Goal: Task Accomplishment & Management: Use online tool/utility

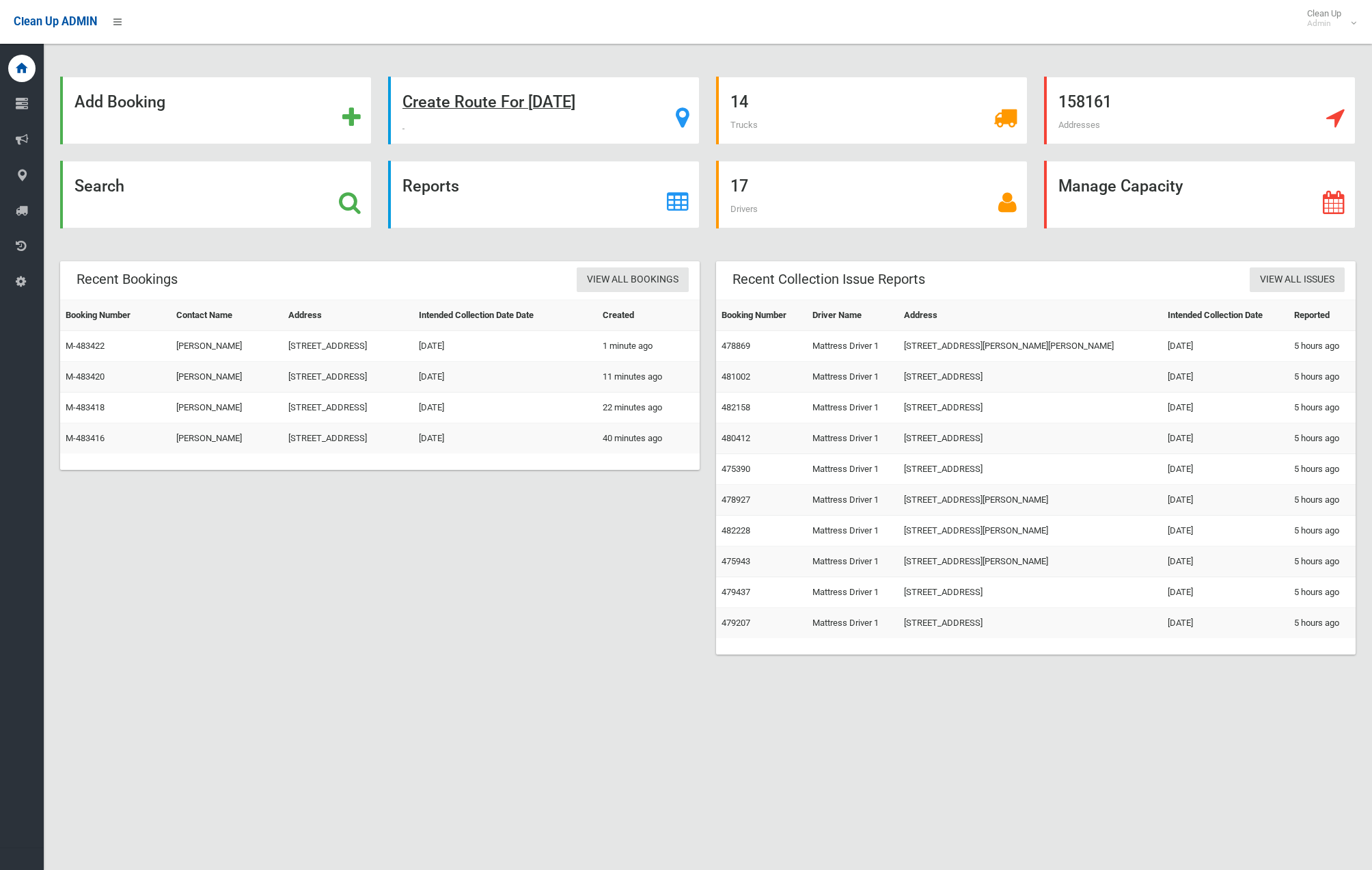
click at [493, 103] on strong "Create Route For Tomorrow" at bounding box center [489, 102] width 173 height 19
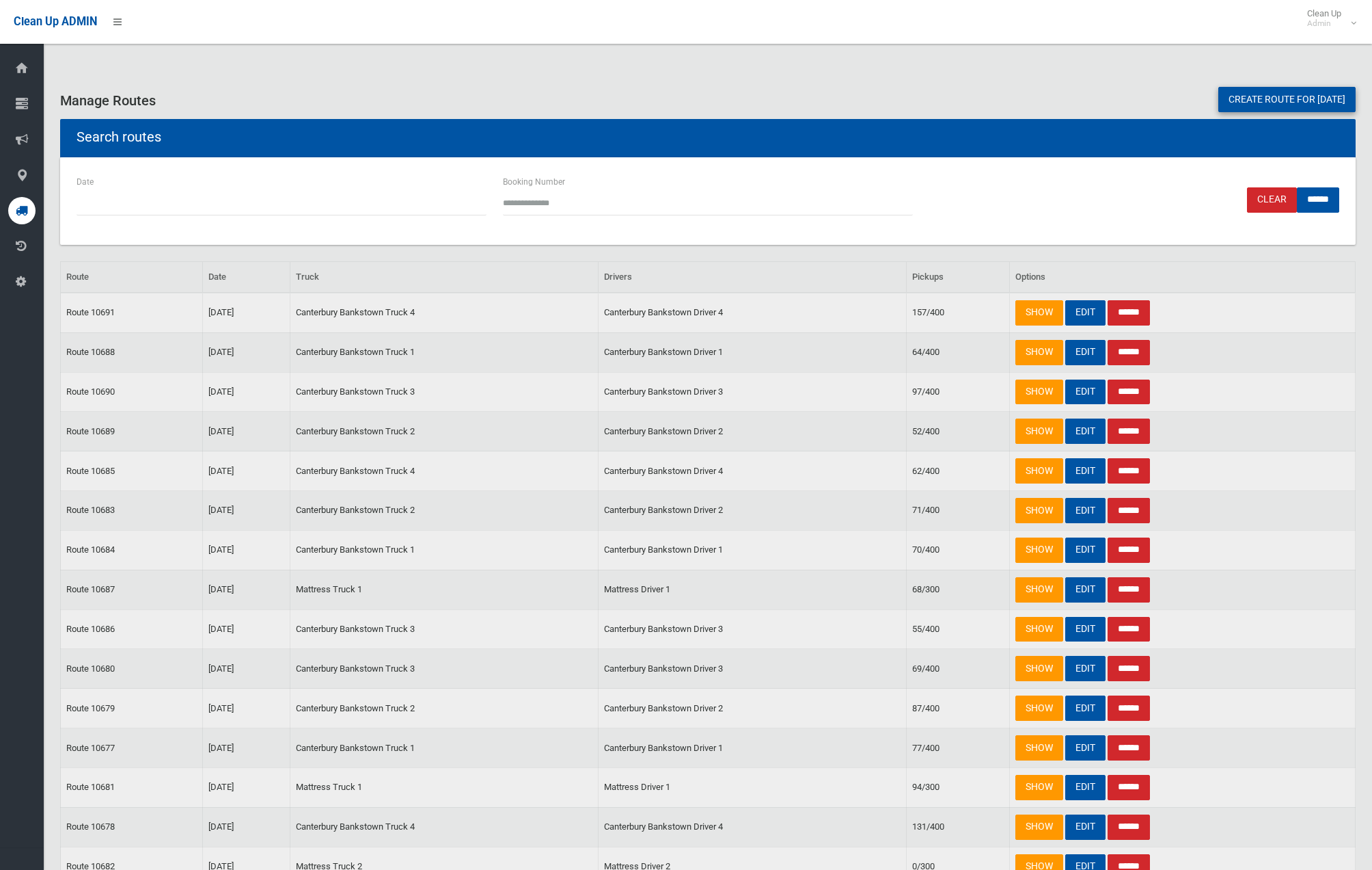
click at [1283, 101] on link "Create route for tomorrow" at bounding box center [1287, 99] width 137 height 25
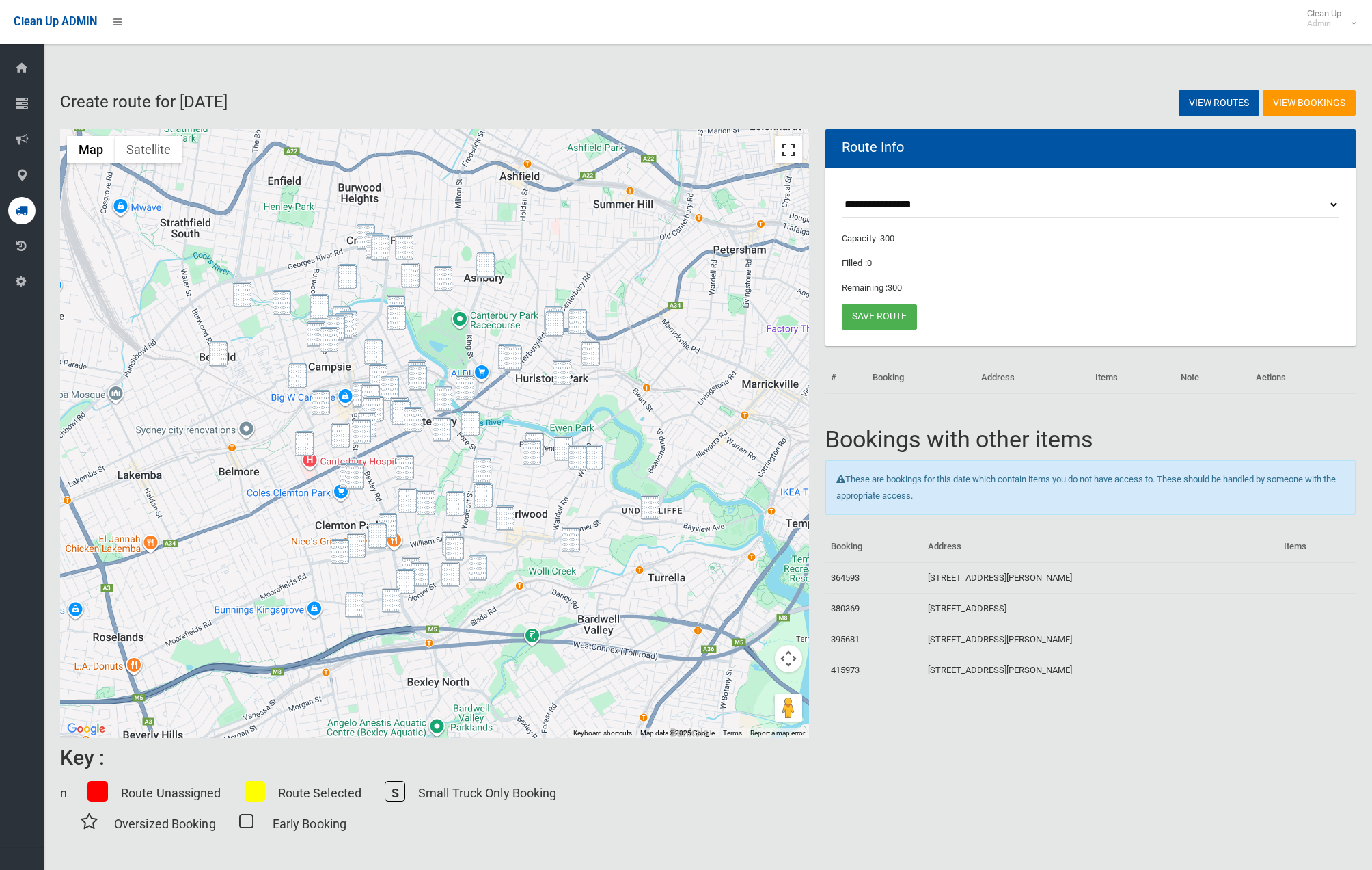
click at [799, 148] on button "Toggle fullscreen view" at bounding box center [788, 149] width 27 height 27
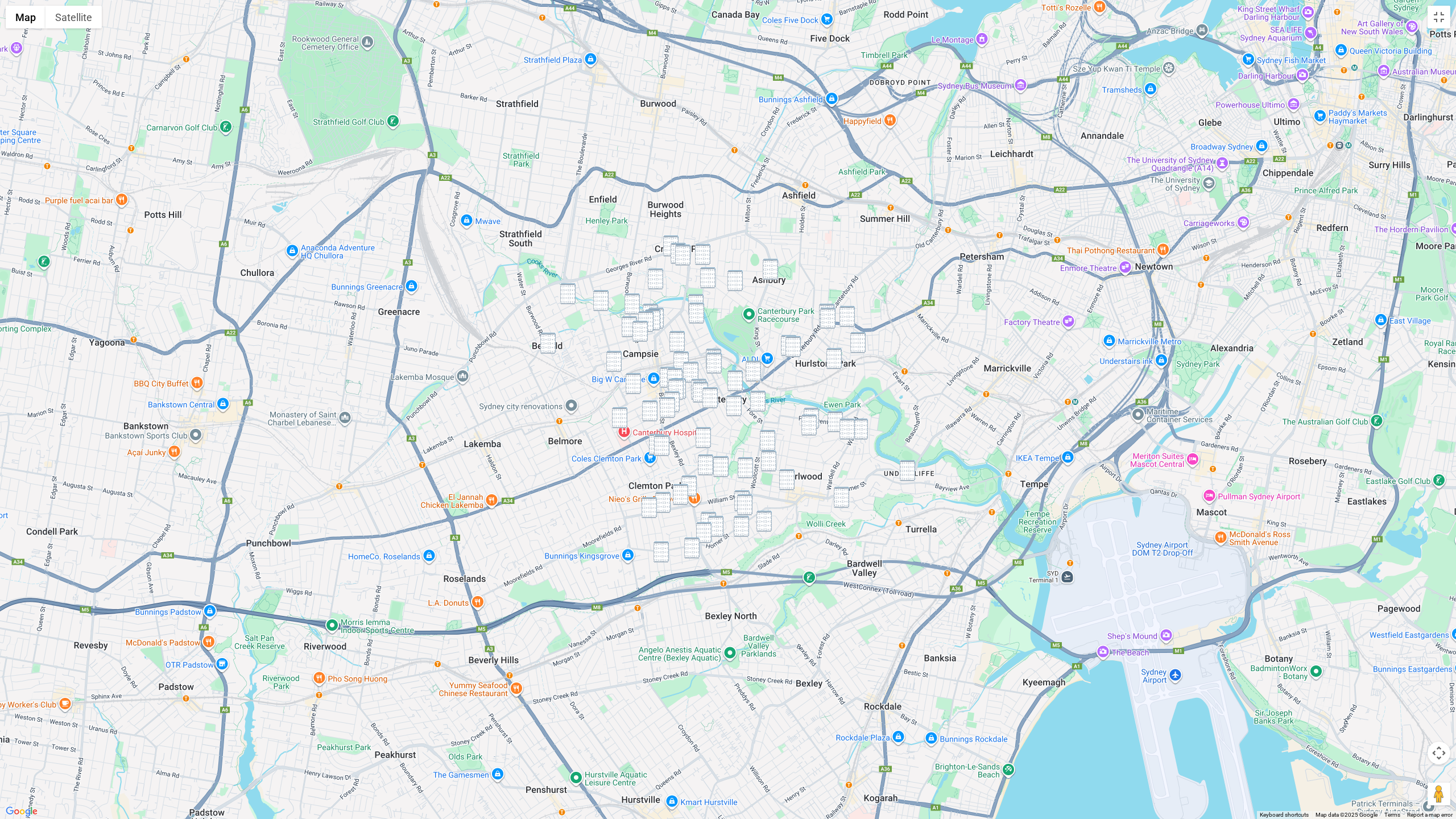
drag, startPoint x: 673, startPoint y: 236, endPoint x: 669, endPoint y: 243, distance: 8.1
click at [672, 237] on img "3 Clyde Street, CROYDON PARK NSW 2133" at bounding box center [671, 246] width 15 height 21
click at [673, 245] on img "19 Dunmore Street, CROYDON PARK NSW 2133" at bounding box center [678, 253] width 15 height 21
click at [685, 252] on img "28 Dunmore Street, CROYDON PARK NSW 2133" at bounding box center [682, 255] width 15 height 21
click at [707, 252] on img "165 Croydon Avenue, CROYDON PARK NSW 2133" at bounding box center [702, 254] width 15 height 21
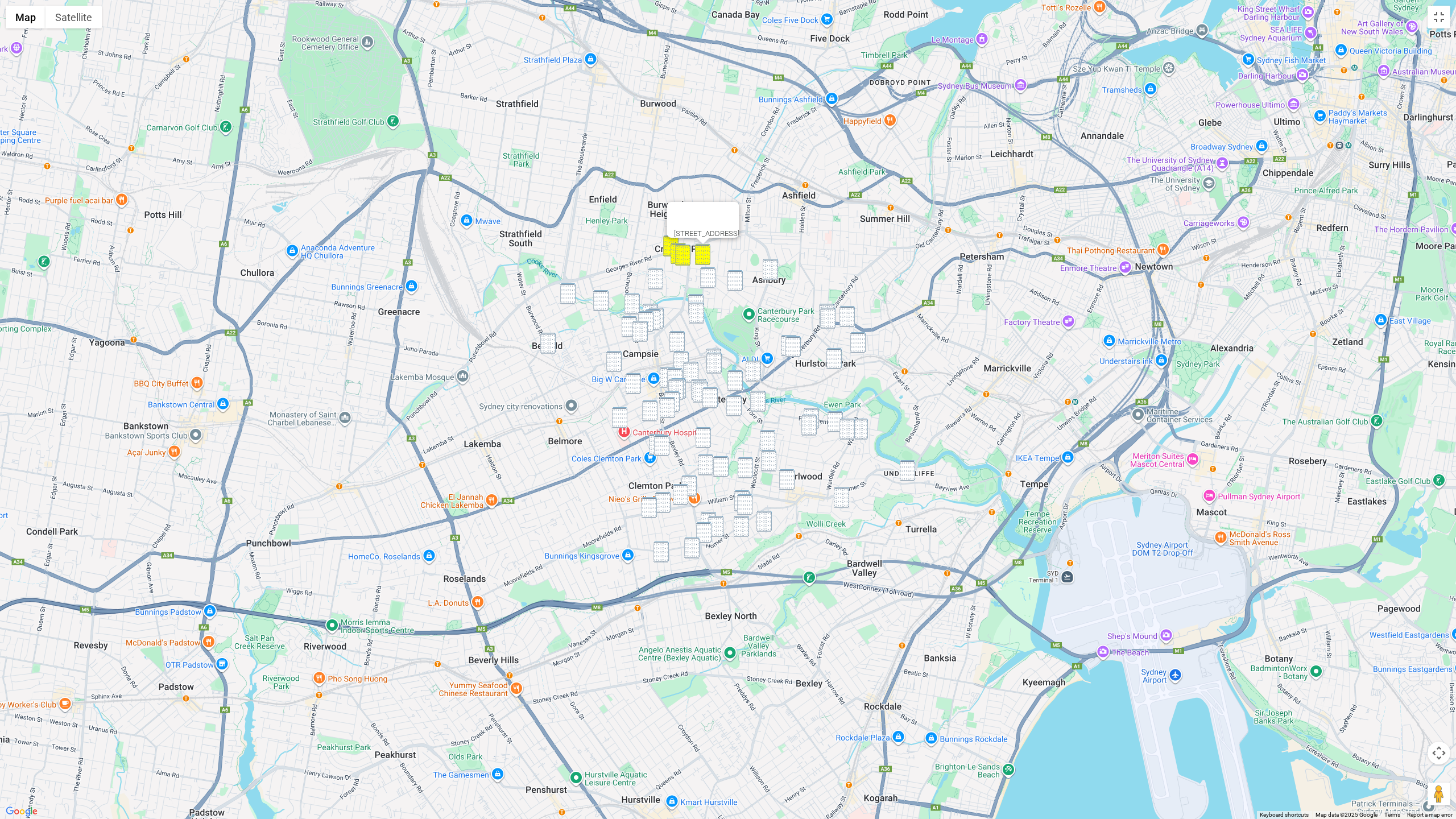
drag, startPoint x: 780, startPoint y: 267, endPoint x: 773, endPoint y: 270, distance: 7.6
click at [781, 267] on div "165 Croydon Avenue, CROYDON PARK NSW 2133" at bounding box center [728, 410] width 1456 height 819
drag, startPoint x: 767, startPoint y: 270, endPoint x: 744, endPoint y: 280, distance: 25.1
click at [767, 270] on img "33 King Street, ASHBURY NSW 2193" at bounding box center [770, 269] width 15 height 21
drag, startPoint x: 735, startPoint y: 282, endPoint x: 705, endPoint y: 283, distance: 30.0
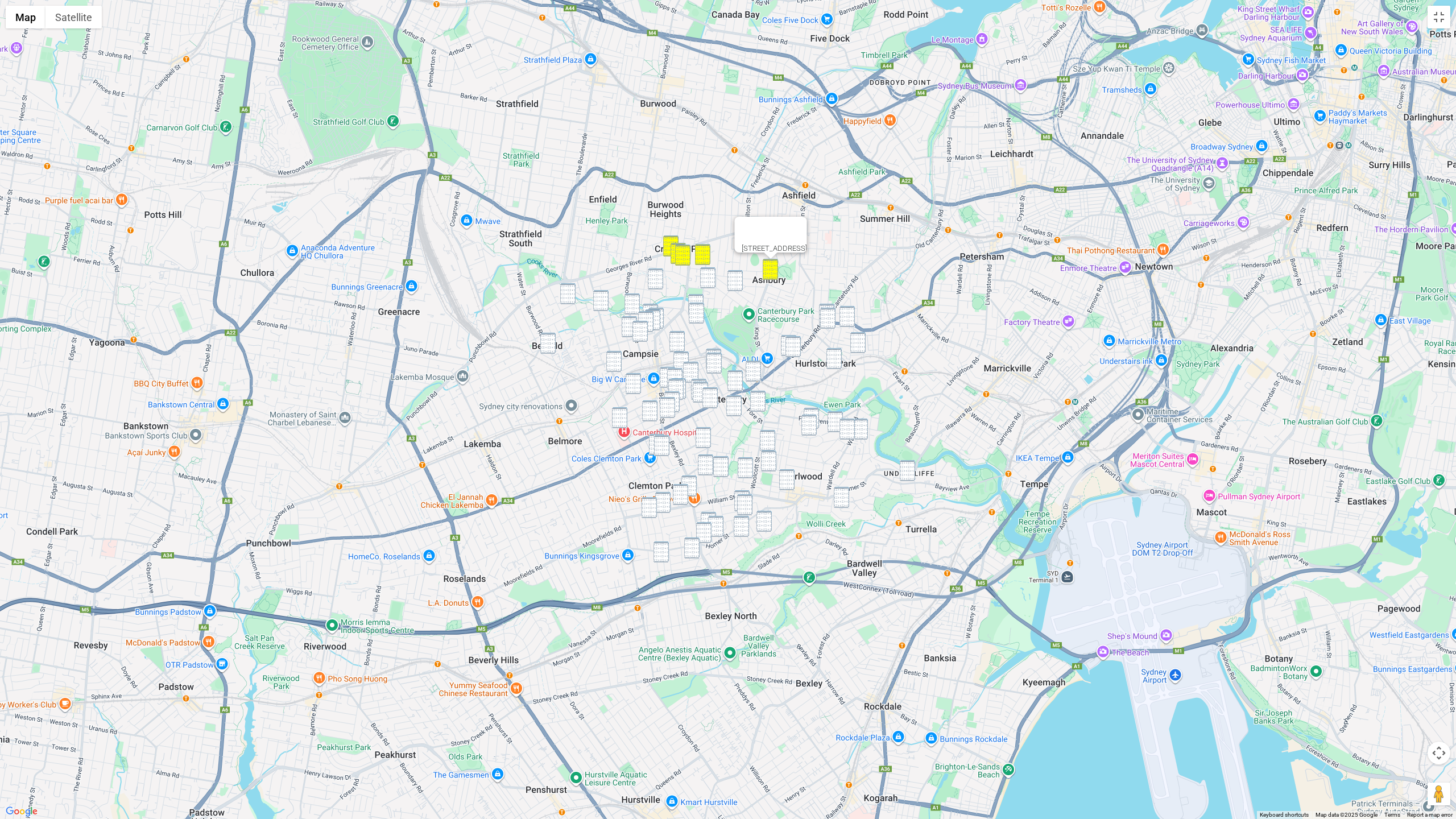
click at [734, 282] on img "25A Roslyn Street, ASHBURY NSW 2193" at bounding box center [735, 281] width 15 height 21
click at [705, 282] on img "2/200 Croydon Avenue, CROYDON PARK NSW 2133" at bounding box center [707, 278] width 15 height 21
drag, startPoint x: 658, startPoint y: 281, endPoint x: 607, endPoint y: 297, distance: 53.5
click at [658, 281] on img "18 Lyminge Road, CROYDON PARK NSW 2133" at bounding box center [655, 279] width 15 height 21
click at [564, 297] on img "25 Birdwood Avenue, BELFIELD NSW 2191" at bounding box center [568, 294] width 15 height 21
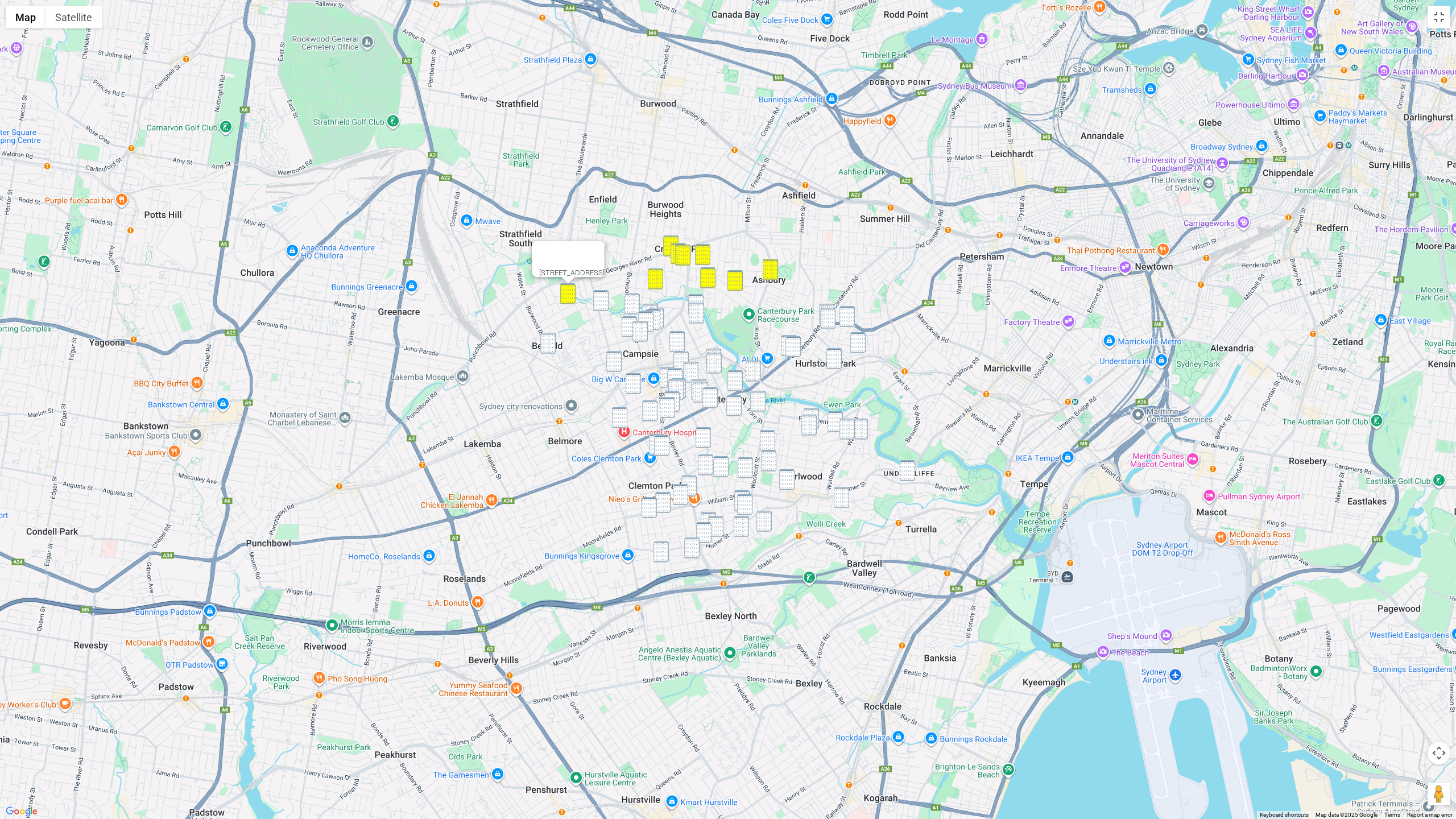
drag, startPoint x: 549, startPoint y: 350, endPoint x: 569, endPoint y: 342, distance: 21.5
click at [550, 350] on img "62 Bruce Avenue, BELFIELD NSW 2191" at bounding box center [547, 343] width 15 height 21
drag, startPoint x: 633, startPoint y: 301, endPoint x: 619, endPoint y: 305, distance: 14.6
click at [633, 301] on img "77-87 Fifth Avenue, CAMPSIE NSW 2194" at bounding box center [632, 304] width 15 height 21
click at [604, 302] on img "75 Second Avenue, CAMPSIE NSW 2194" at bounding box center [600, 300] width 15 height 21
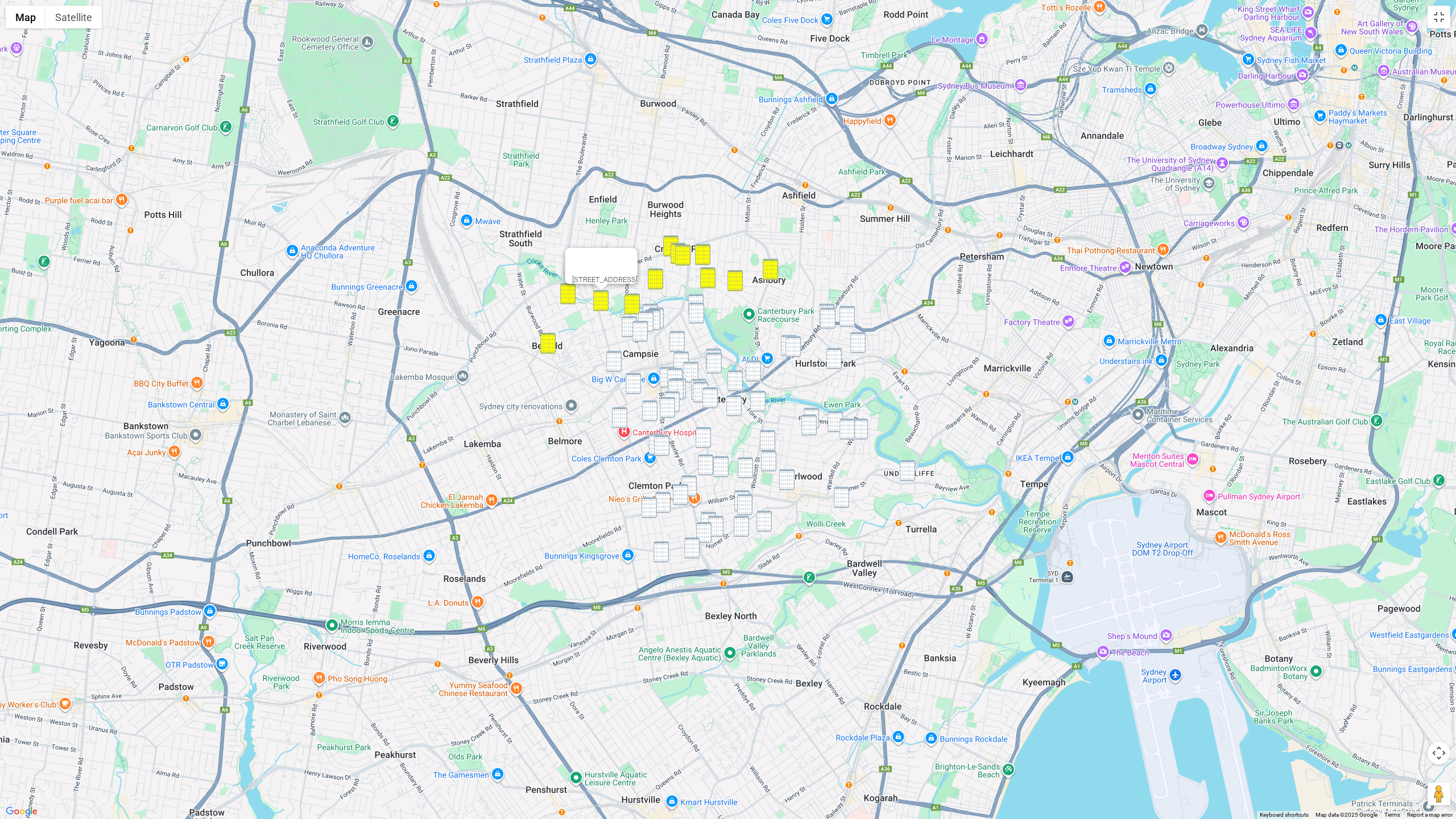
click at [701, 299] on img "15 Adam Street, CAMPSIE NSW 2194" at bounding box center [696, 305] width 15 height 21
drag, startPoint x: 699, startPoint y: 308, endPoint x: 737, endPoint y: 311, distance: 38.1
click at [699, 308] on img "7 Lindsay Street, CAMPSIE NSW 2194" at bounding box center [696, 313] width 15 height 21
drag, startPoint x: 826, startPoint y: 305, endPoint x: 830, endPoint y: 315, distance: 10.8
click at [826, 305] on img "682-704 New Canterbury Road, HURLSTONE PARK NSW 2193" at bounding box center [826, 314] width 15 height 21
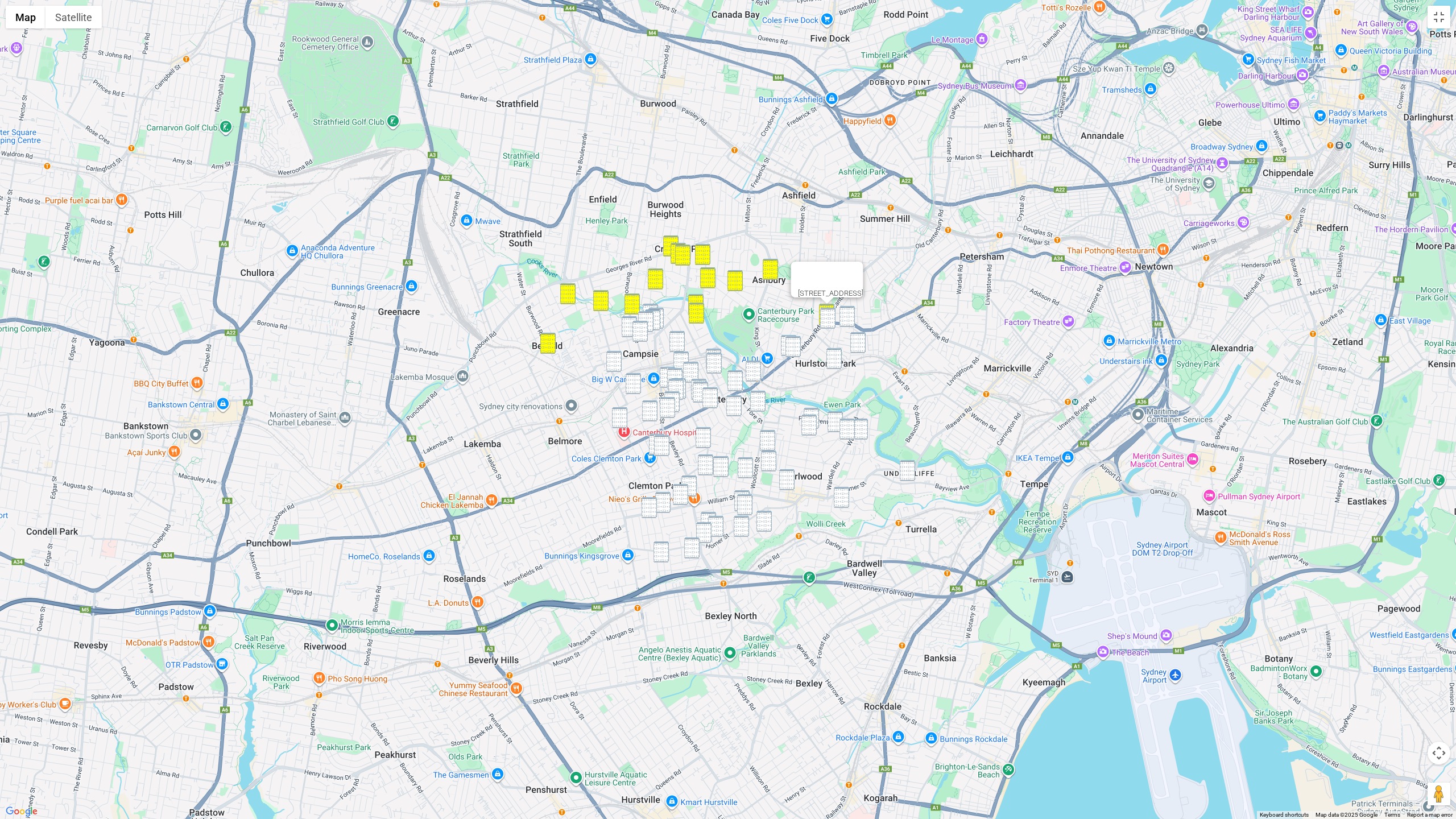
click at [831, 315] on img "16 Melford Street, HURLSTONE PARK NSW 2193" at bounding box center [827, 318] width 15 height 21
drag, startPoint x: 848, startPoint y: 314, endPoint x: 852, endPoint y: 329, distance: 15.5
click at [848, 314] on img "610-618 New Canterbury Road, HURLSTONE PARK NSW 2193" at bounding box center [847, 316] width 15 height 21
drag, startPoint x: 860, startPoint y: 339, endPoint x: 839, endPoint y: 352, distance: 24.7
click at [860, 339] on img "3 Hampden Street, HURLSTONE PARK NSW 2193" at bounding box center [857, 342] width 15 height 21
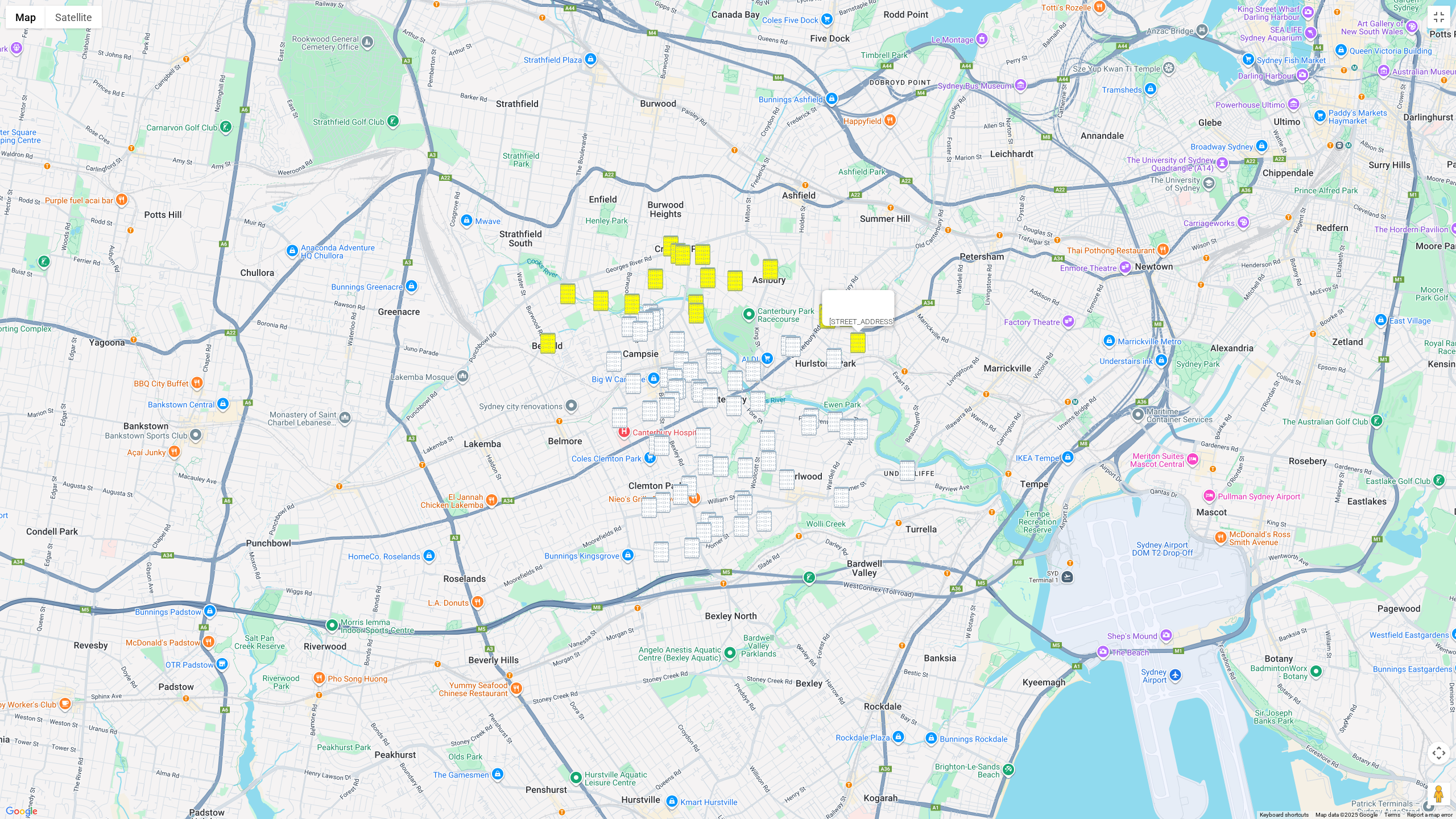
click at [781, 343] on img "37 Church Street, CANTERBURY NSW 2193" at bounding box center [788, 345] width 15 height 21
drag, startPoint x: 791, startPoint y: 343, endPoint x: 820, endPoint y: 348, distance: 29.4
click at [791, 343] on img "128 Canterbury Road, HURLSTONE PARK NSW 2193" at bounding box center [793, 347] width 15 height 21
drag, startPoint x: 836, startPoint y: 356, endPoint x: 841, endPoint y: 410, distance: 54.2
click at [836, 356] on img "62-64 Floss Street, HURLSTONE PARK NSW 2193" at bounding box center [834, 358] width 15 height 21
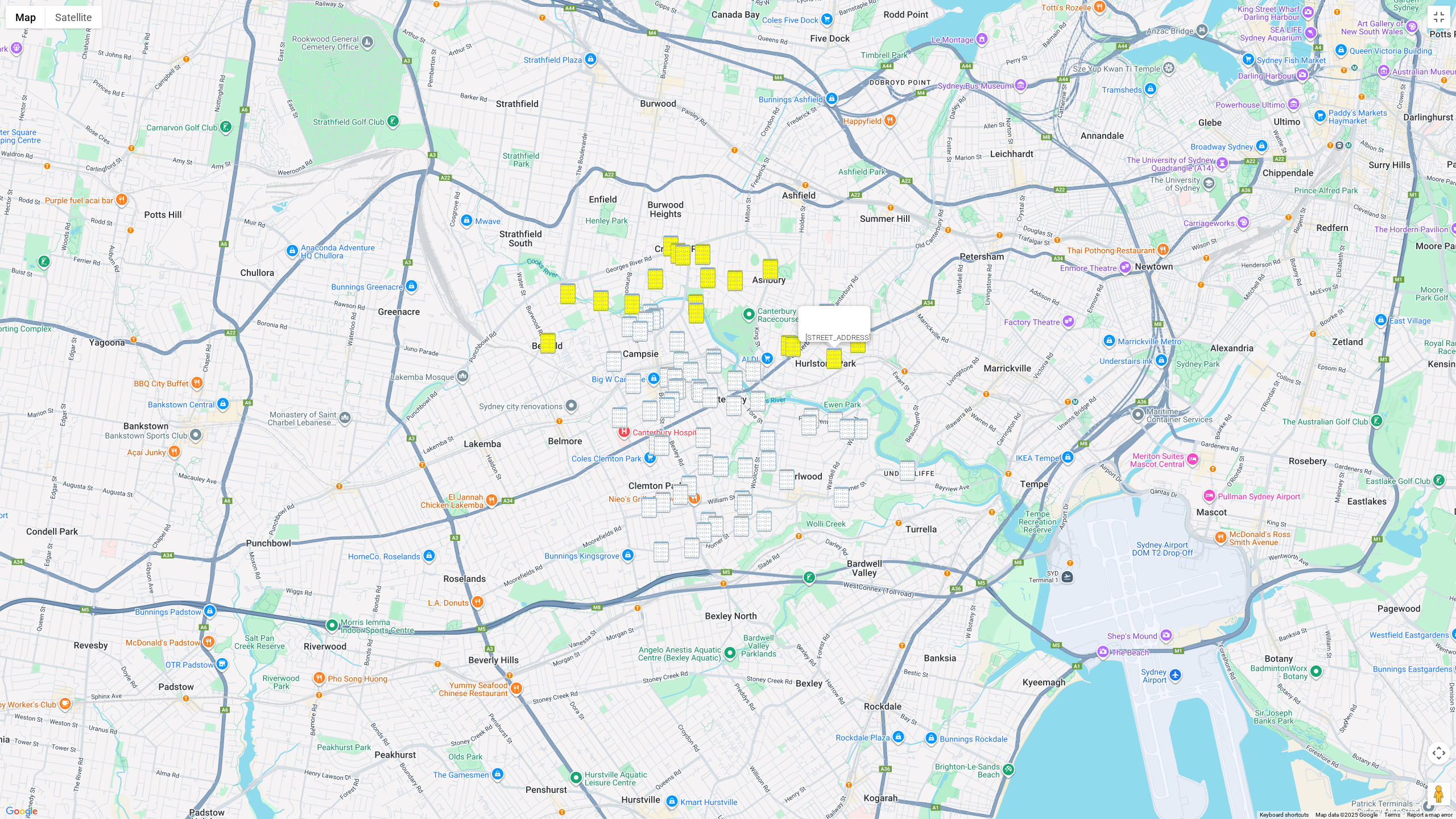
drag, startPoint x: 812, startPoint y: 411, endPoint x: 810, endPoint y: 417, distance: 6.3
click at [812, 412] on img "12 Trewilga Avenue, EARLWOOD NSW 2206" at bounding box center [811, 418] width 15 height 21
drag, startPoint x: 809, startPoint y: 422, endPoint x: 828, endPoint y: 422, distance: 19.0
click at [809, 422] on img "99 Prince Edward Avenue, EARLWOOD NSW 2206" at bounding box center [809, 425] width 15 height 21
click at [839, 419] on img "54 Prince Edward Avenue, EARLWOOD NSW 2206" at bounding box center [835, 422] width 15 height 21
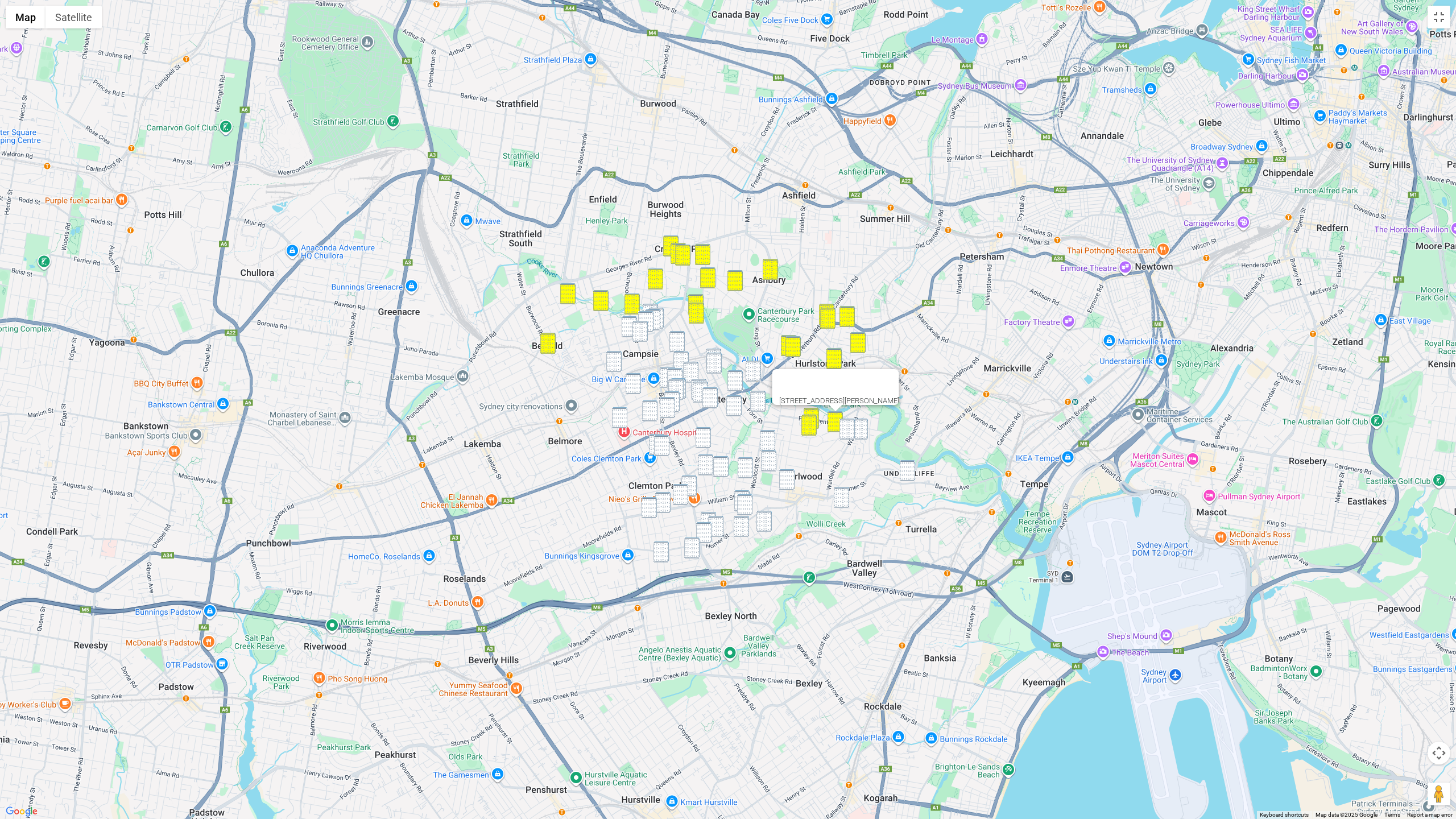
drag, startPoint x: 848, startPoint y: 427, endPoint x: 860, endPoint y: 430, distance: 12.4
click at [850, 428] on img "1/93 Wardell Road, EARLWOOD NSW 2206" at bounding box center [847, 429] width 15 height 21
drag, startPoint x: 863, startPoint y: 430, endPoint x: 885, endPoint y: 447, distance: 27.8
click at [863, 430] on img "70-74 Wardell Road, EARLWOOD NSW 2206" at bounding box center [860, 429] width 15 height 21
drag, startPoint x: 907, startPoint y: 471, endPoint x: 898, endPoint y: 468, distance: 9.5
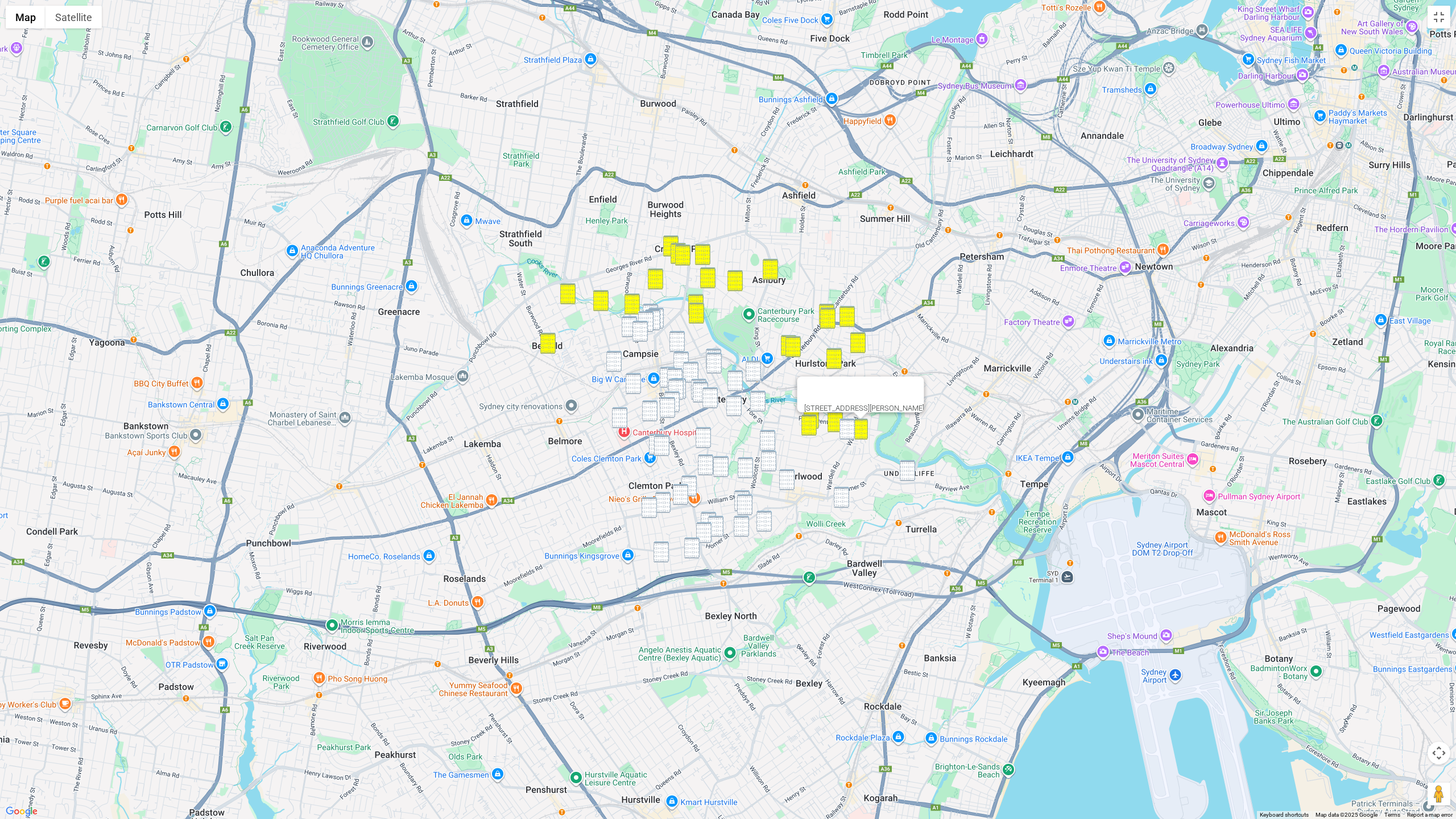
click at [907, 471] on img "115 Bayview Avenue, EARLWOOD NSW 2206" at bounding box center [907, 471] width 15 height 21
drag, startPoint x: 860, startPoint y: 436, endPoint x: 850, endPoint y: 440, distance: 10.8
click at [879, 436] on div at bounding box center [898, 431] width 38 height 27
drag, startPoint x: 847, startPoint y: 508, endPoint x: 849, endPoint y: 475, distance: 33.1
click at [847, 508] on div "115 Bayview Avenue, EARLWOOD NSW 2206" at bounding box center [728, 410] width 1456 height 819
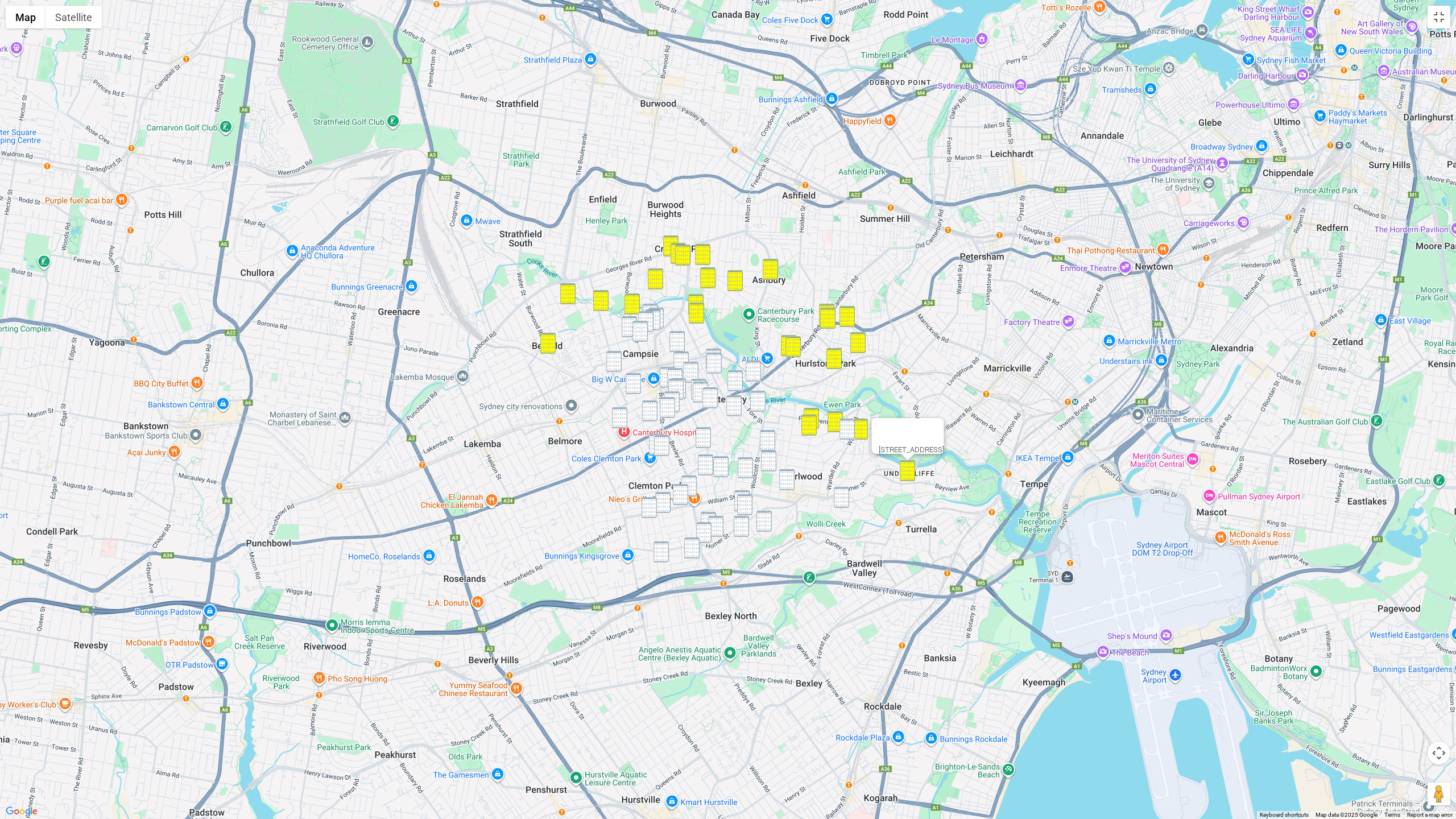
click at [840, 496] on img "14 Hocking Avenue, EARLWOOD NSW 2206" at bounding box center [841, 497] width 15 height 21
click at [846, 428] on img "1/93 Wardell Road, EARLWOOD NSW 2206" at bounding box center [847, 429] width 15 height 21
click at [651, 305] on img "38-40 Beamish Street, CAMPSIE NSW 2194" at bounding box center [650, 314] width 15 height 21
click at [662, 311] on img "69 Beamish Street, CAMPSIE NSW 2194" at bounding box center [655, 318] width 15 height 21
click at [655, 315] on img "56 Beamish Street, CAMPSIE NSW 2194" at bounding box center [652, 320] width 15 height 21
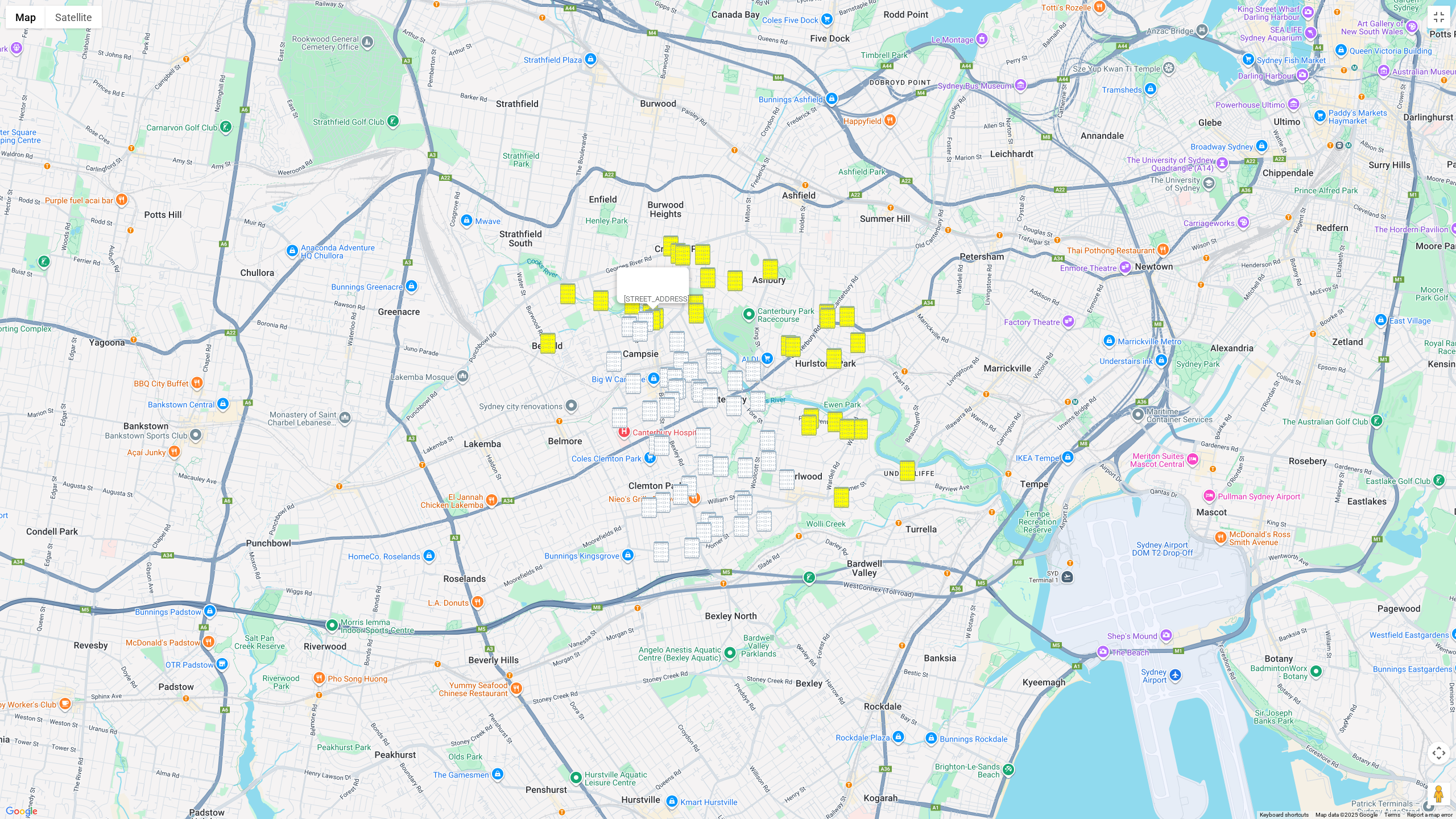
drag, startPoint x: 647, startPoint y: 317, endPoint x: 635, endPoint y: 318, distance: 12.0
click at [647, 317] on img "15 Eighth Avenue, CAMPSIE NSW 2194" at bounding box center [646, 322] width 15 height 21
click at [628, 320] on img "39 Eighth Avenue, CAMPSIE NSW 2194" at bounding box center [629, 327] width 15 height 21
drag, startPoint x: 640, startPoint y: 331, endPoint x: 619, endPoint y: 369, distance: 43.4
click at [640, 331] on img "21-23 Fifth Avenue, CAMPSIE NSW 2194" at bounding box center [640, 331] width 15 height 21
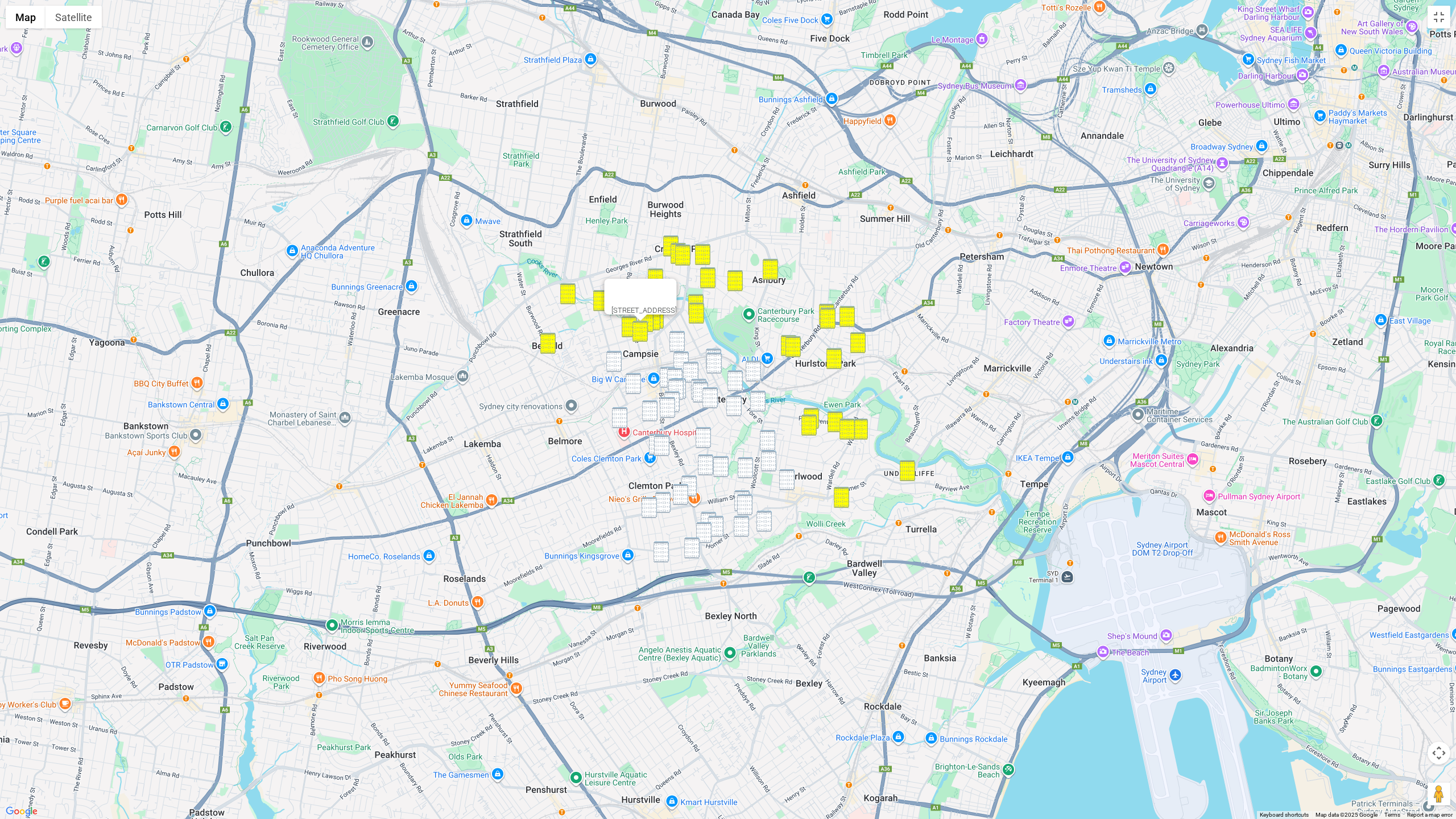
click at [614, 363] on img "105-111 Campsie Street, CAMPSIE NSW 2194" at bounding box center [614, 361] width 15 height 21
click at [682, 350] on img "76-78 Clissold Parade, CAMPSIE NSW 2194" at bounding box center [677, 341] width 15 height 21
drag, startPoint x: 680, startPoint y: 356, endPoint x: 693, endPoint y: 354, distance: 13.2
click at [680, 356] on img "7 Park Street, CAMPSIE NSW 2194" at bounding box center [681, 362] width 15 height 21
click at [717, 353] on img "24 Wonga Street, CANTERBURY NSW 2193" at bounding box center [714, 363] width 15 height 21
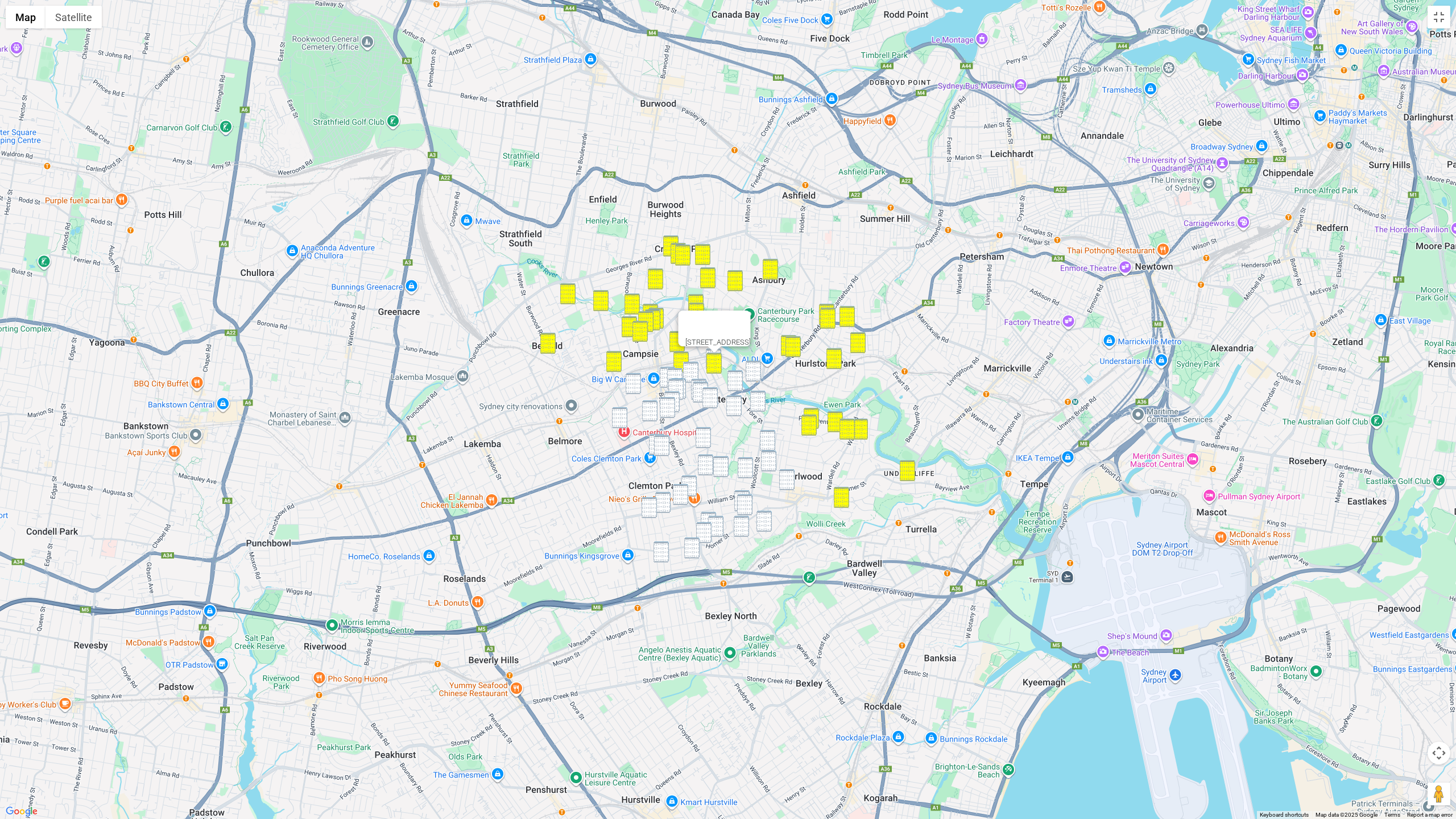
drag, startPoint x: 757, startPoint y: 369, endPoint x: 744, endPoint y: 378, distance: 15.8
click at [756, 370] on img "2A Charles Street, CANTERBURY NSW 2193" at bounding box center [753, 371] width 15 height 21
click at [738, 381] on img "243-249 Canterbury Road, CANTERBURY NSW 2193" at bounding box center [735, 381] width 15 height 21
drag, startPoint x: 757, startPoint y: 398, endPoint x: 753, endPoint y: 403, distance: 6.4
click at [757, 398] on img "57 Berna Street, CANTERBURY NSW 2193" at bounding box center [757, 401] width 15 height 21
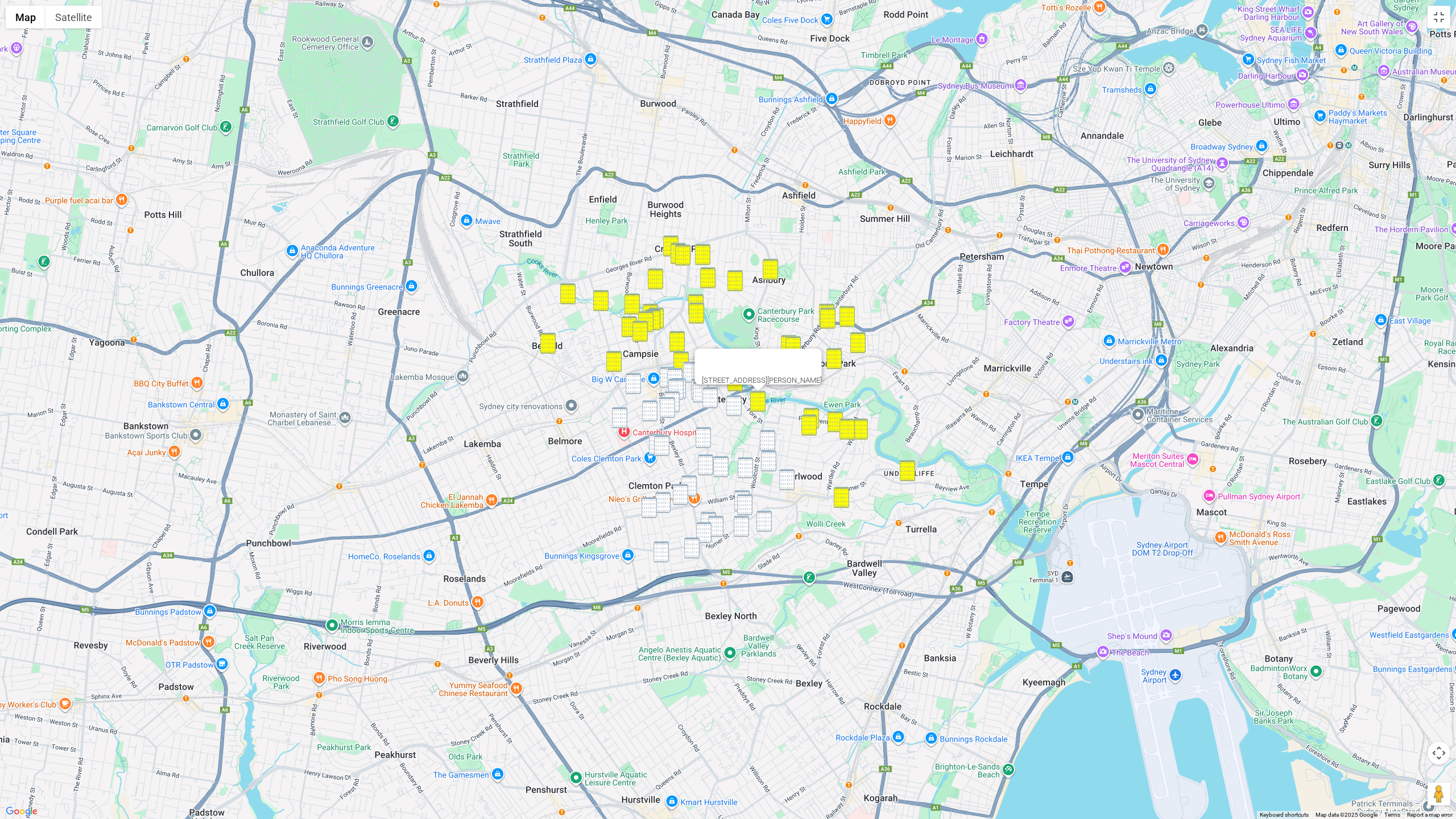
drag, startPoint x: 734, startPoint y: 407, endPoint x: 755, endPoint y: 431, distance: 31.9
click at [734, 407] on img "28 Canton Street, CANTERBURY NSW 2193" at bounding box center [733, 406] width 15 height 21
drag, startPoint x: 765, startPoint y: 439, endPoint x: 767, endPoint y: 447, distance: 8.2
click at [765, 439] on img "35 Richmond Street, EARLWOOD NSW 2206" at bounding box center [767, 441] width 15 height 21
click at [767, 458] on img "95 River Street, EARLWOOD NSW 2206" at bounding box center [768, 461] width 15 height 21
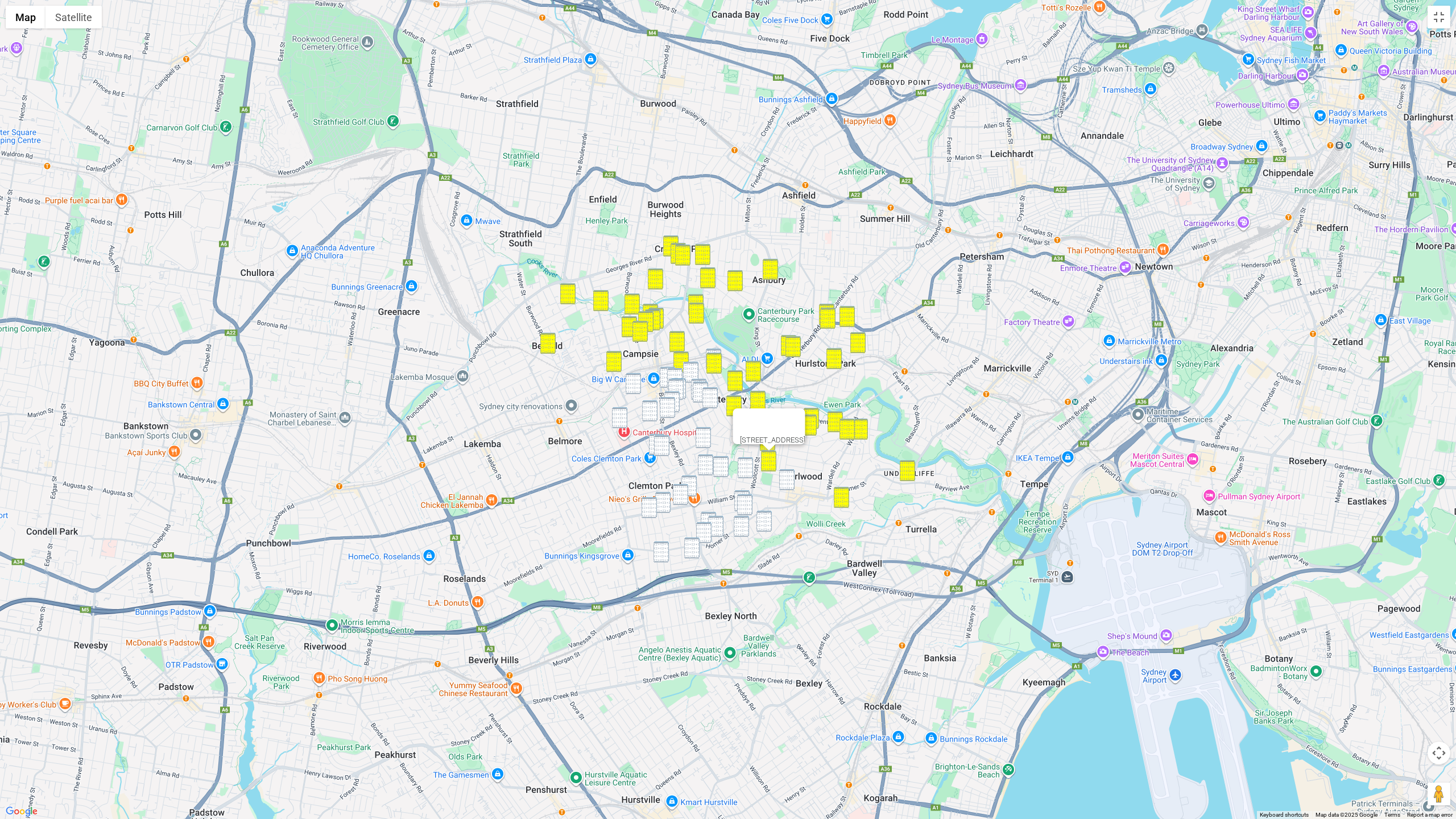
drag, startPoint x: 743, startPoint y: 468, endPoint x: 766, endPoint y: 472, distance: 23.3
click at [744, 468] on img "16 MacLeay Place, EARLWOOD NSW 2206" at bounding box center [745, 467] width 15 height 21
click at [793, 477] on img "23 Clarke Street, EARLWOOD NSW 2206" at bounding box center [787, 480] width 15 height 21
drag, startPoint x: 715, startPoint y: 350, endPoint x: 705, endPoint y: 355, distance: 11.2
click at [715, 350] on img "1 Wairoa Street, CANTERBURY NSW 2193" at bounding box center [713, 359] width 15 height 21
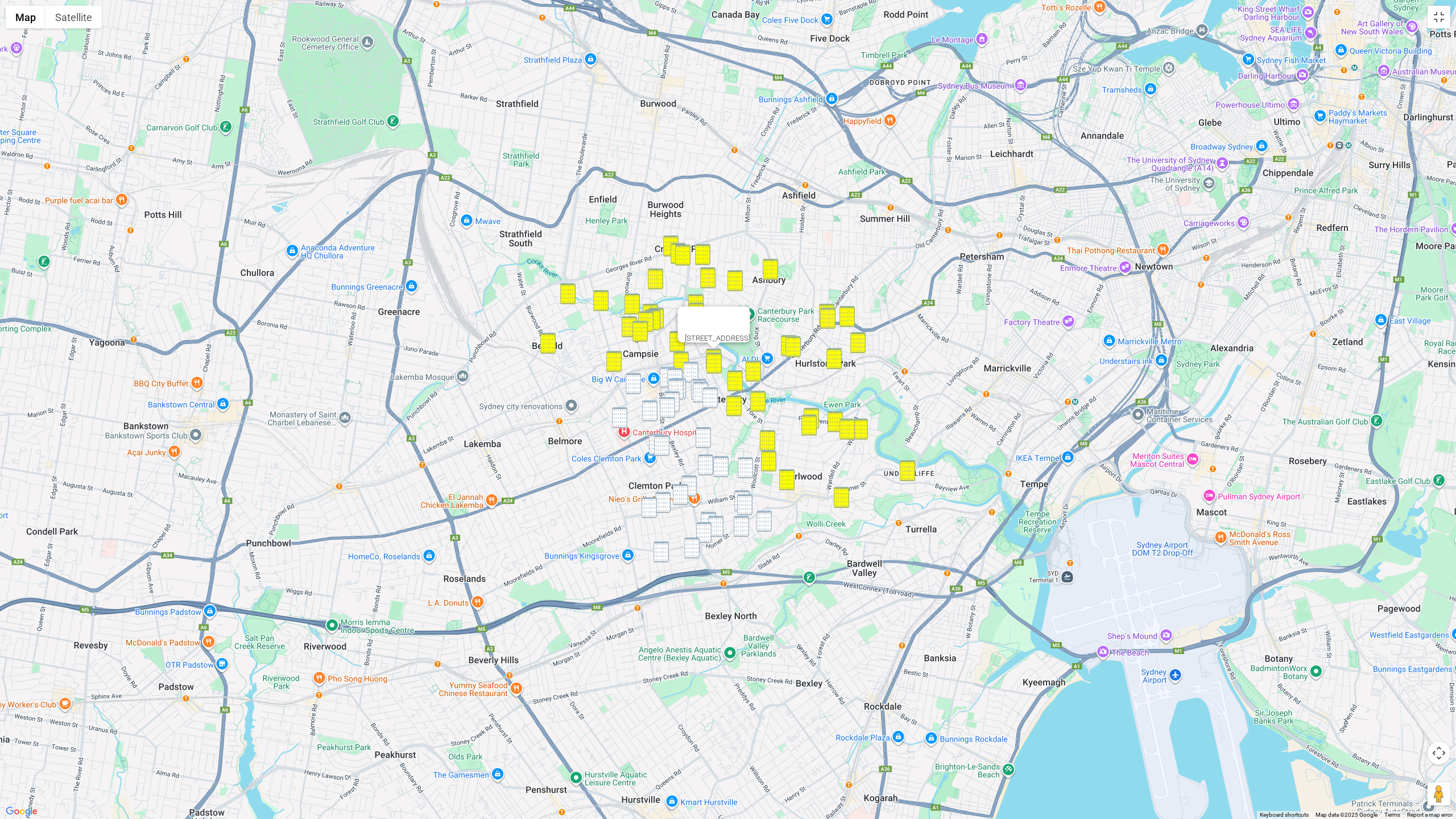
click at [693, 364] on img "30 Park Street, CAMPSIE NSW 2194" at bounding box center [690, 372] width 15 height 21
click at [664, 372] on img "32 Evaline Street, CAMPSIE NSW 2194" at bounding box center [667, 377] width 15 height 21
drag, startPoint x: 634, startPoint y: 383, endPoint x: 650, endPoint y: 378, distance: 16.8
click at [635, 383] on img "68 Amy Street, CAMPSIE NSW 2194" at bounding box center [633, 383] width 15 height 21
drag
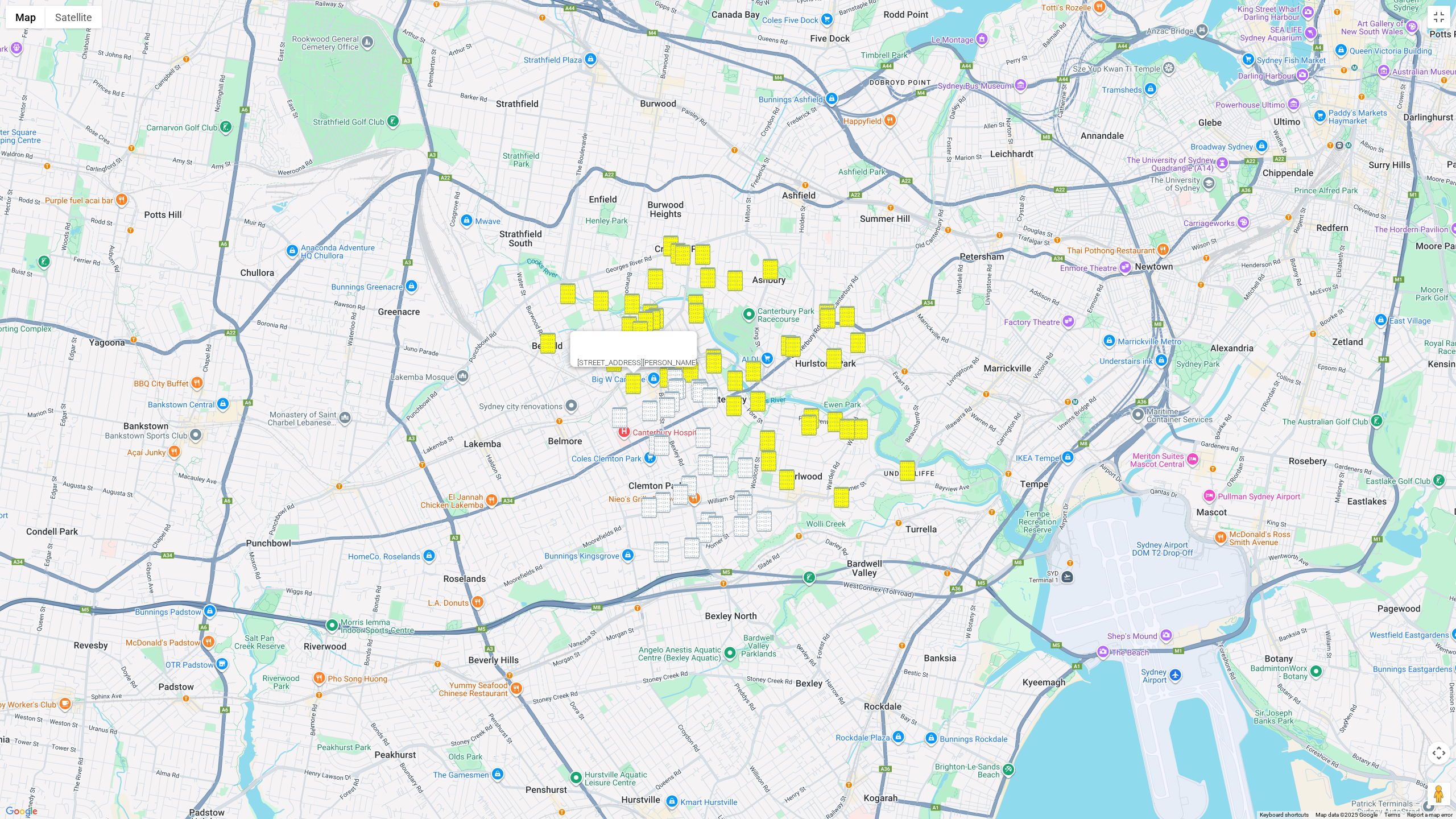
click at [673, 372] on img "5-9 Hill Street, CAMPSIE NSW 2194" at bounding box center [674, 378] width 15 height 21
click at [677, 380] on img "13 Unara Street, CAMPSIE NSW 2194" at bounding box center [676, 389] width 15 height 21
click at [697, 380] on img "68 Park Street, CAMPSIE NSW 2194" at bounding box center [698, 389] width 15 height 21
click at [699, 386] on img "76 Park Street, CAMPSIE NSW 2194" at bounding box center [700, 392] width 15 height 21
click at [708, 391] on img "1 Cooks Avenue, CANTERBURY NSW 2193" at bounding box center [710, 398] width 15 height 21
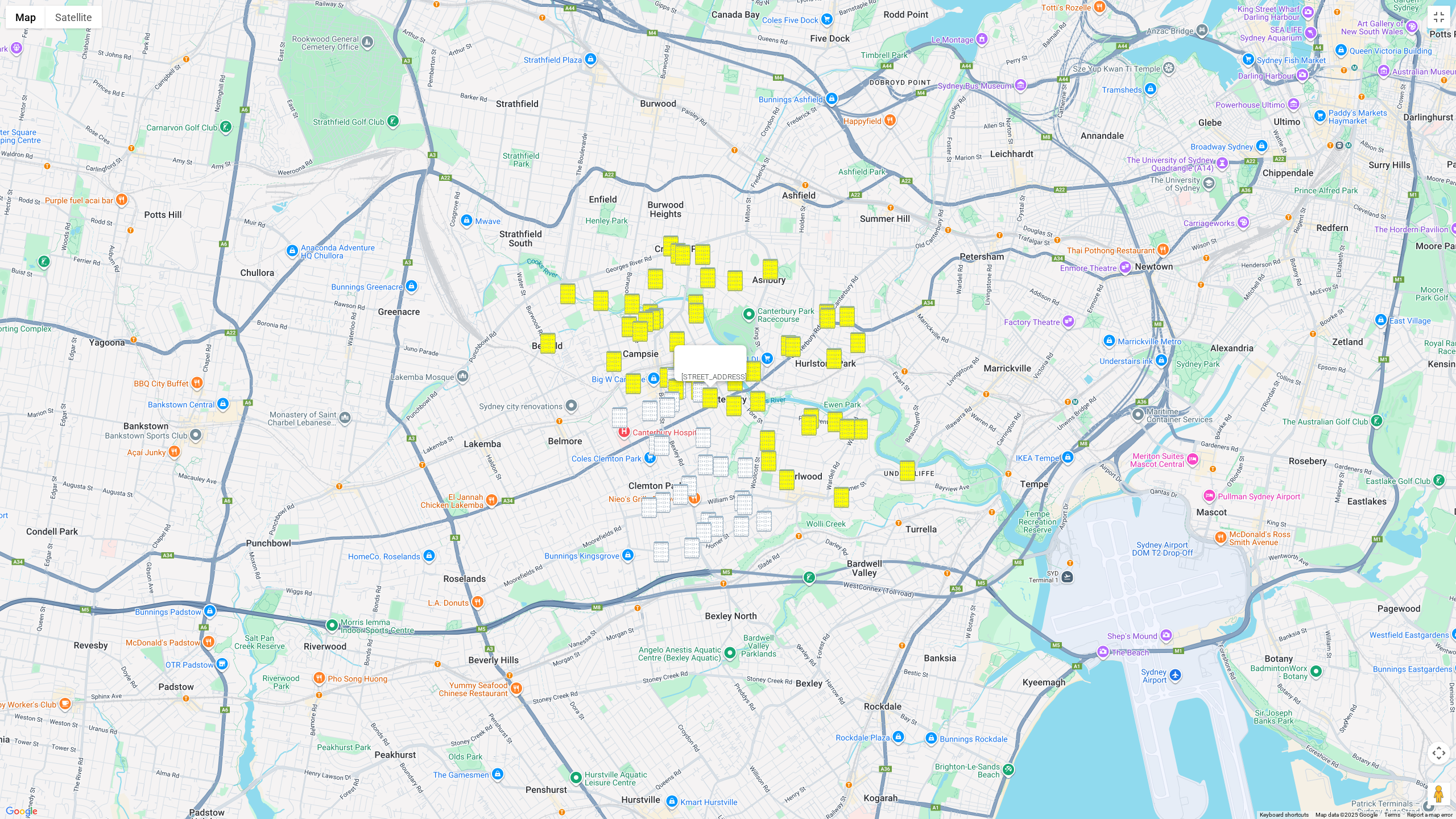
click at [672, 393] on img "8 Stanley Street, CAMPSIE NSW 2194" at bounding box center [672, 402] width 15 height 21
click at [665, 401] on img "19 Stanley Street, CAMPSIE NSW 2194" at bounding box center [667, 408] width 15 height 21
click at [646, 409] on img "2-4 Beaumont Street, CAMPSIE NSW 2194" at bounding box center [649, 411] width 15 height 21
click at [624, 415] on img "1 McKenzie Street, CAMPSIE NSW 2194" at bounding box center [619, 417] width 15 height 21
click at [707, 439] on img "1 Wearne Street, CANTERBURY NSW 2193" at bounding box center [703, 438] width 15 height 21
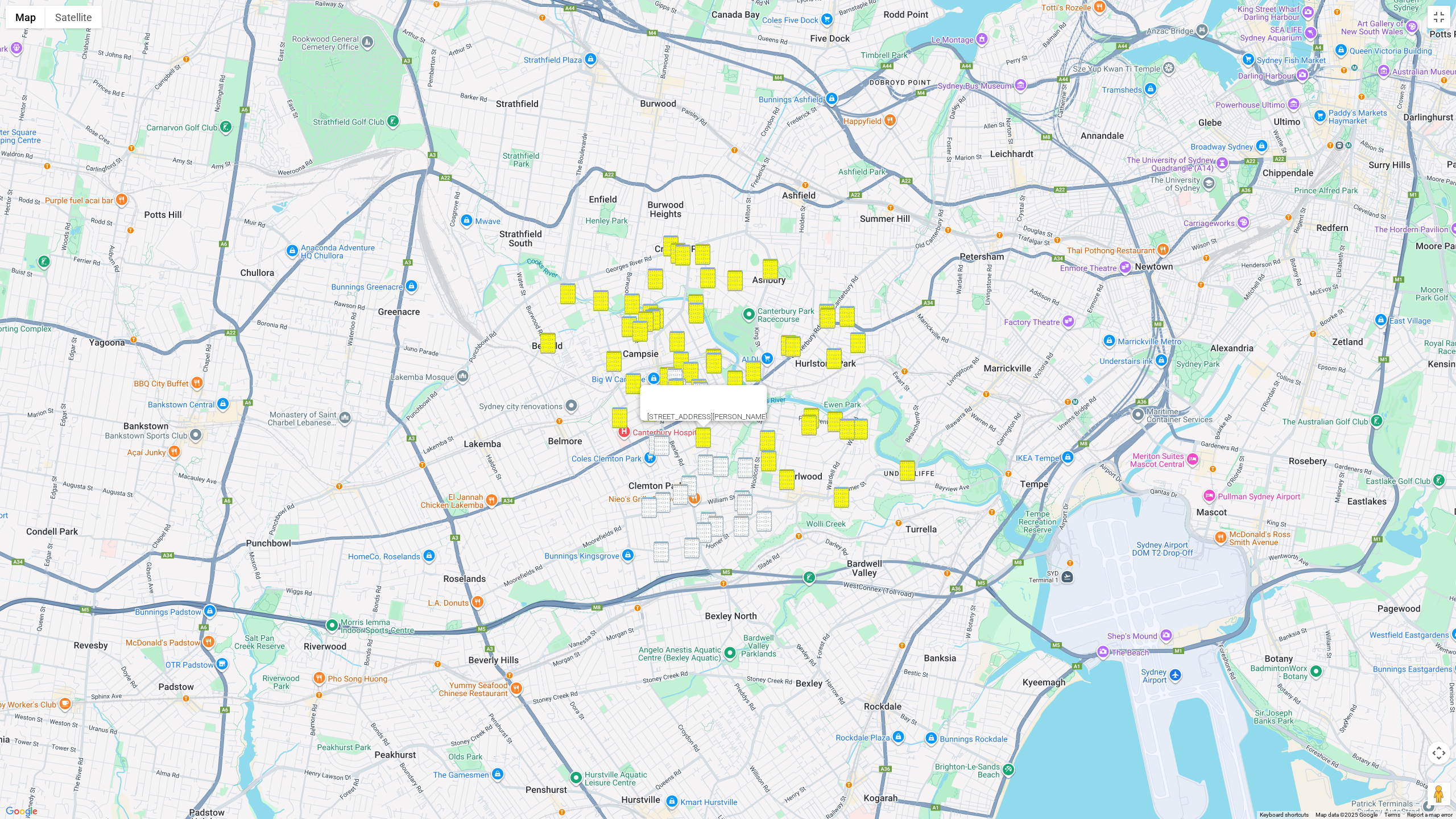
click at [649, 439] on img "45 Viking Street, CAMPSIE NSW 2194" at bounding box center [656, 444] width 15 height 21
click at [658, 444] on img "54 Viking Street, CAMPSIE NSW 2194" at bounding box center [661, 446] width 15 height 21
click at [676, 370] on img "5-9 Hill Street, CAMPSIE NSW 2194" at bounding box center [674, 378] width 15 height 21
click at [702, 388] on img "1 Cooks Avenue, CANTERBURY NSW 2193" at bounding box center [710, 398] width 15 height 21
click at [707, 390] on img "1 Cooks Avenue, CANTERBURY NSW 2193" at bounding box center [710, 398] width 15 height 21
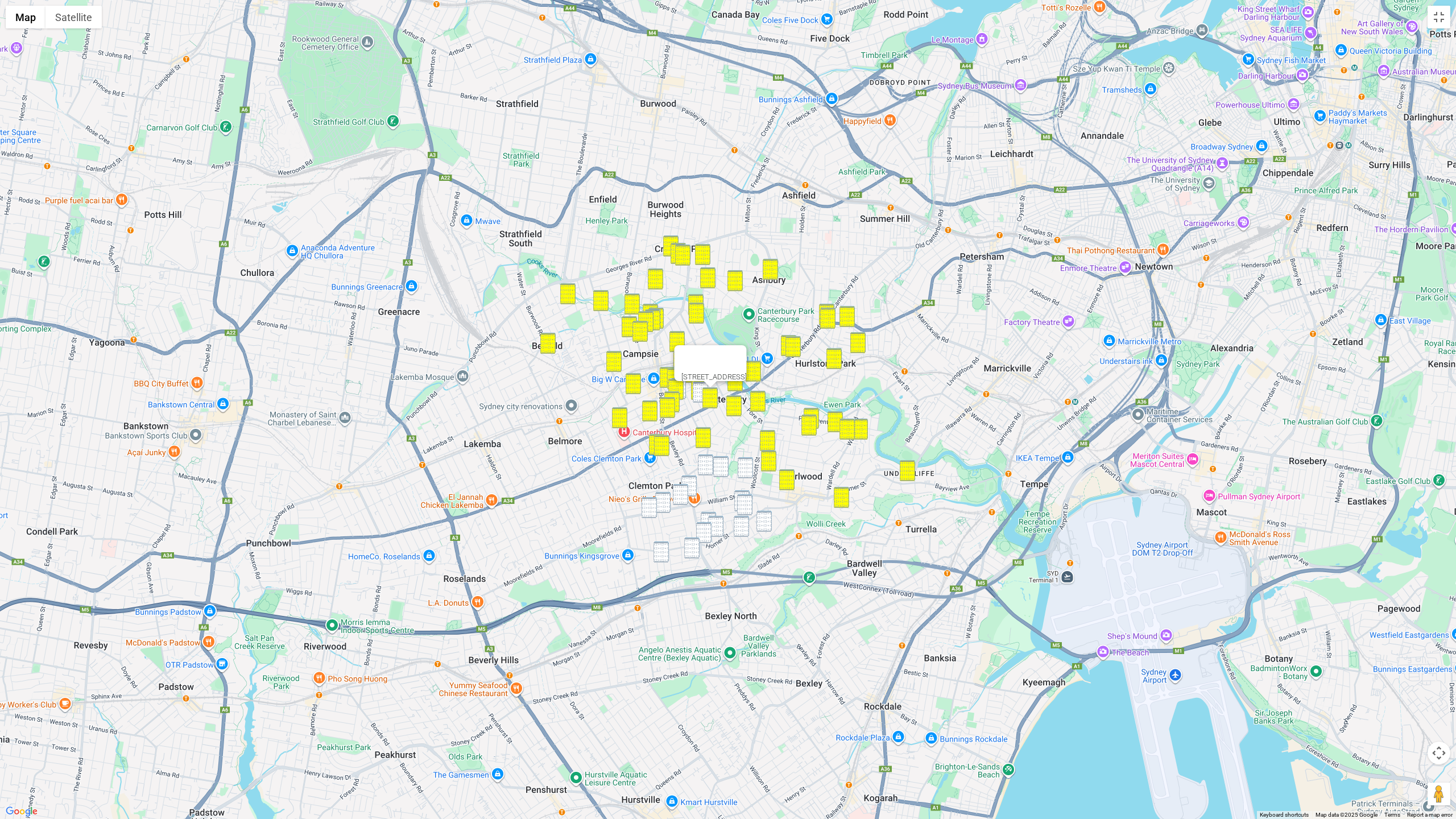
drag, startPoint x: 694, startPoint y: 390, endPoint x: 697, endPoint y: 397, distance: 7.6
click at [694, 391] on img "76 Park Street, CAMPSIE NSW 2194" at bounding box center [700, 392] width 15 height 21
click at [701, 458] on img "12 Marana Road, EARLWOOD NSW 2206" at bounding box center [705, 465] width 15 height 21
drag, startPoint x: 714, startPoint y: 464, endPoint x: 740, endPoint y: 468, distance: 26.3
click at [715, 464] on img "32 Warburton Parade, EARLWOOD NSW 2206" at bounding box center [721, 466] width 15 height 21
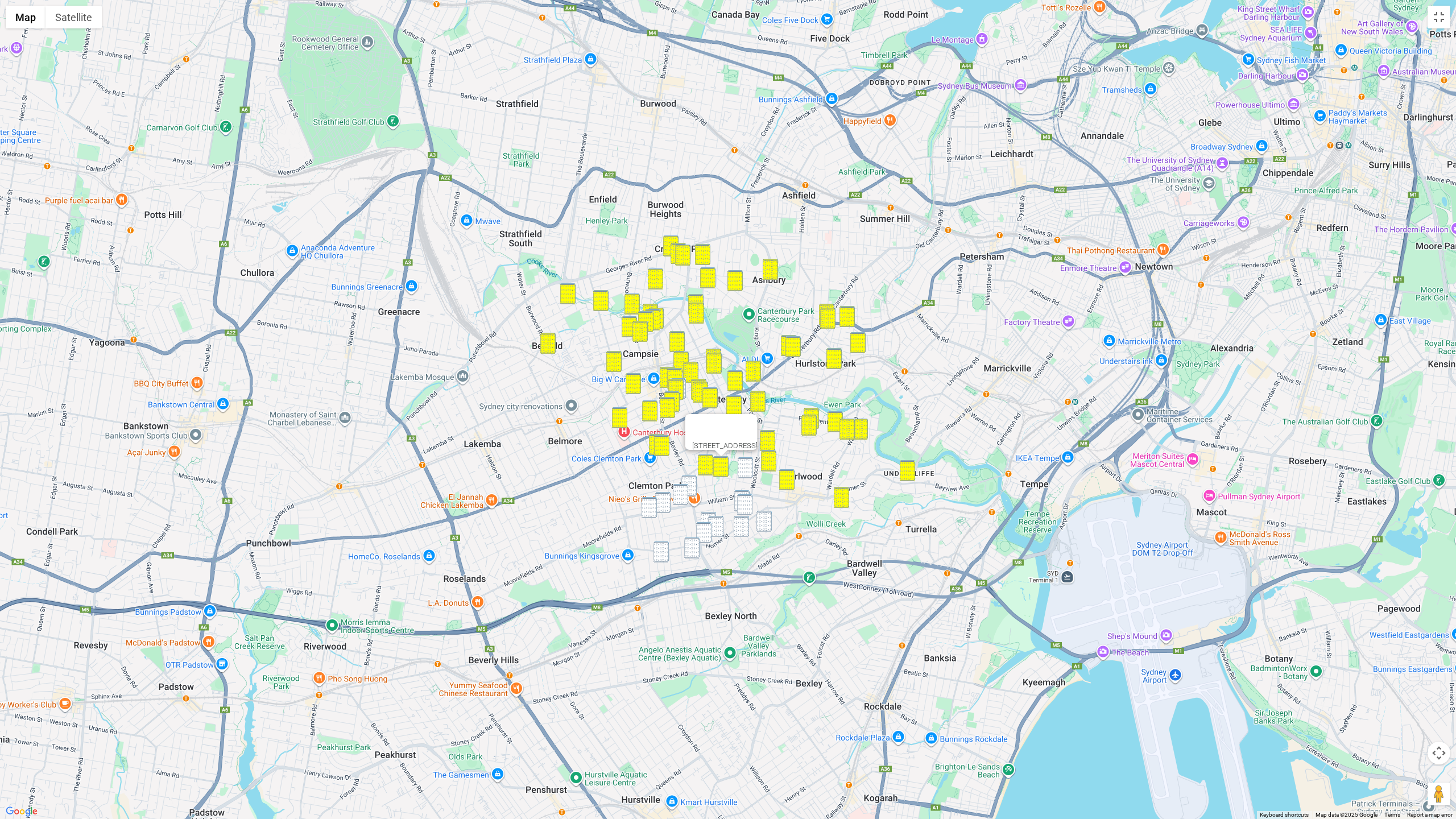
click at [743, 469] on img "16 MacLeay Place, EARLWOOD NSW 2206" at bounding box center [745, 467] width 15 height 21
click at [746, 473] on img "16 MacLeay Place, EARLWOOD NSW 2206" at bounding box center [745, 467] width 15 height 21
click at [742, 492] on img "28 Hood Avenue, EARLWOOD NSW 2206" at bounding box center [741, 500] width 15 height 21
click at [743, 500] on img "35 Glenview Avenue, EARLWOOD NSW 2206" at bounding box center [744, 505] width 15 height 21
drag, startPoint x: 759, startPoint y: 514, endPoint x: 737, endPoint y: 510, distance: 22.4
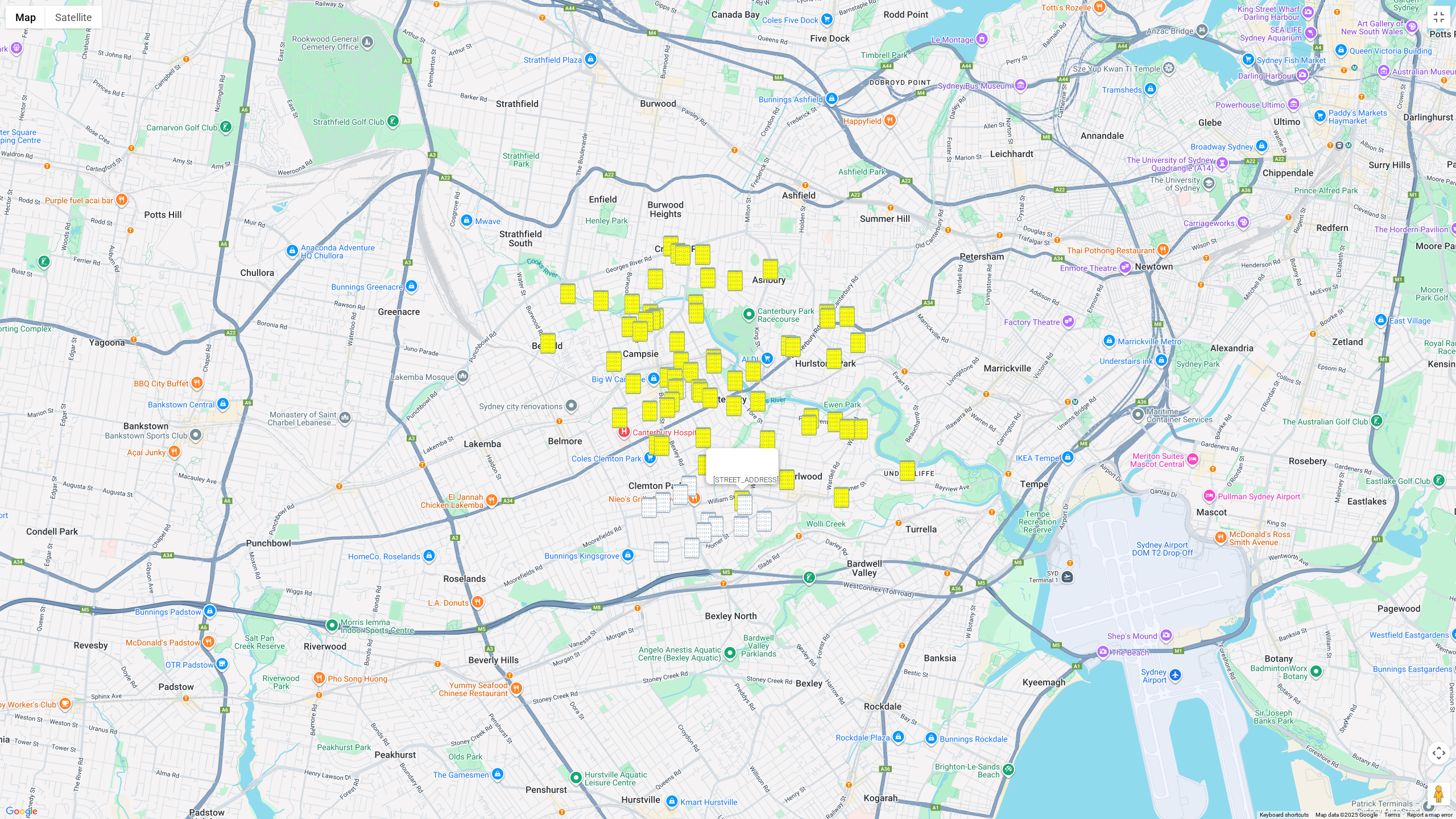
click at [759, 514] on img "36 Bardwell Crescent, EARLWOOD NSW 2206" at bounding box center [764, 521] width 15 height 21
drag, startPoint x: 655, startPoint y: 501, endPoint x: 665, endPoint y: 501, distance: 10.0
click at [656, 501] on img "1 Proctor Avenue, KINGSGROVE NSW 2208" at bounding box center [649, 508] width 15 height 21
drag, startPoint x: 665, startPoint y: 501, endPoint x: 666, endPoint y: 510, distance: 9.1
click at [665, 501] on img "270 William Street, KINGSGROVE NSW 2208" at bounding box center [663, 502] width 15 height 21
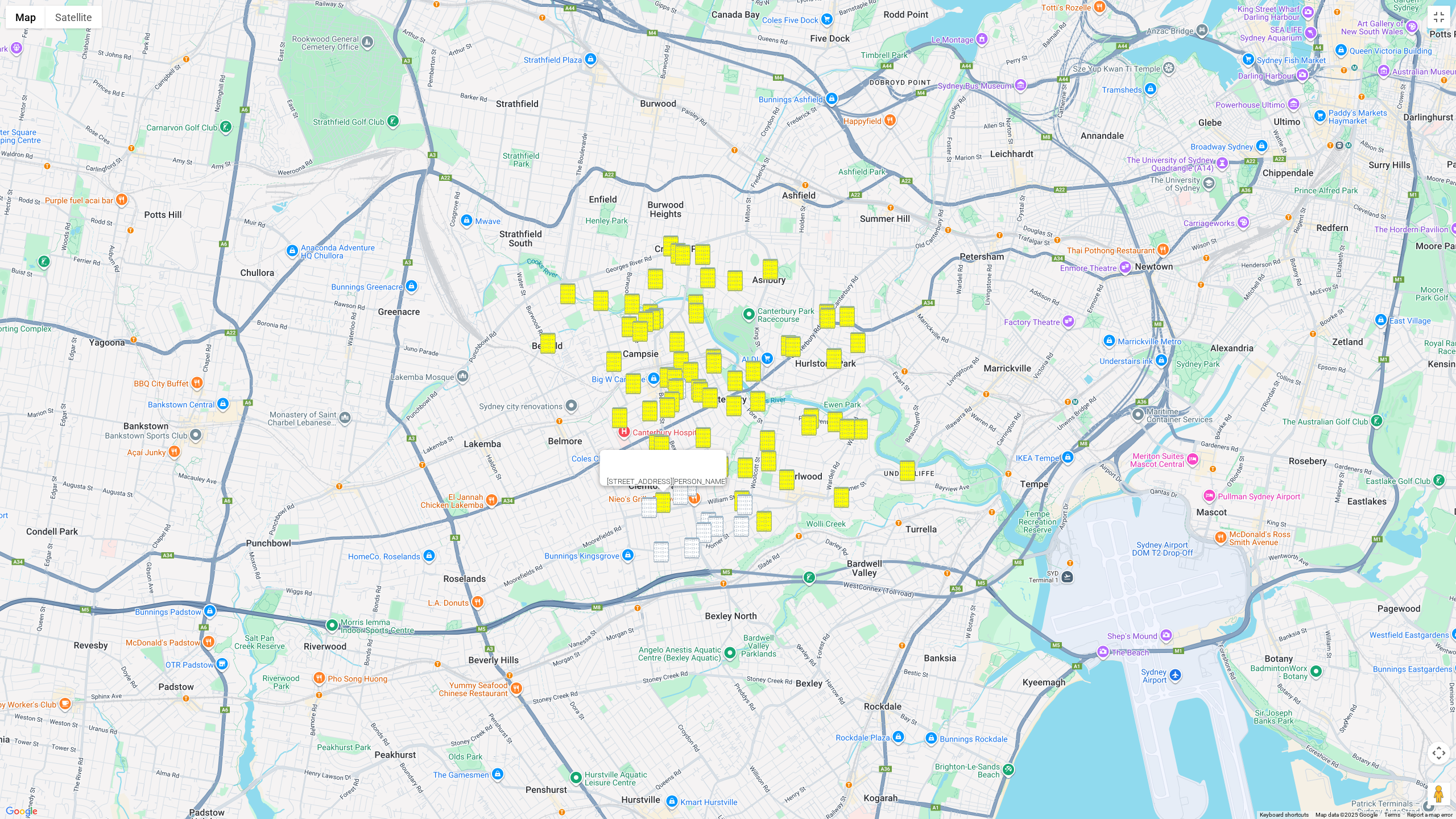
click at [693, 548] on img "23 Poole Street, KINGSGROVE NSW 2208" at bounding box center [691, 548] width 15 height 21
click at [658, 551] on img "23 Bobadah Street, KINGSGROVE NSW 2208" at bounding box center [661, 552] width 15 height 21
click at [689, 484] on img "141 Bexley Road, EARLWOOD NSW 2206" at bounding box center [689, 486] width 15 height 21
drag, startPoint x: 683, startPoint y: 488, endPoint x: 672, endPoint y: 496, distance: 13.6
click at [682, 488] on img "243 William Street, KINGSGROVE NSW 2208" at bounding box center [680, 494] width 15 height 21
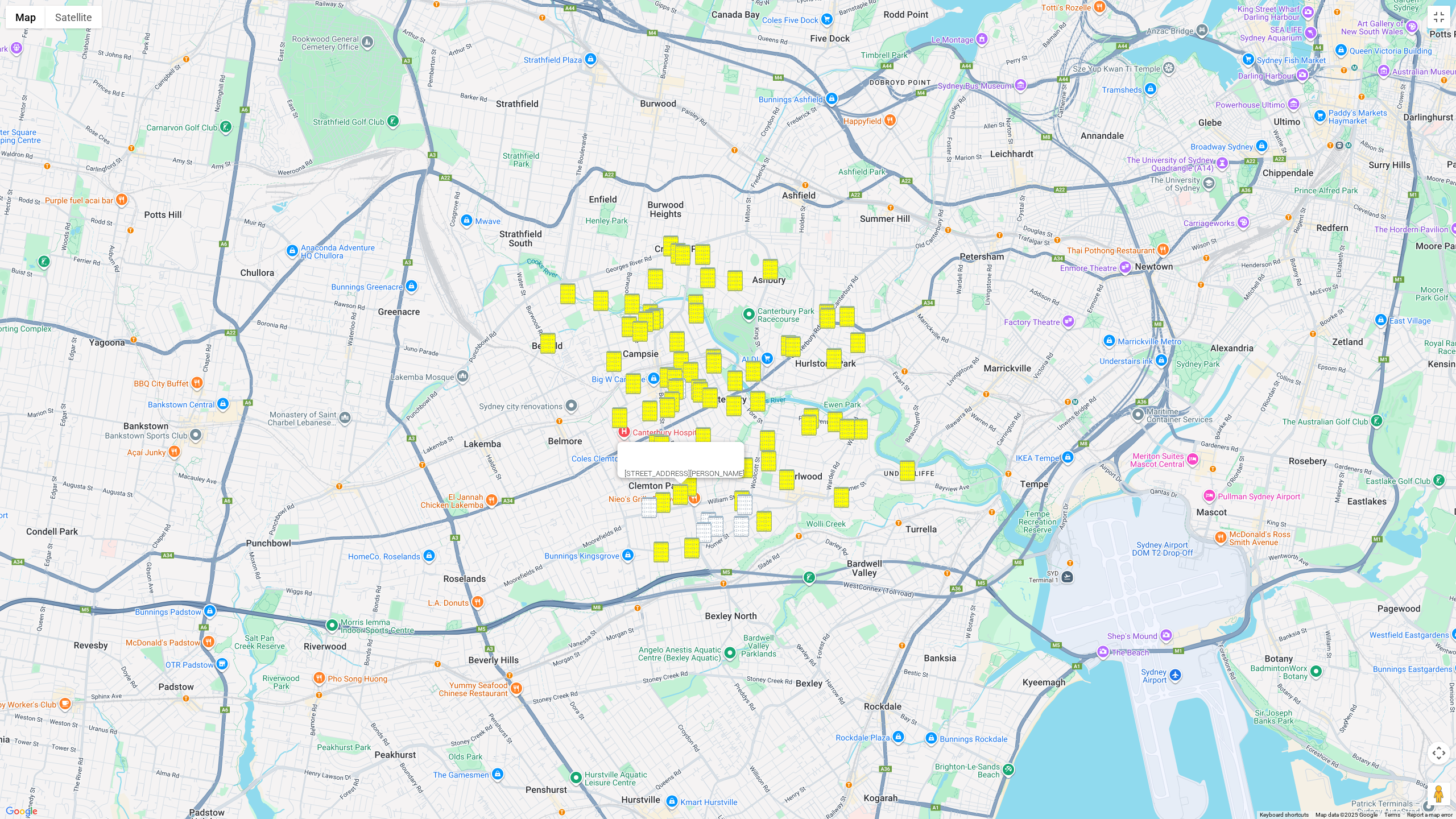
click at [652, 509] on img "1 Proctor Avenue, KINGSGROVE NSW 2208" at bounding box center [649, 508] width 15 height 21
click at [740, 507] on img "35 Glenview Avenue, EARLWOOD NSW 2206" at bounding box center [744, 505] width 15 height 21
click at [741, 526] on img "16 Shaw Avenue, EARLWOOD NSW 2206" at bounding box center [741, 526] width 15 height 21
click at [710, 514] on img "22 Willunga Avenue, EARLWOOD NSW 2206" at bounding box center [708, 522] width 15 height 21
drag, startPoint x: 715, startPoint y: 521, endPoint x: 704, endPoint y: 526, distance: 12.1
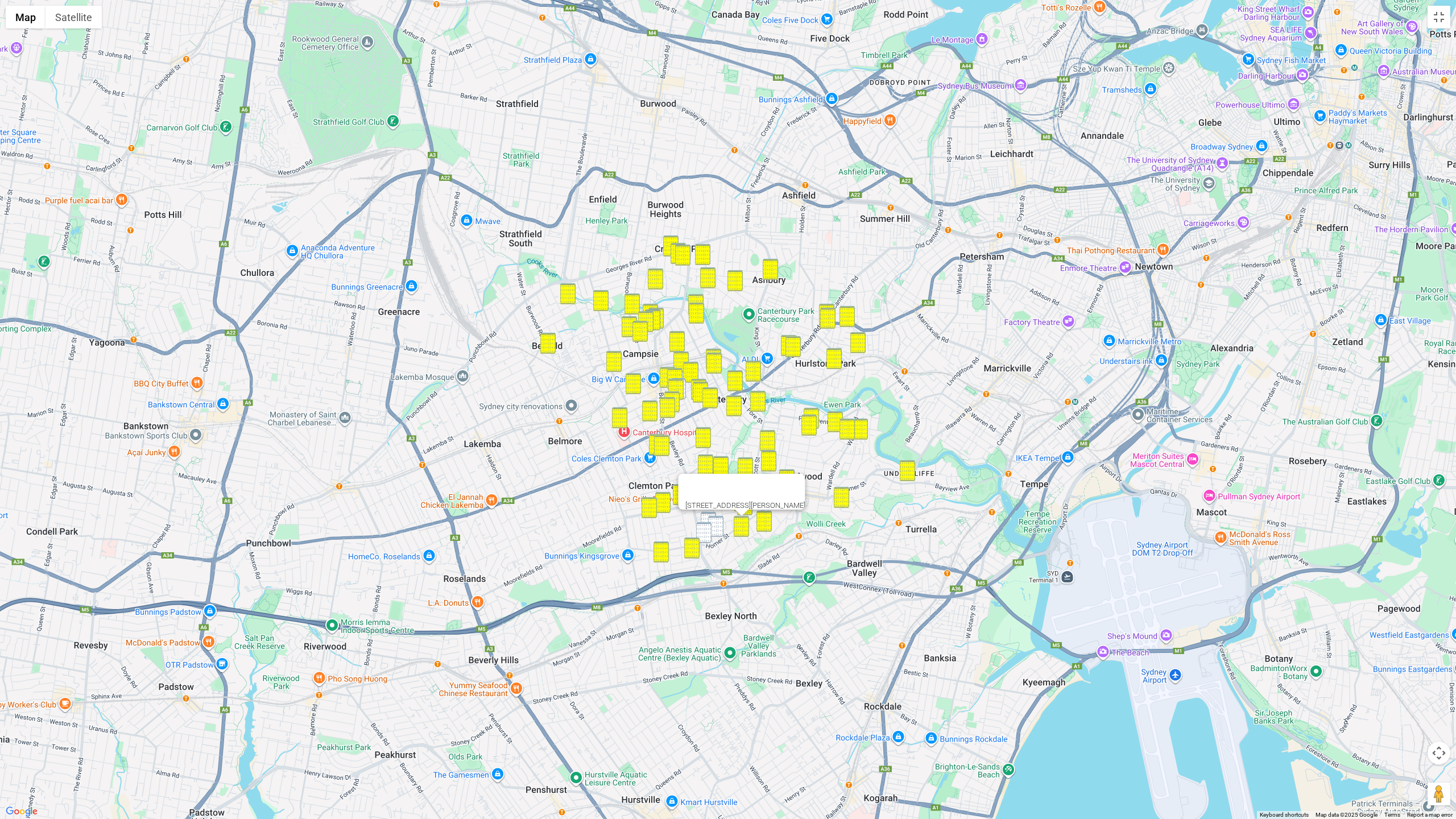
click at [715, 521] on img "6 Angus Street, EARLWOOD NSW 2206" at bounding box center [715, 526] width 15 height 21
click at [703, 526] on img "577 Homer Street, EARLWOOD NSW 2206" at bounding box center [704, 533] width 15 height 21
click at [707, 518] on div at bounding box center [704, 519] width 14 height 7
click at [740, 495] on div at bounding box center [694, 494] width 93 height 27
click at [733, 485] on div at bounding box center [694, 494] width 93 height 27
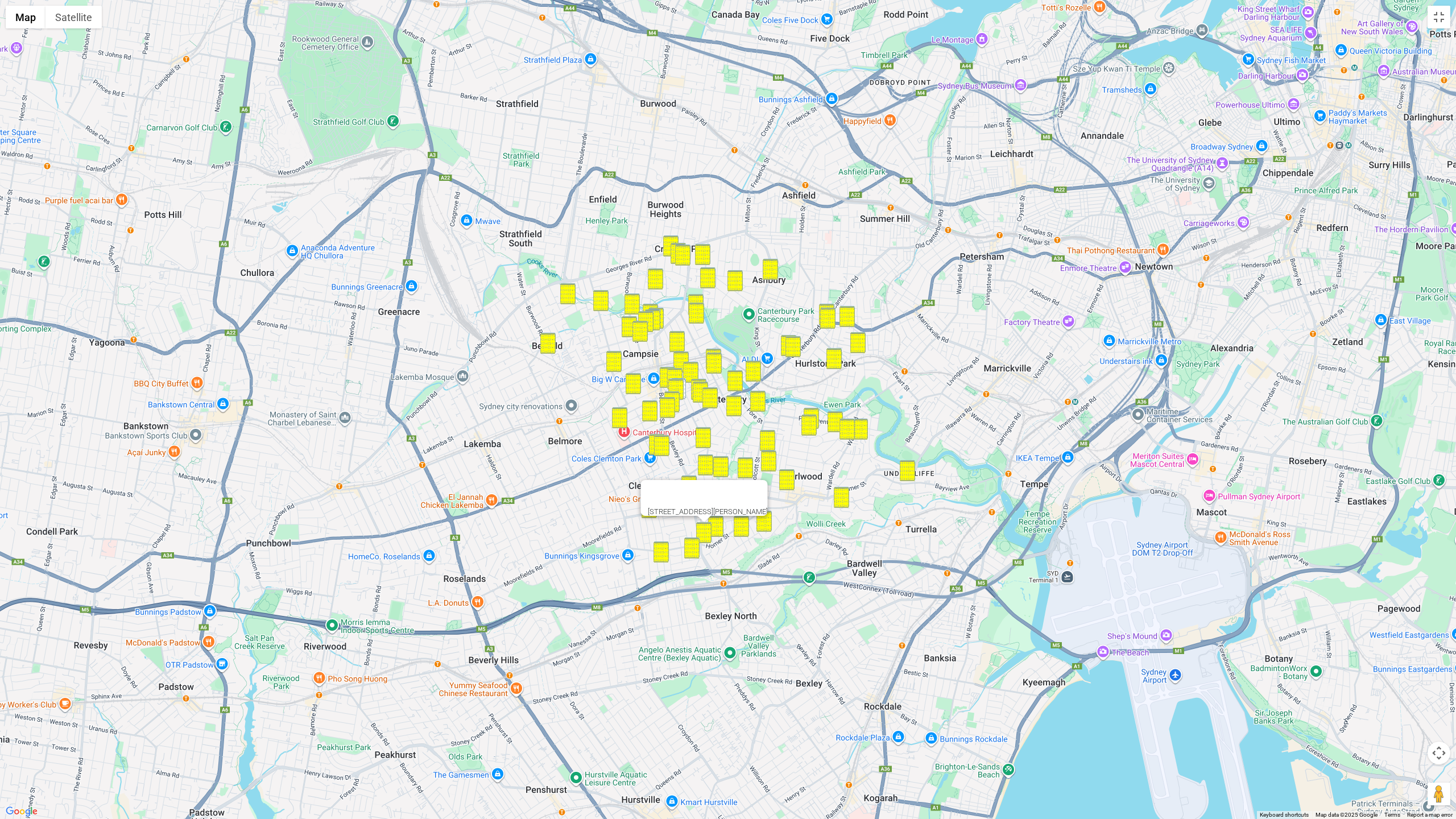
click at [727, 473] on img "32 Warburton Parade, EARLWOOD NSW 2206" at bounding box center [721, 466] width 15 height 21
drag, startPoint x: 724, startPoint y: 472, endPoint x: 715, endPoint y: 492, distance: 21.9
click at [724, 473] on img "32 Warburton Parade, EARLWOOD NSW 2206" at bounding box center [721, 466] width 15 height 21
click at [721, 467] on img "32 Warburton Parade, EARLWOOD NSW 2206" at bounding box center [721, 466] width 15 height 21
click at [707, 515] on img "22 Willunga Avenue, EARLWOOD NSW 2206" at bounding box center [708, 522] width 15 height 21
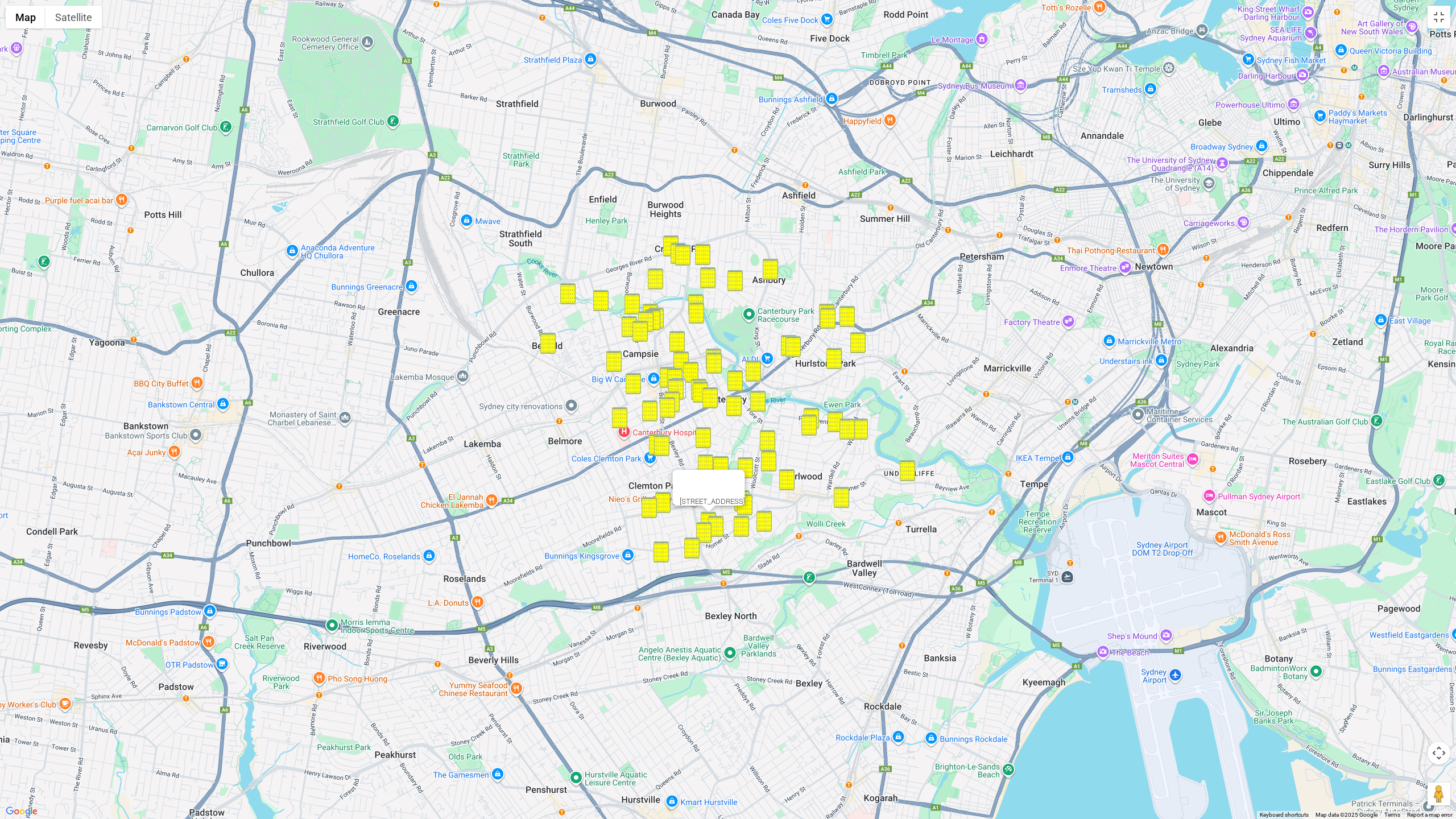
click at [1142, 723] on button "Map camera controls" at bounding box center [1438, 752] width 23 height 23
click at [1142, 723] on button "Zoom out" at bounding box center [1410, 781] width 23 height 23
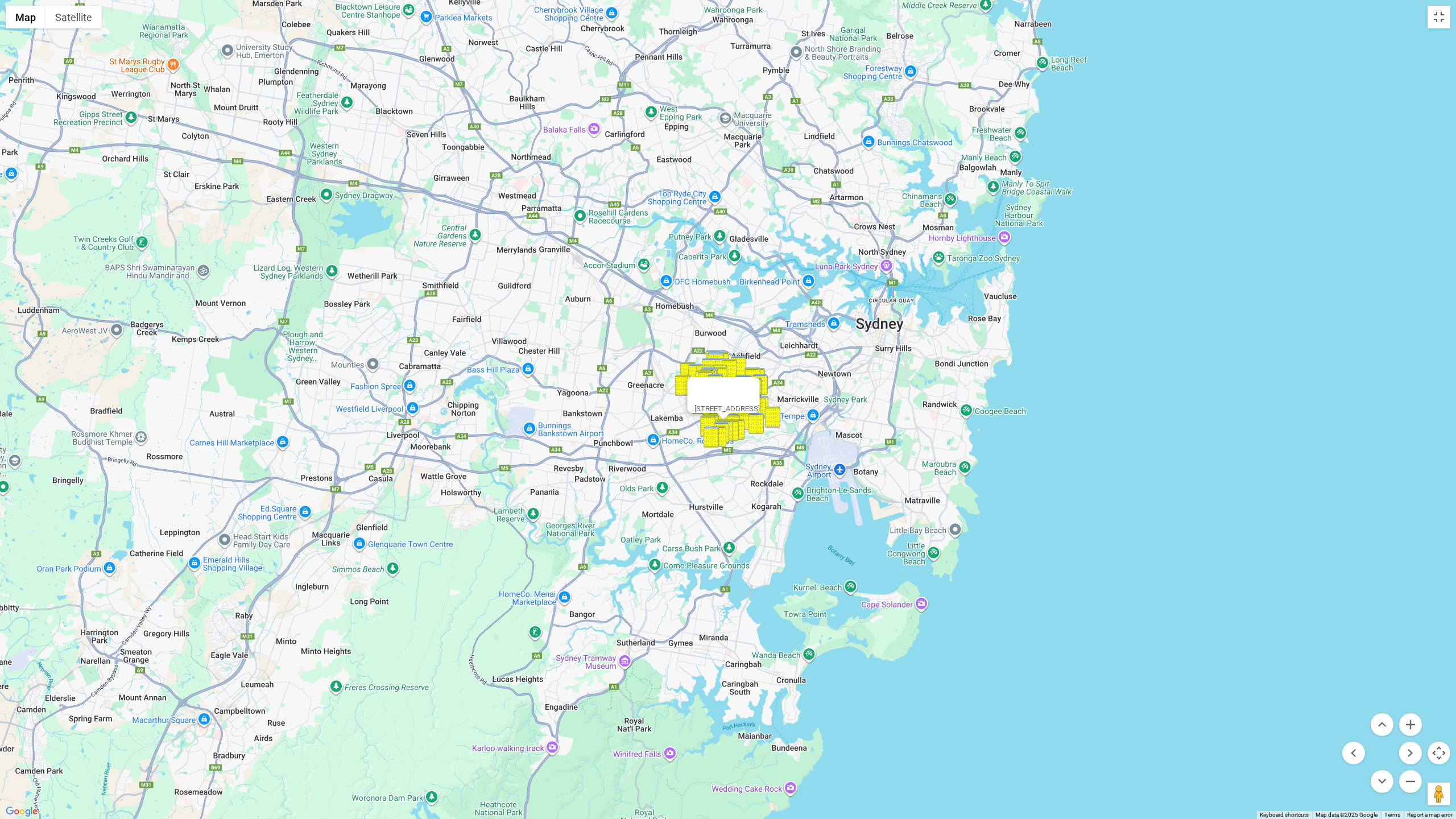
click at [732, 389] on div at bounding box center [713, 391] width 38 height 27
click at [732, 383] on div at bounding box center [713, 391] width 38 height 27
click at [728, 377] on div at bounding box center [713, 391] width 38 height 27
click at [727, 395] on div at bounding box center [713, 391] width 38 height 27
click at [796, 513] on div "22 Willunga Avenue, EARLWOOD NSW 2206" at bounding box center [728, 410] width 1456 height 819
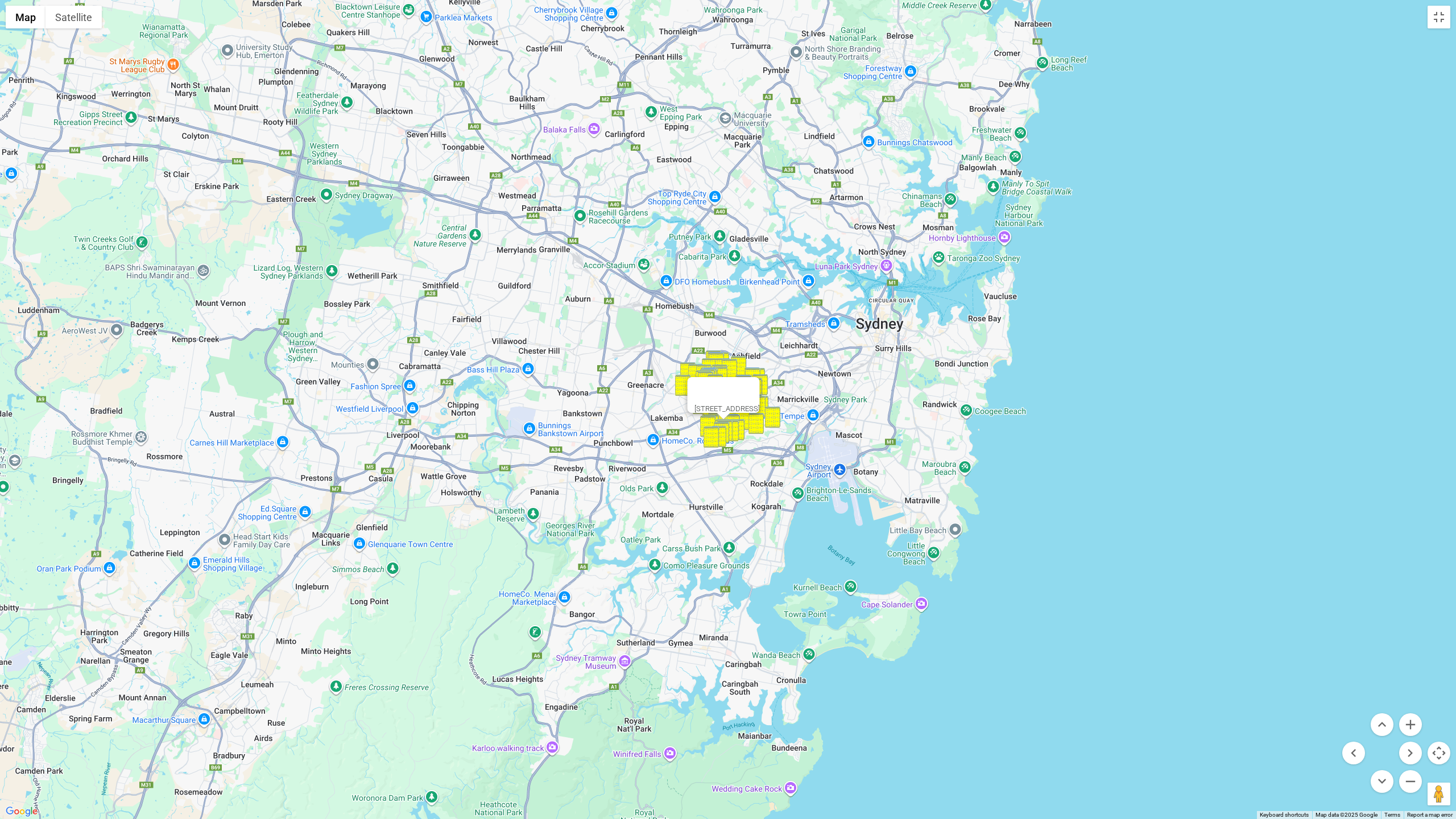
click at [816, 445] on div "22 Willunga Avenue, EARLWOOD NSW 2206" at bounding box center [728, 410] width 1456 height 819
click at [760, 383] on button "Close" at bounding box center [746, 391] width 27 height 27
click at [1142, 723] on button "Zoom in" at bounding box center [1410, 724] width 23 height 23
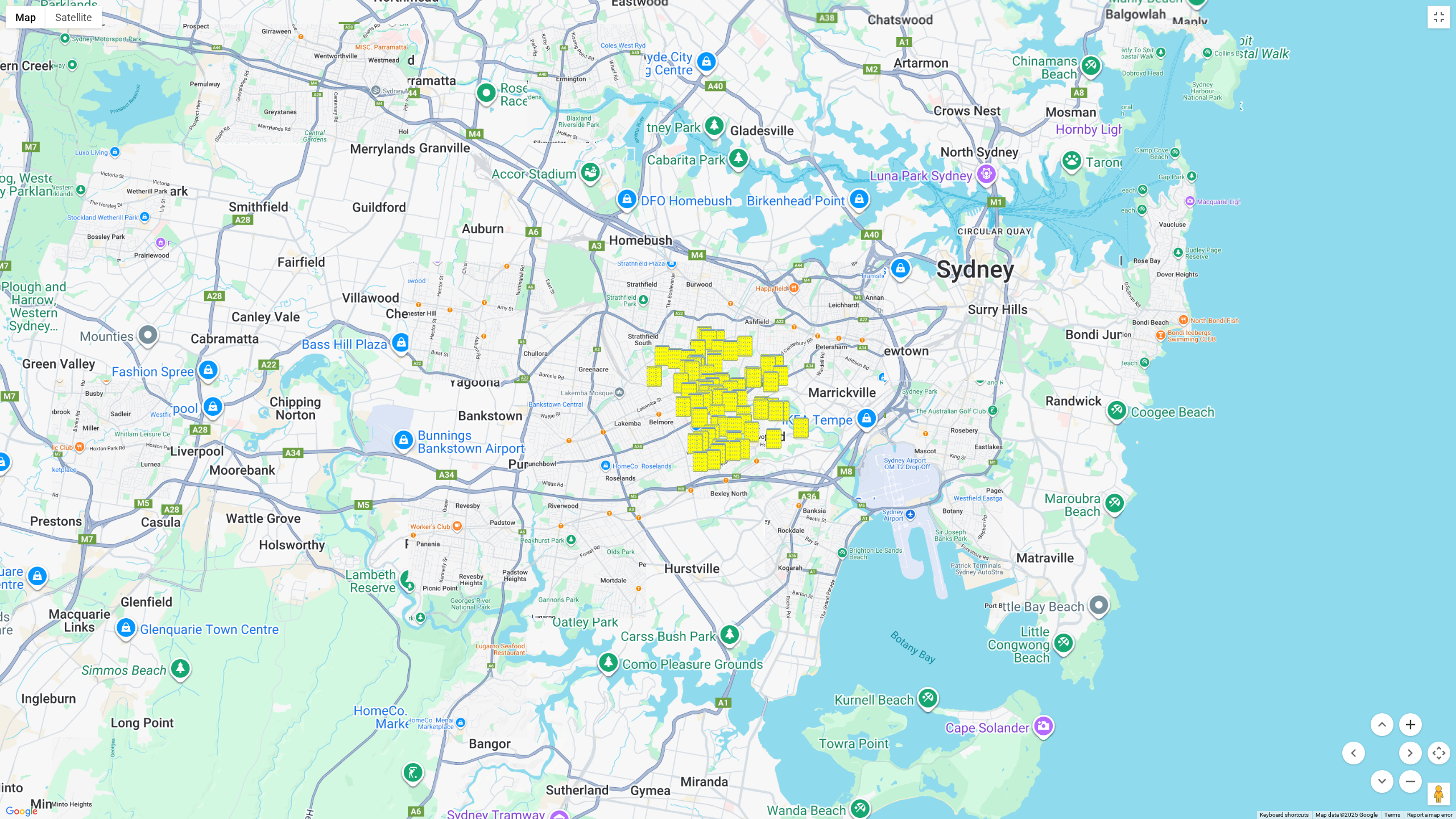
click at [1142, 723] on button "Zoom in" at bounding box center [1410, 724] width 23 height 23
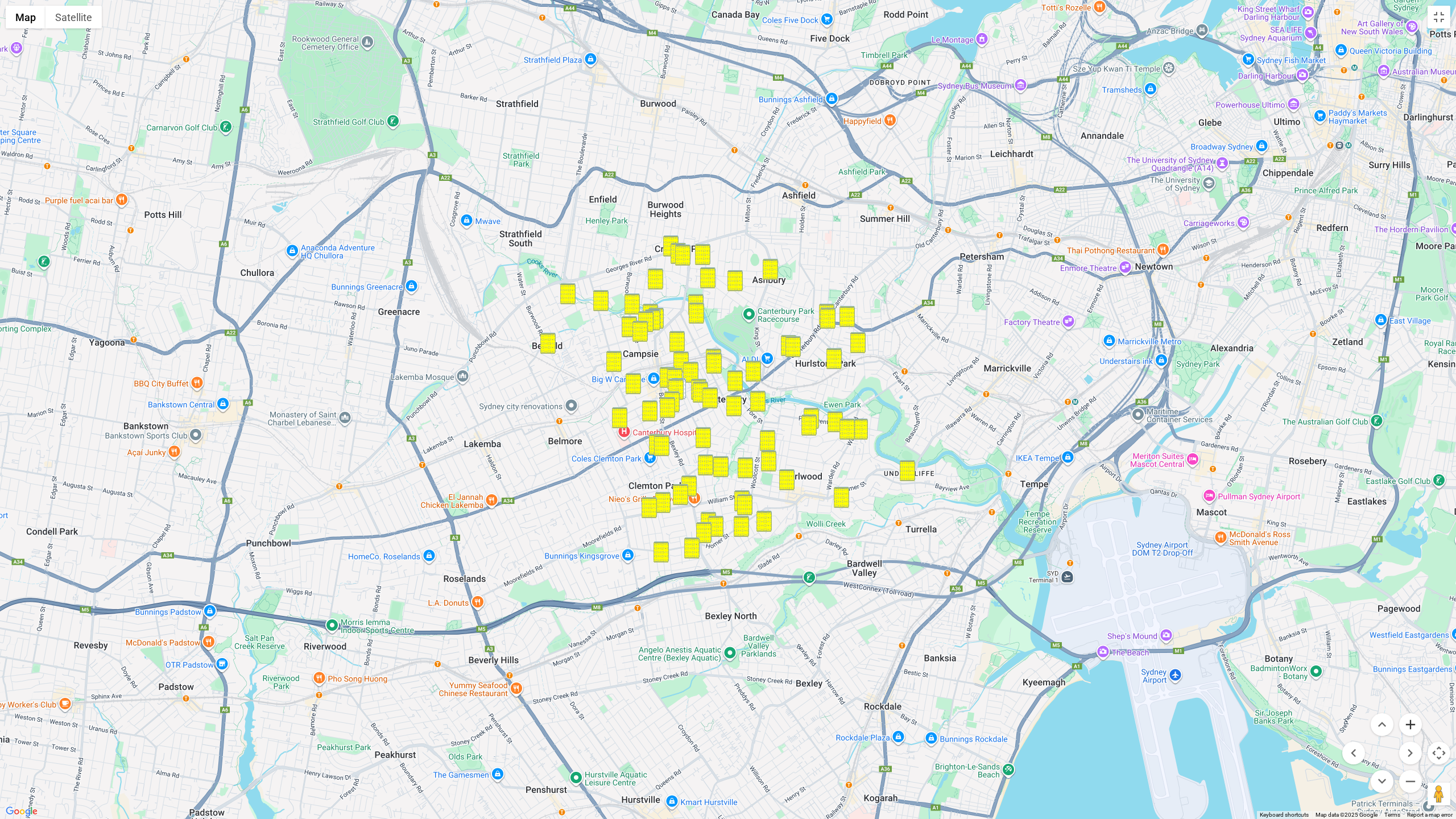
click at [1142, 723] on button "Zoom in" at bounding box center [1410, 724] width 23 height 23
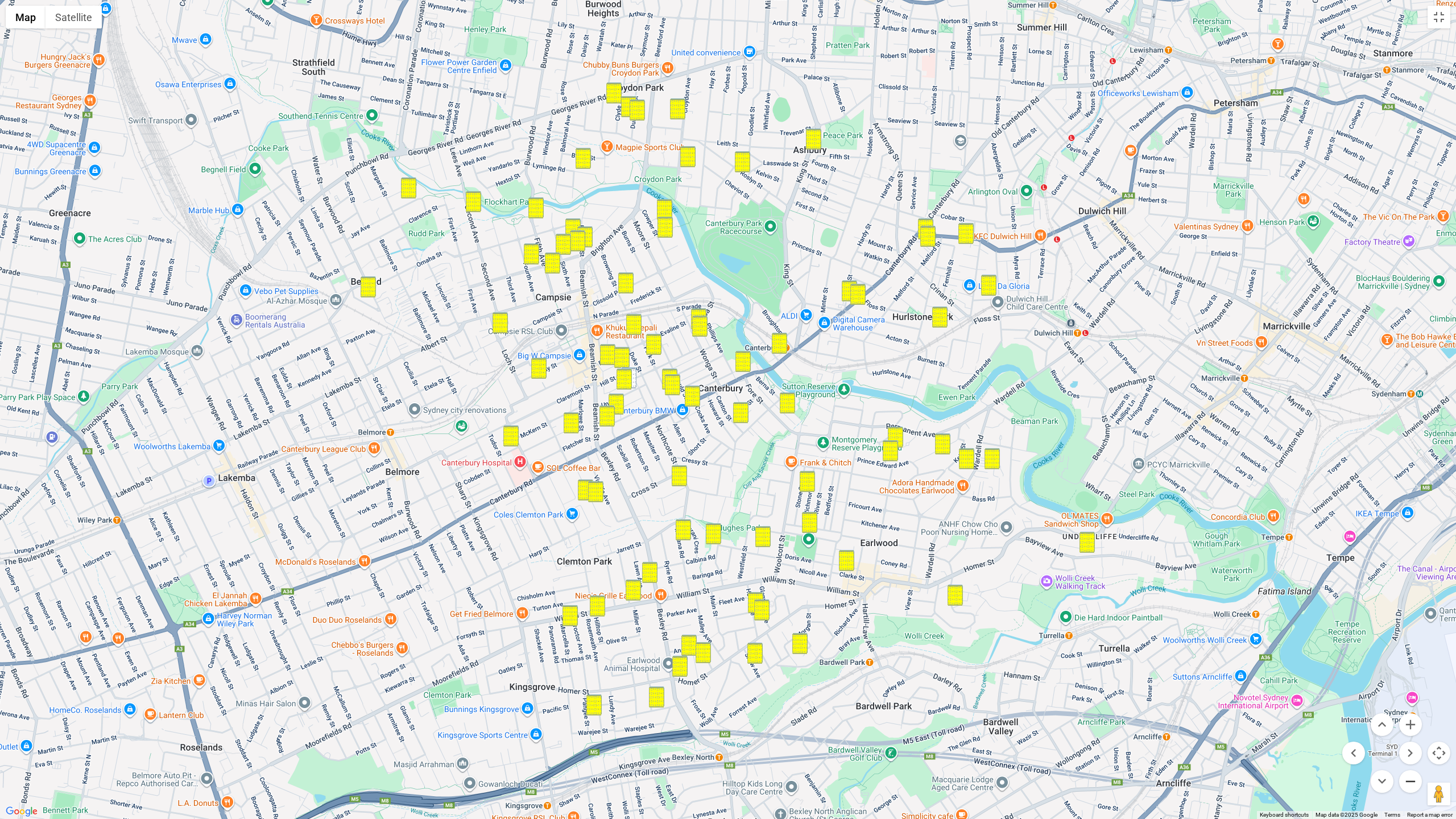
click at [1142, 723] on button "Zoom out" at bounding box center [1410, 781] width 23 height 23
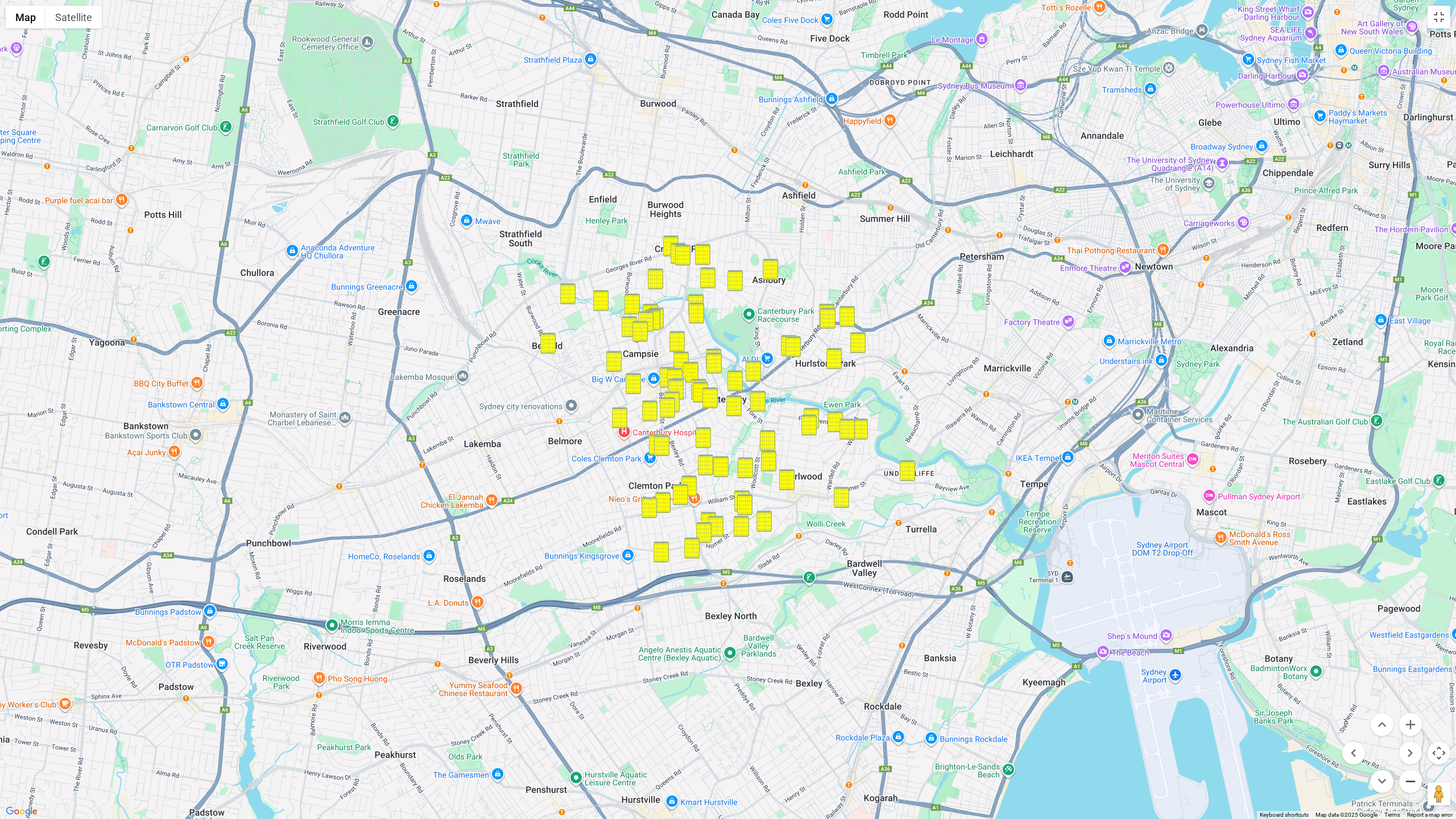
click at [1142, 723] on button "Zoom out" at bounding box center [1410, 781] width 23 height 23
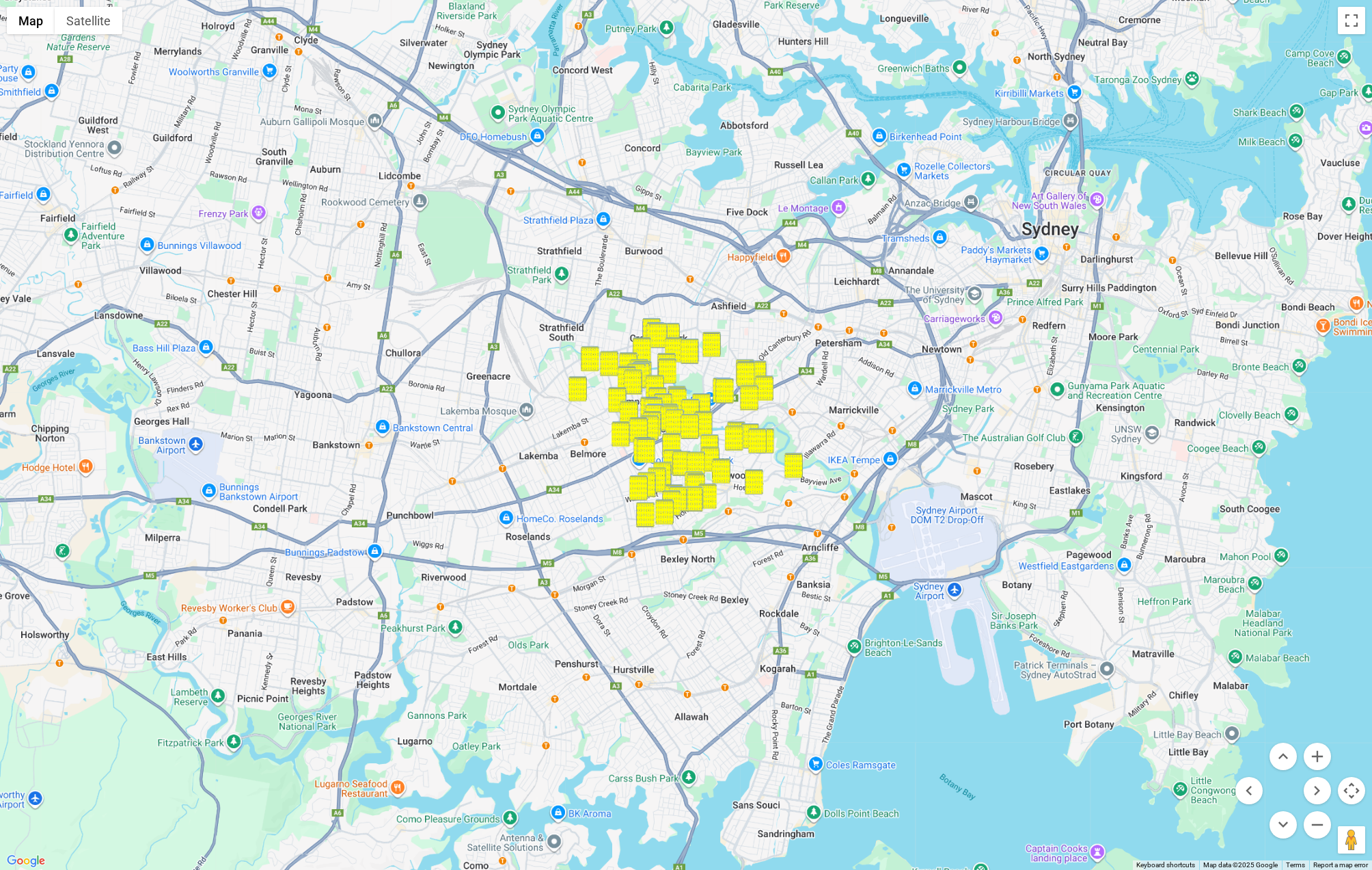
click at [875, 310] on link "Save route" at bounding box center [879, 317] width 76 height 25
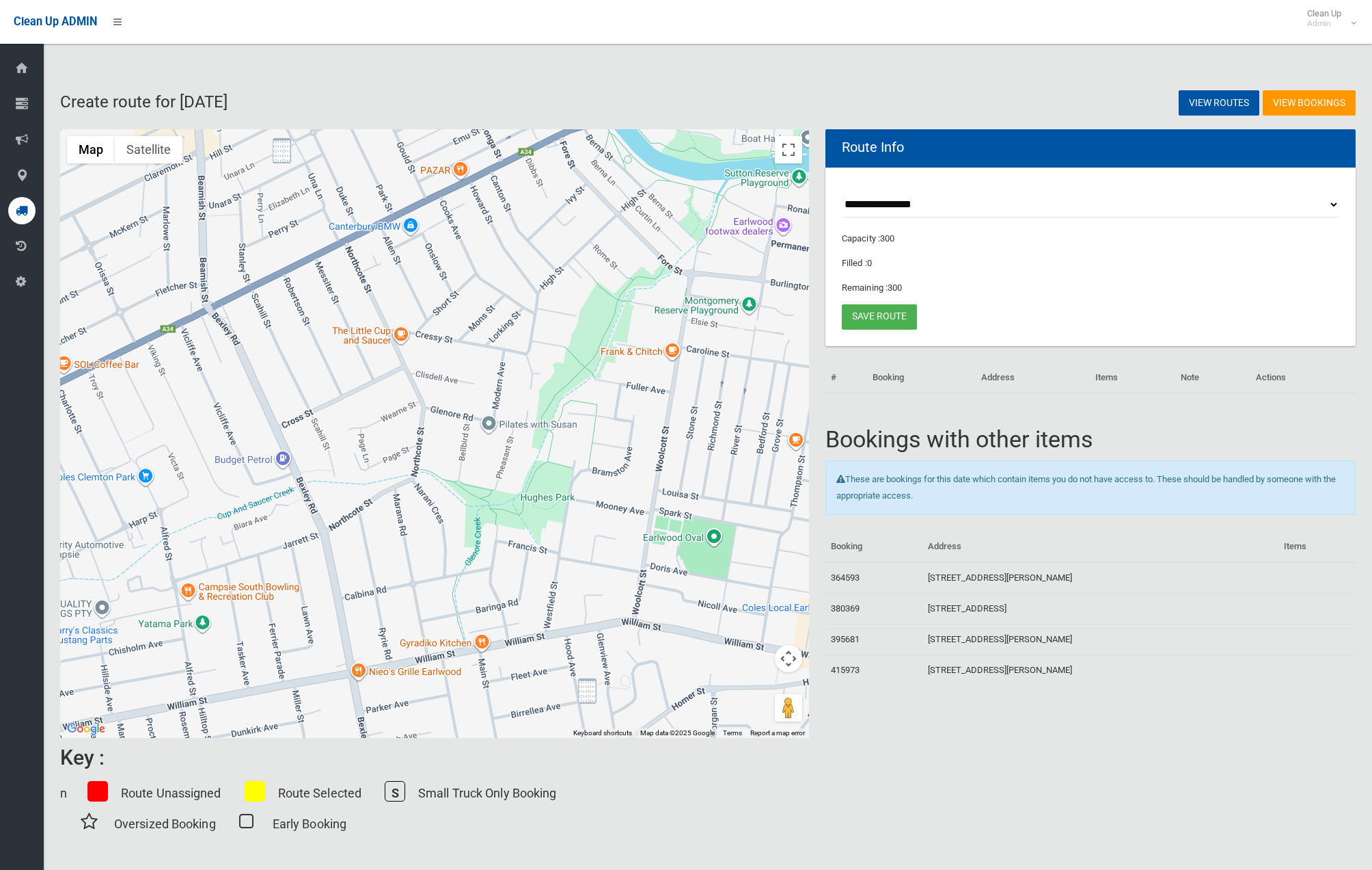
click at [276, 150] on img "9 Unara Street, CAMPSIE NSW 2194" at bounding box center [282, 150] width 18 height 25
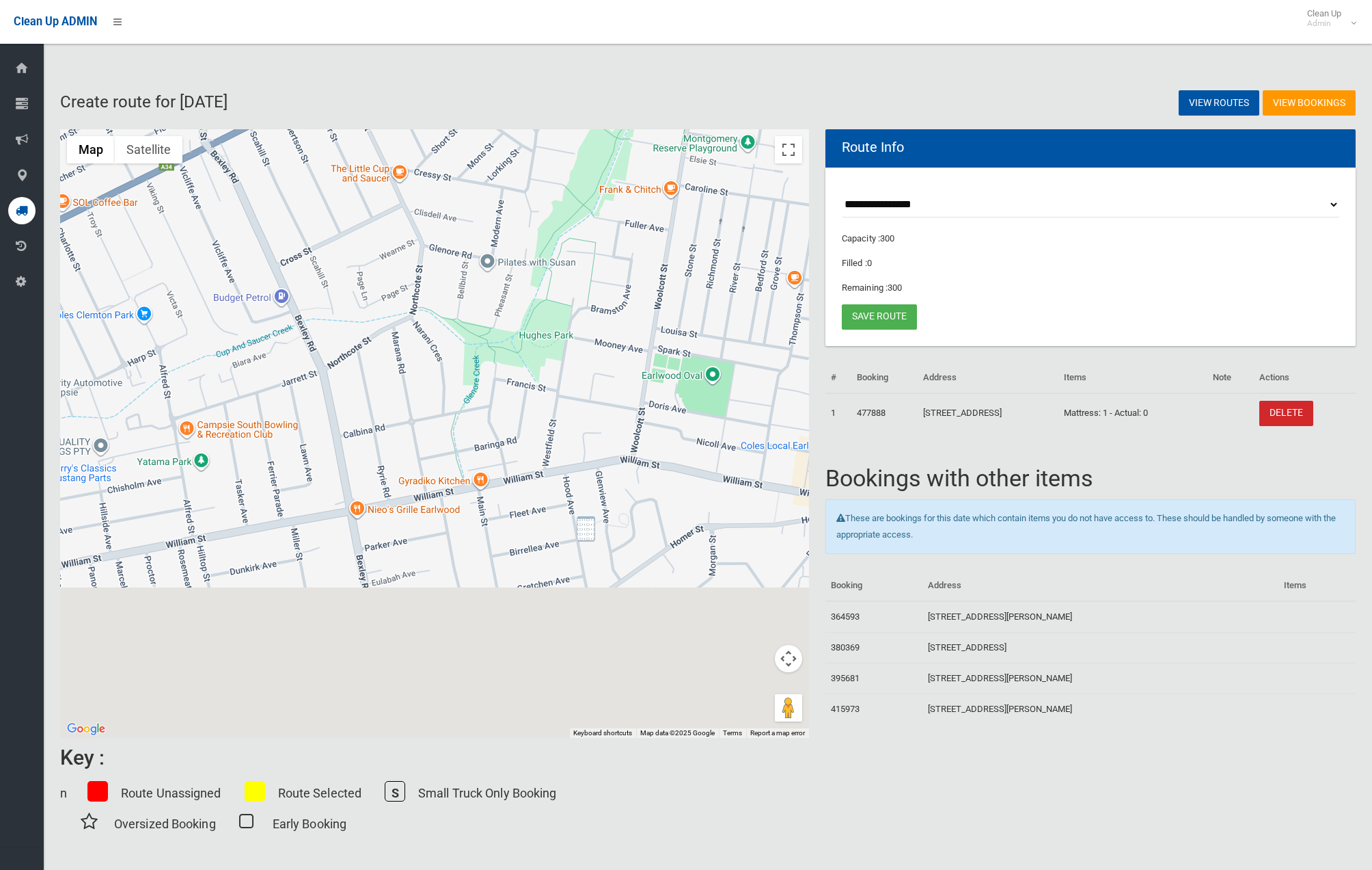
drag, startPoint x: 579, startPoint y: 643, endPoint x: 580, endPoint y: 389, distance: 254.0
click at [580, 387] on div "[STREET_ADDRESS]" at bounding box center [434, 433] width 749 height 608
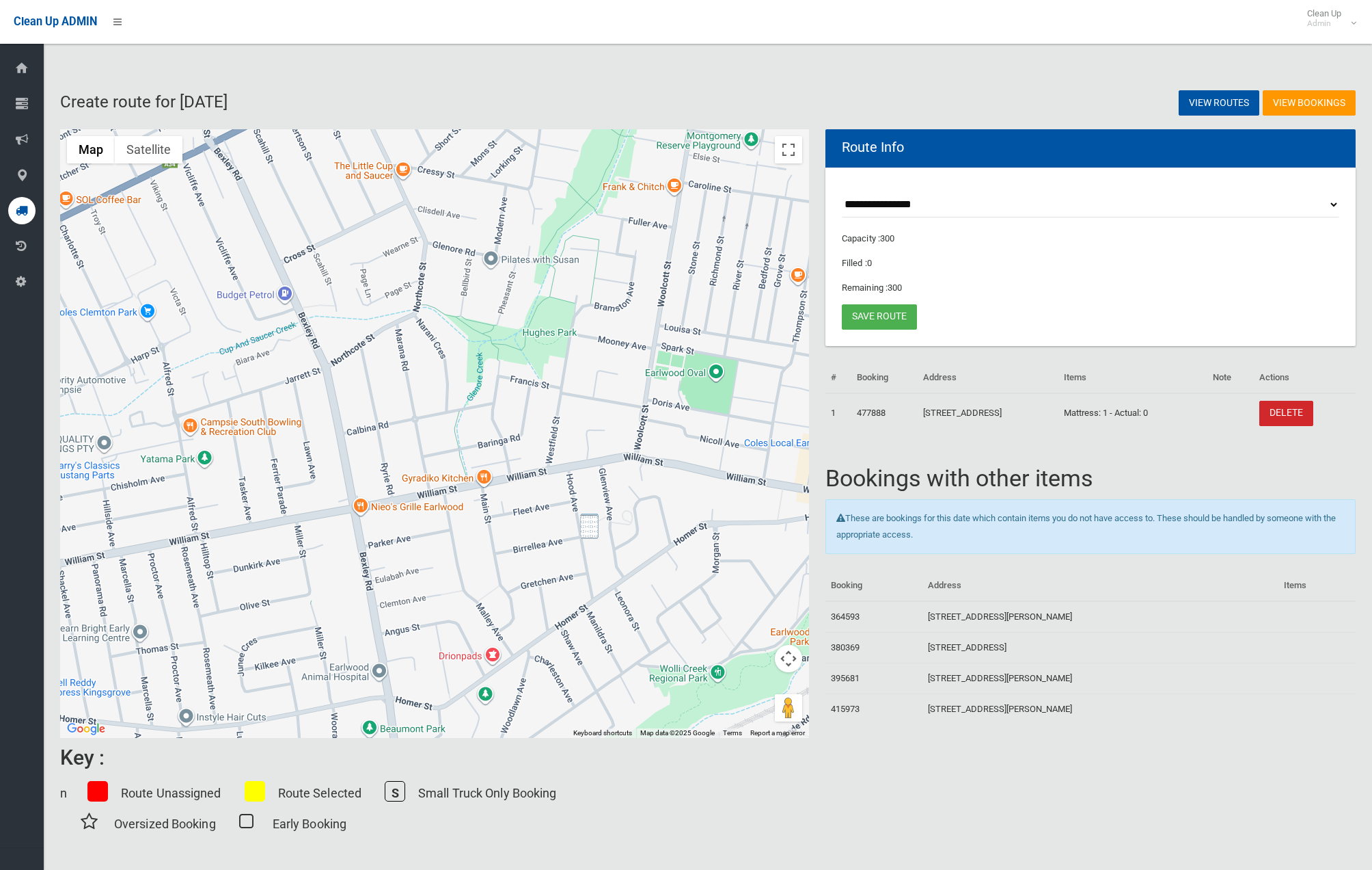
drag, startPoint x: 597, startPoint y: 533, endPoint x: 608, endPoint y: 554, distance: 23.7
click at [597, 533] on img "28 Hood Avenue, EARLWOOD NSW 2206" at bounding box center [589, 526] width 18 height 25
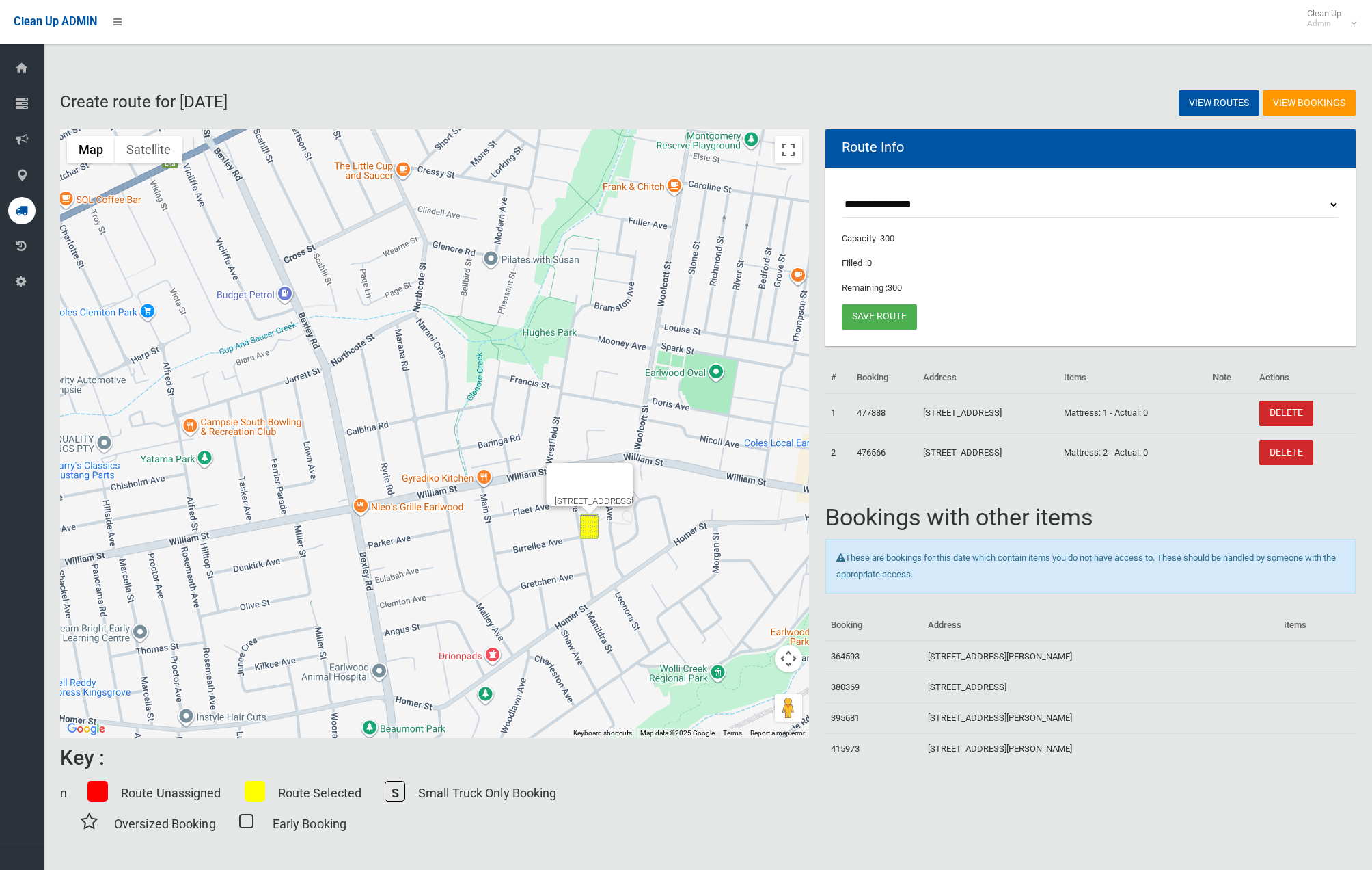
drag, startPoint x: 790, startPoint y: 664, endPoint x: 788, endPoint y: 687, distance: 23.1
click at [790, 664] on button "Map camera controls" at bounding box center [788, 658] width 27 height 27
click at [756, 696] on button "Zoom out" at bounding box center [754, 692] width 27 height 27
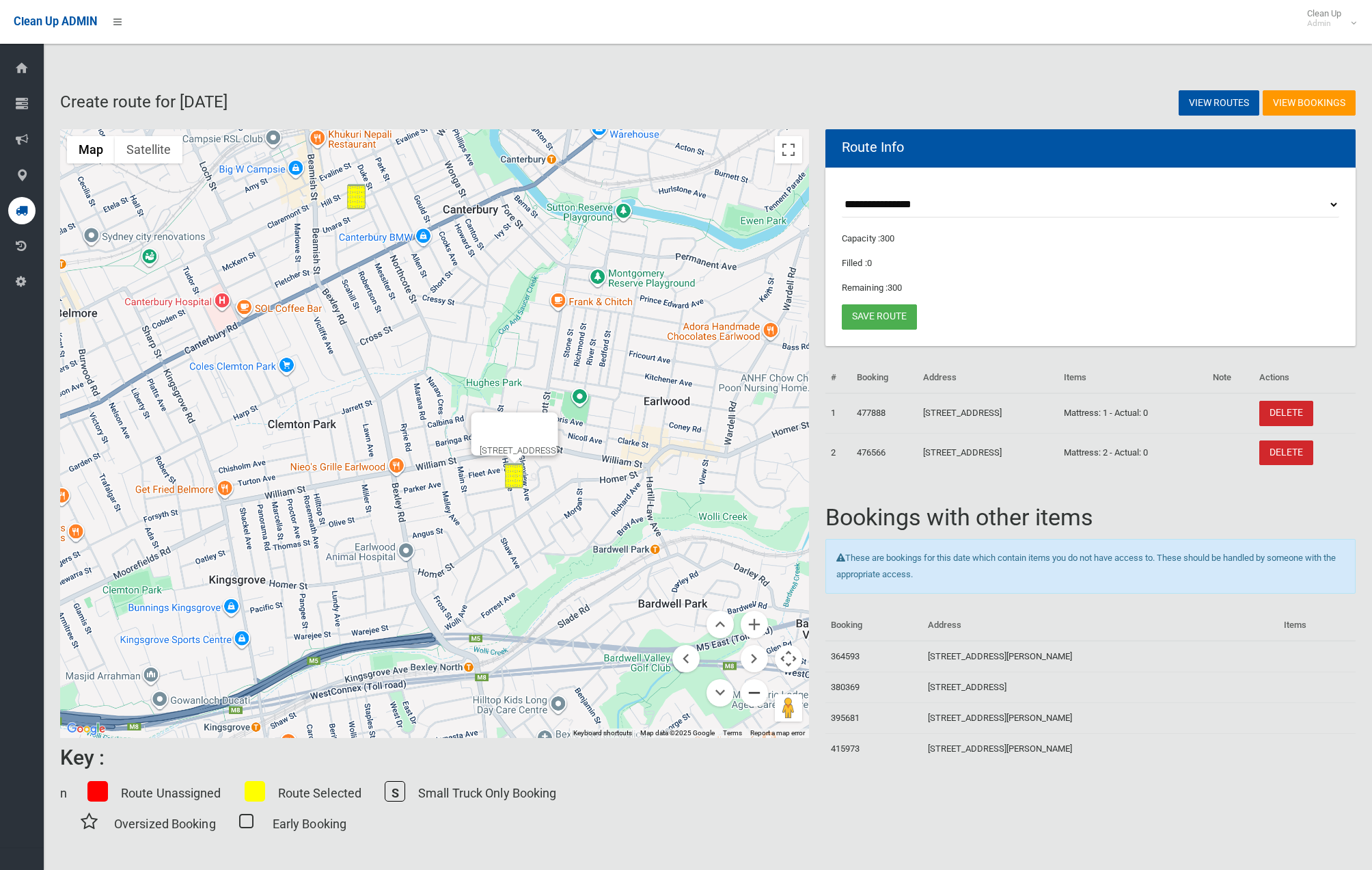
click at [756, 696] on button "Zoom out" at bounding box center [754, 692] width 27 height 27
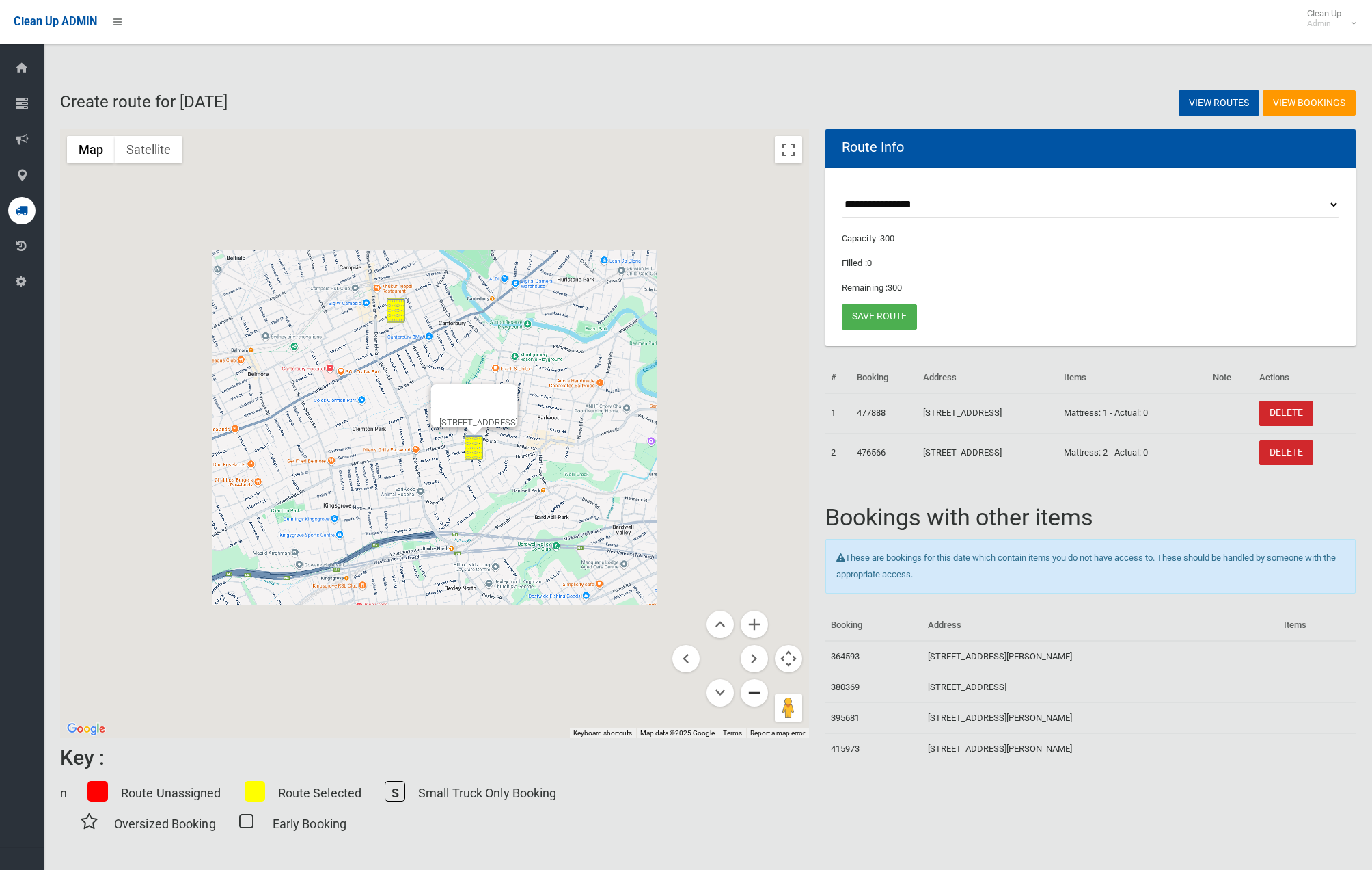
click at [756, 696] on button "Zoom out" at bounding box center [754, 692] width 27 height 27
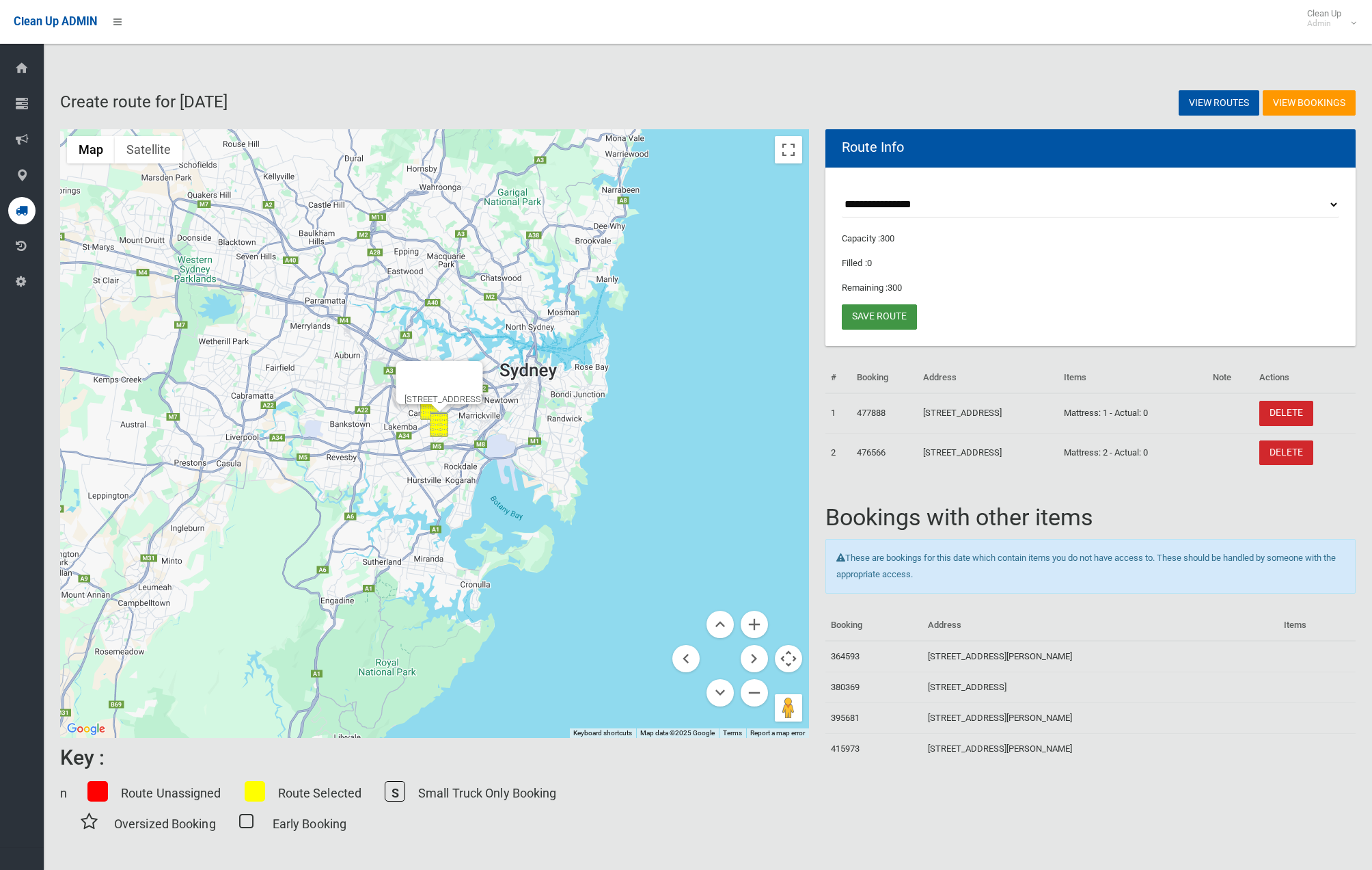
click at [857, 315] on link "Save route" at bounding box center [879, 317] width 76 height 25
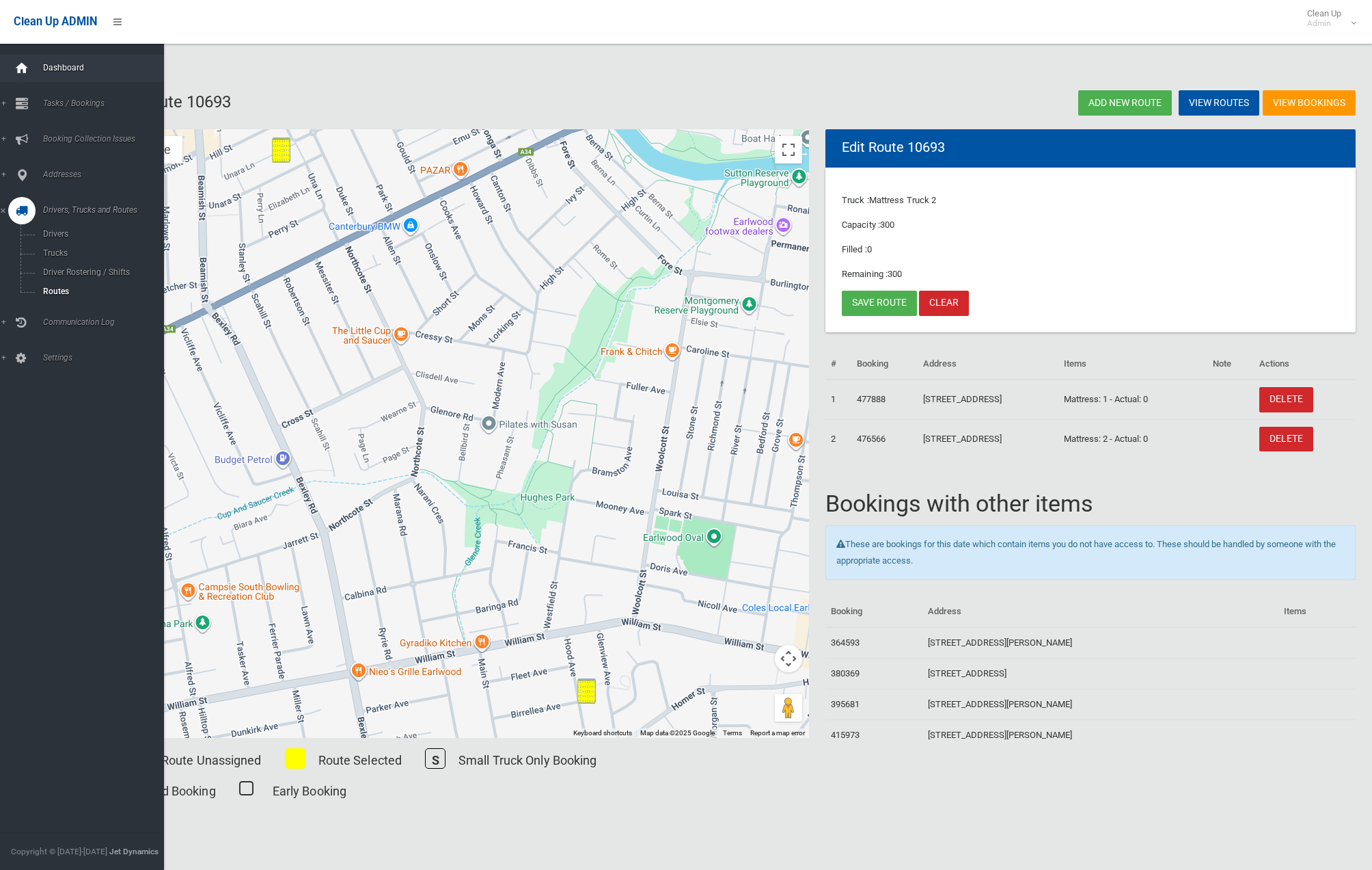
click at [21, 70] on icon at bounding box center [22, 68] width 15 height 27
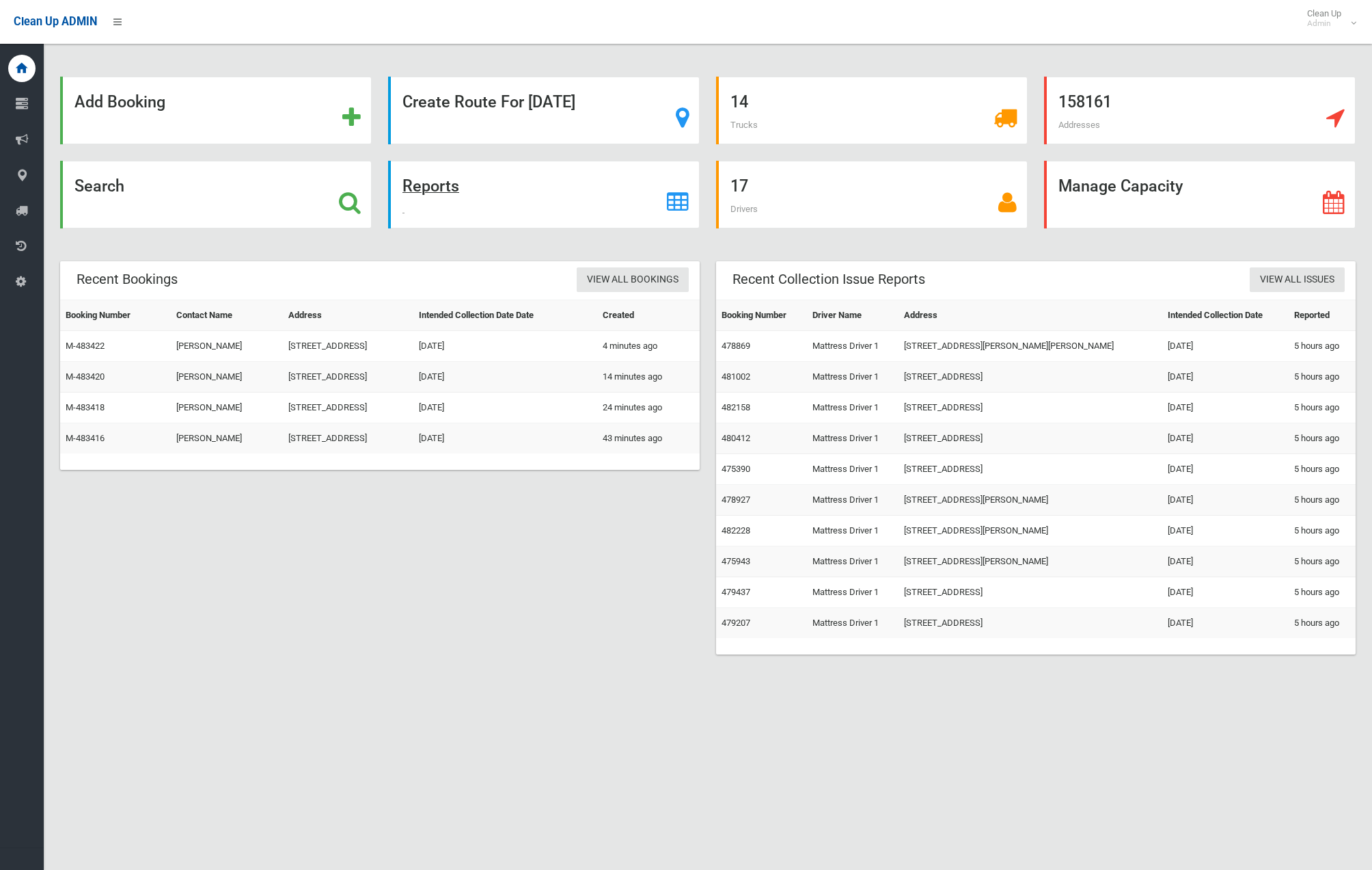
click at [458, 191] on strong "Reports" at bounding box center [430, 186] width 56 height 19
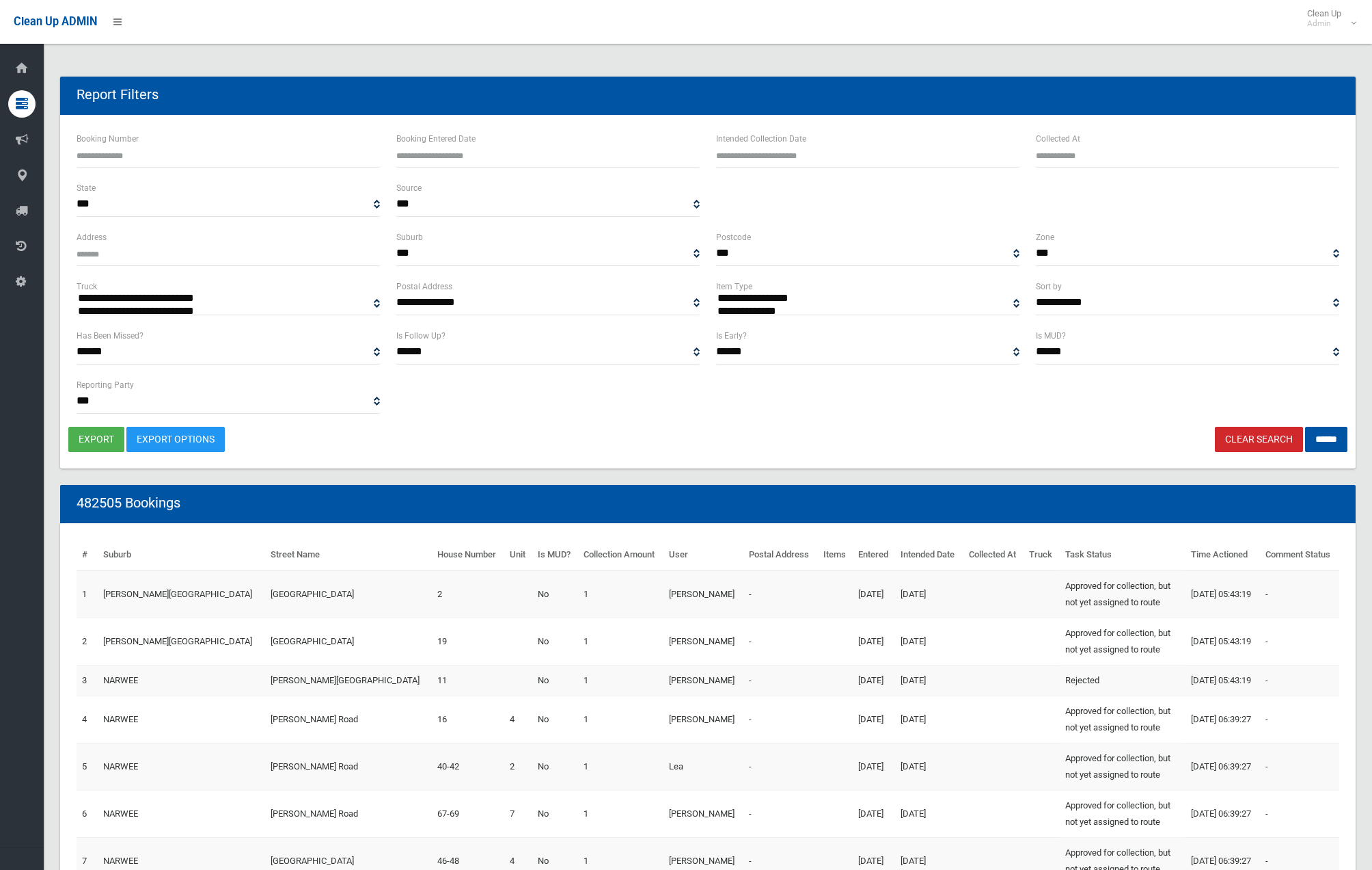
select select
type input "**********"
click at [902, 162] on input "text" at bounding box center [868, 155] width 304 height 25
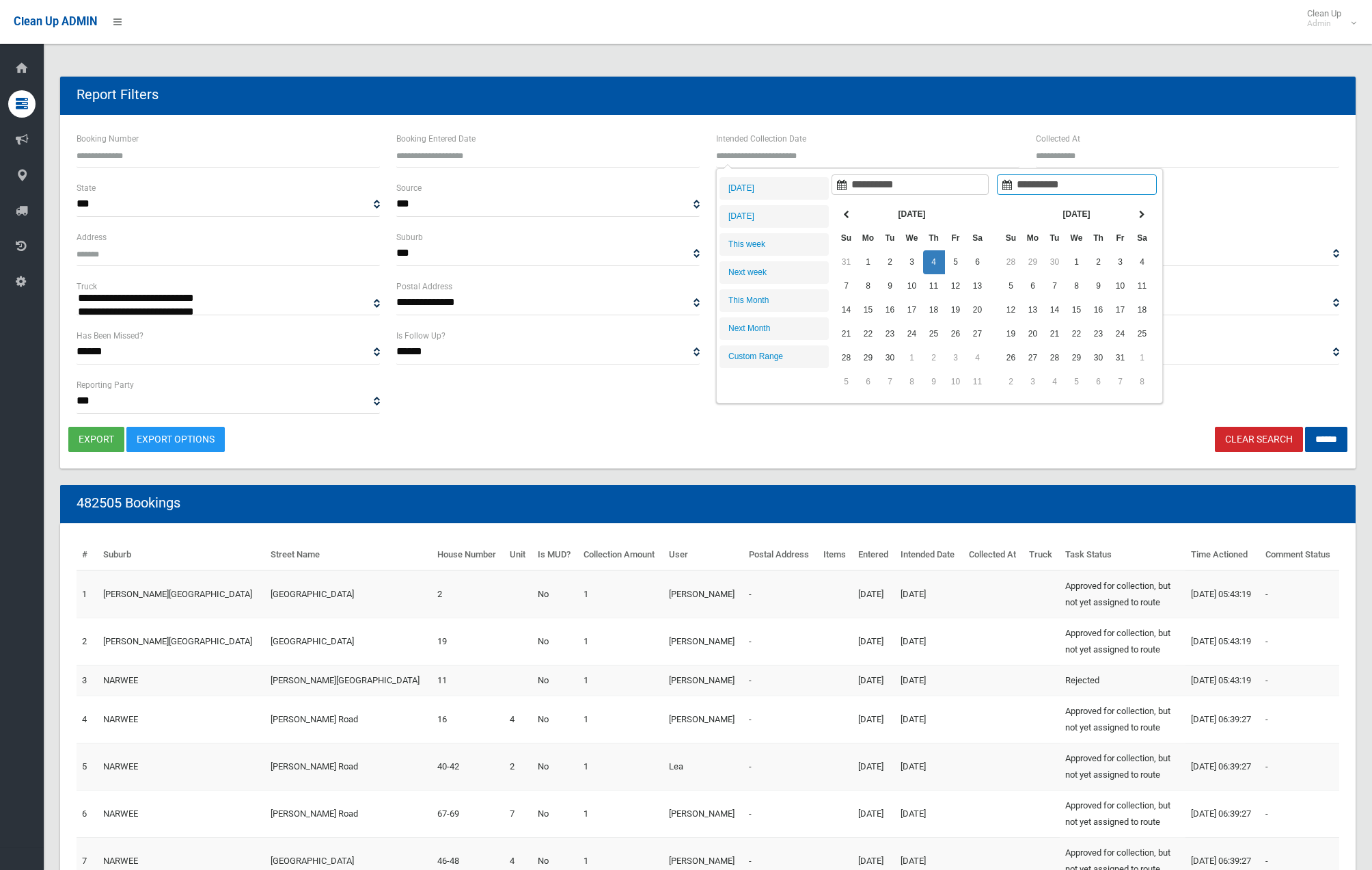
type input "**********"
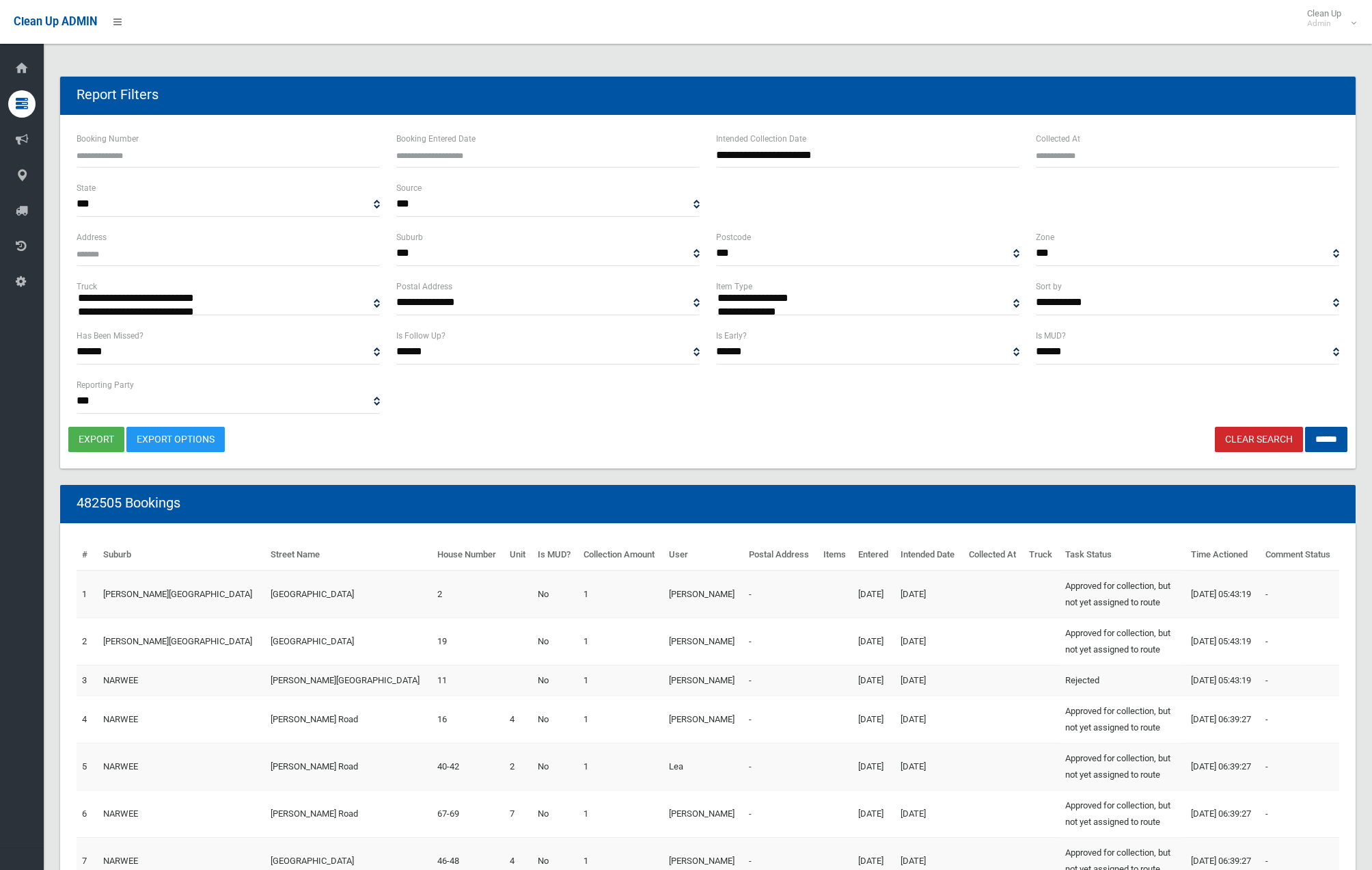
select select "**"
click at [1324, 440] on input "******" at bounding box center [1327, 439] width 43 height 25
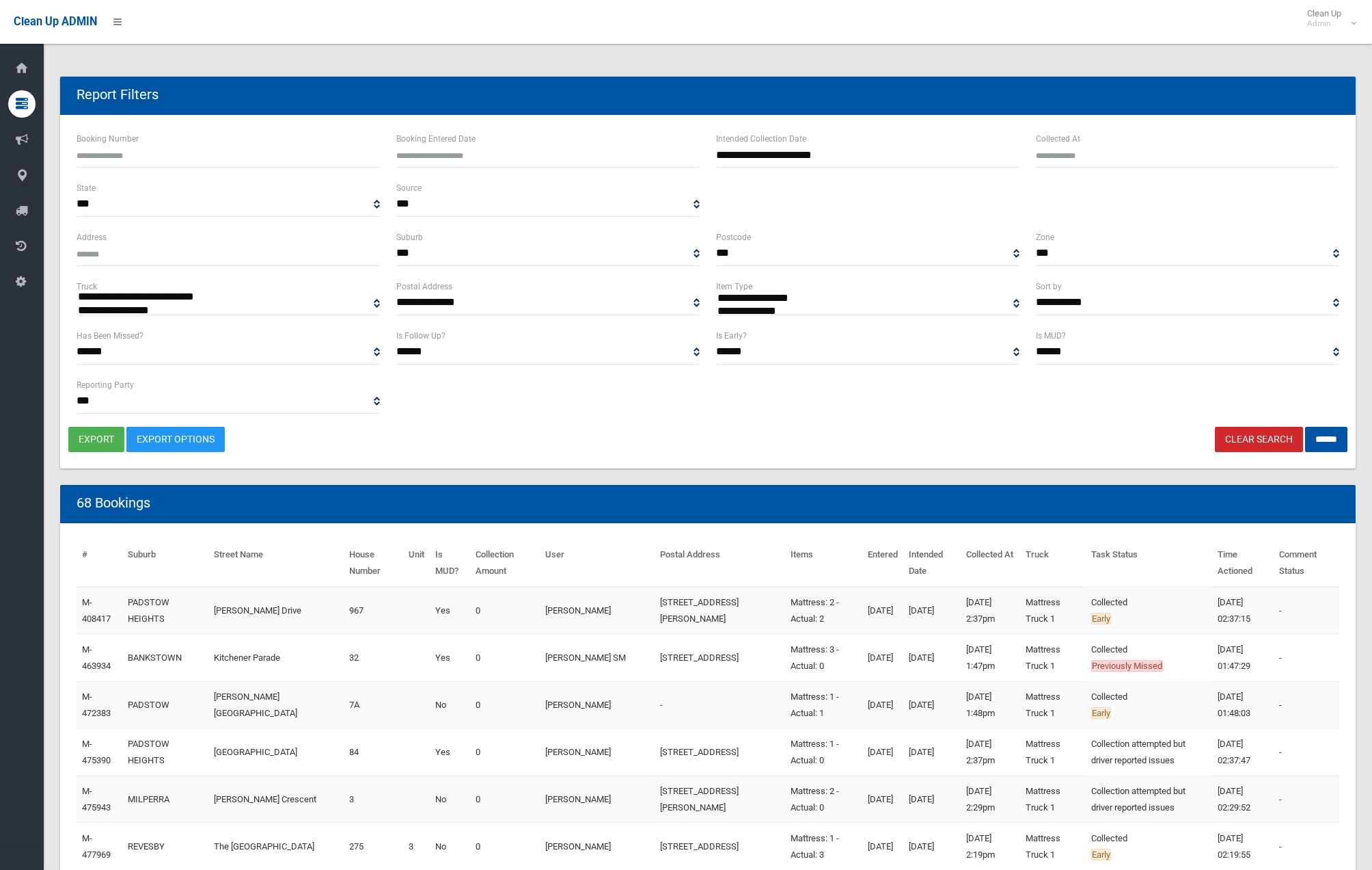
select select
click at [103, 436] on button "export" at bounding box center [96, 439] width 56 height 25
select select "**"
click at [1318, 437] on input "******" at bounding box center [1327, 439] width 43 height 25
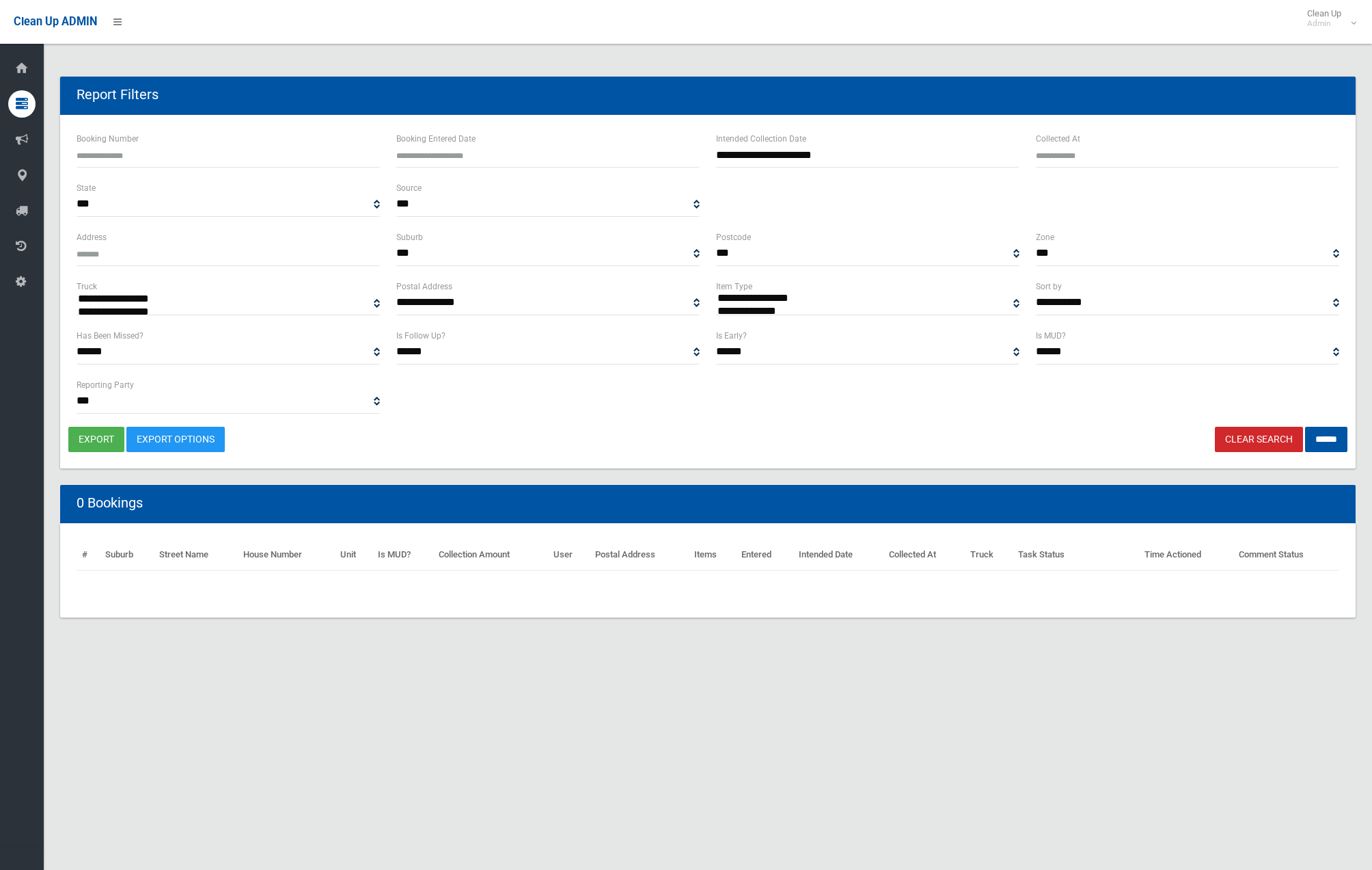
select select
select select "**"
click at [1317, 434] on input "******" at bounding box center [1327, 439] width 43 height 25
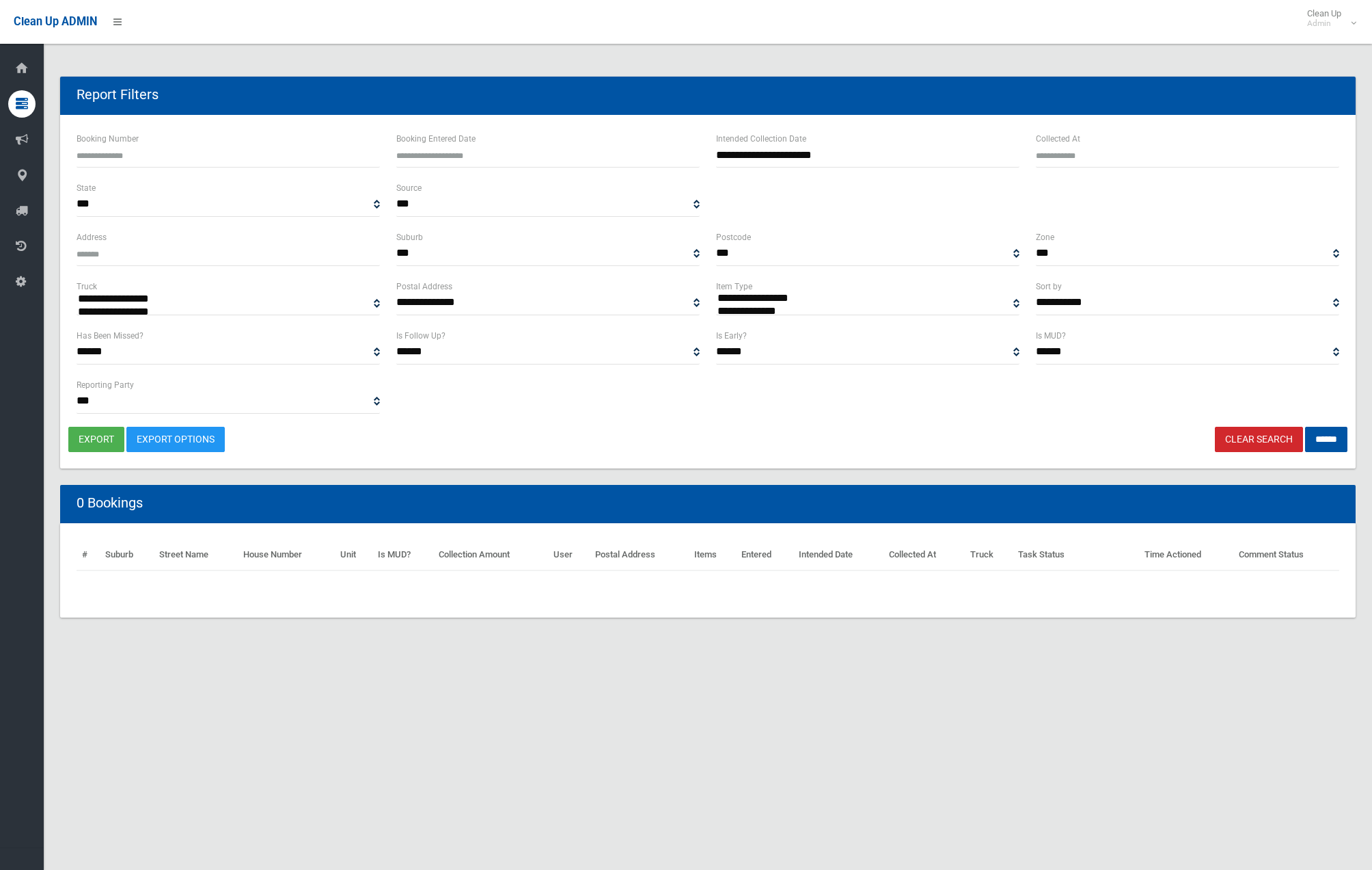
select select
type input "**********"
click at [900, 153] on input "**********" at bounding box center [868, 155] width 304 height 25
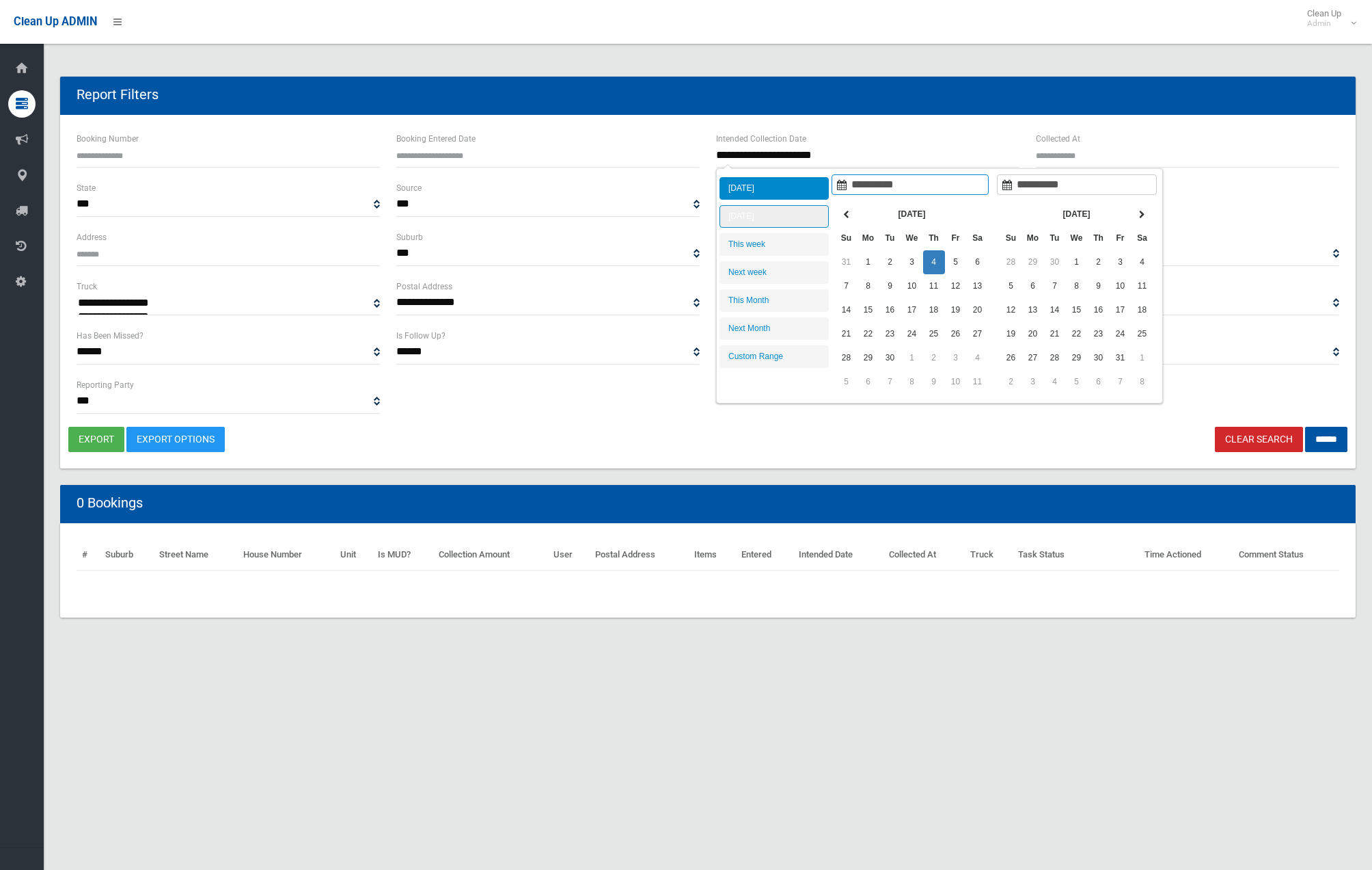
type input "**********"
click at [803, 220] on li "[DATE]" at bounding box center [774, 216] width 109 height 23
type input "**********"
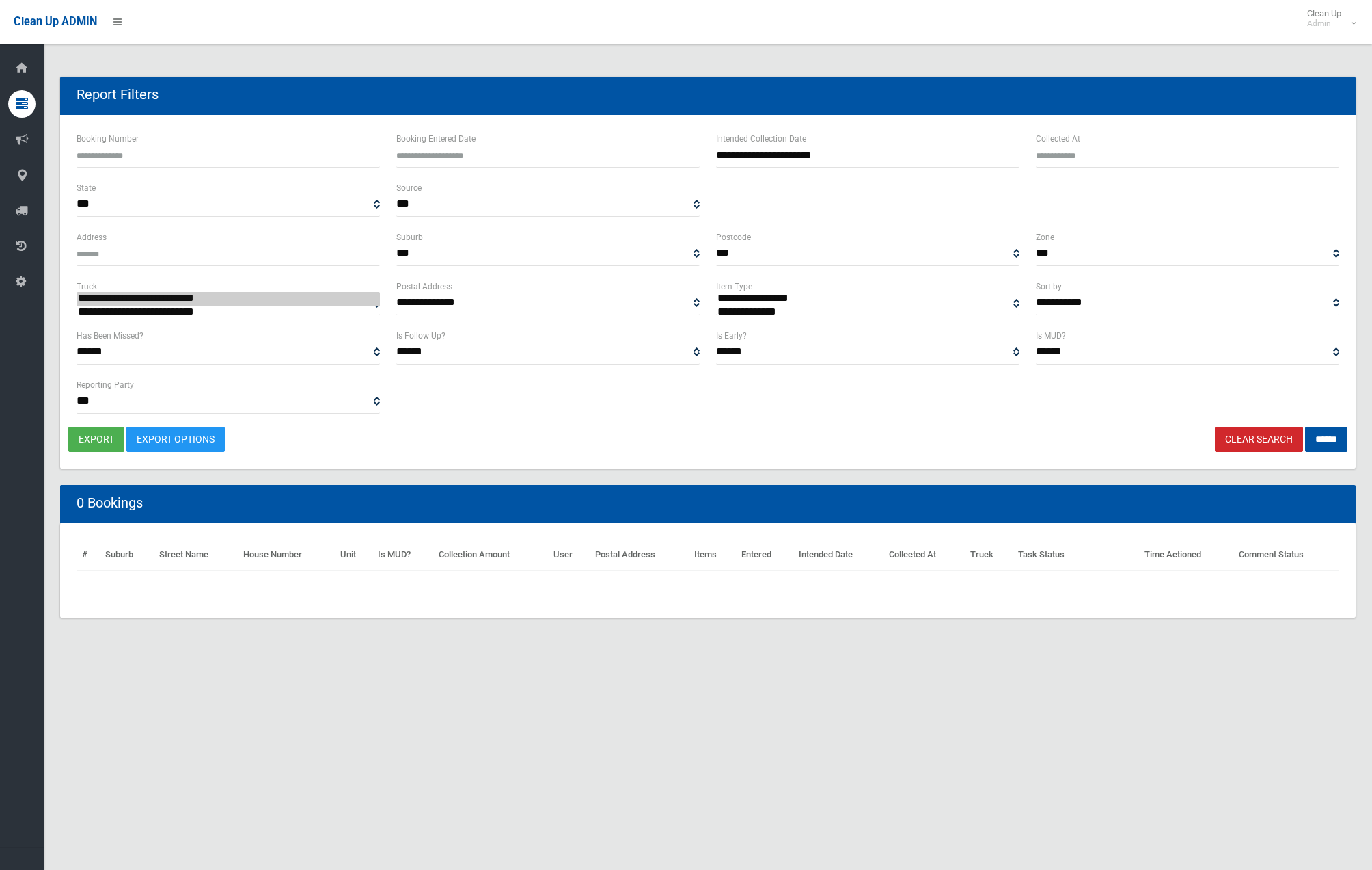
scroll to position [178, 0]
select select "**"
click at [1328, 439] on input "******" at bounding box center [1327, 439] width 43 height 25
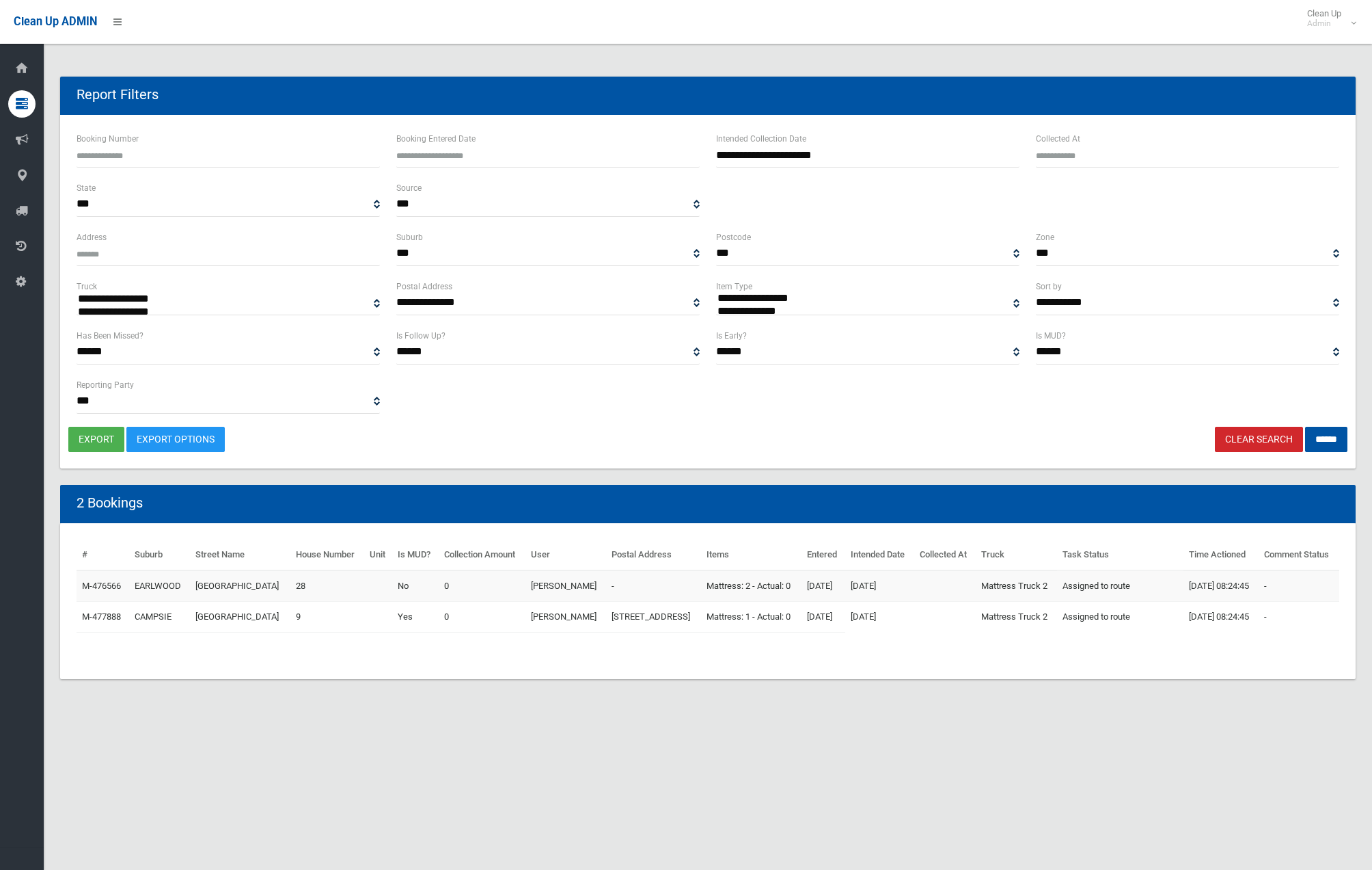
select select
click at [99, 436] on button "export" at bounding box center [96, 439] width 56 height 25
